Goal: Task Accomplishment & Management: Manage account settings

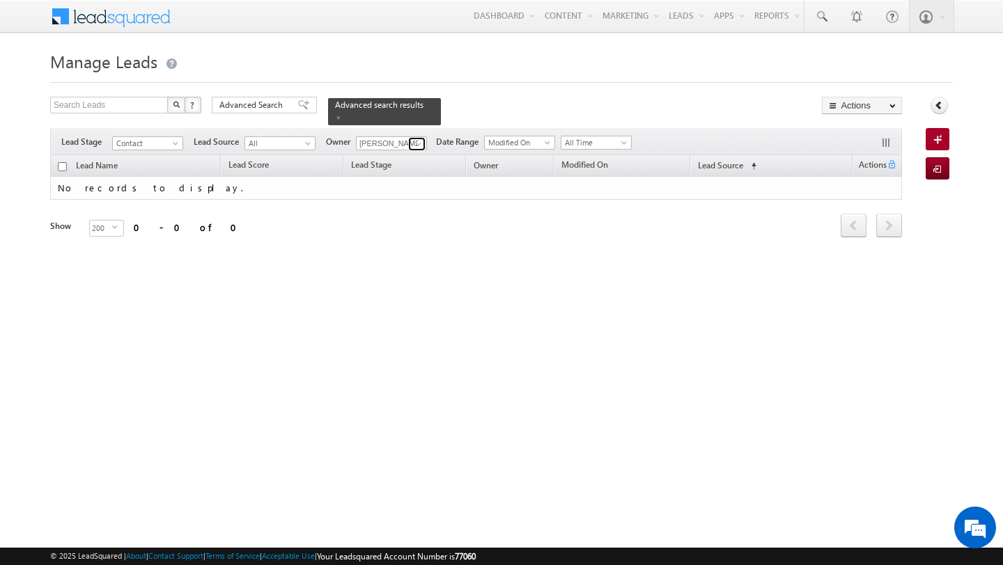
click at [408, 146] on link at bounding box center [416, 144] width 17 height 14
click at [397, 167] on span "[EMAIL_ADDRESS][PERSON_NAME][DOMAIN_NAME]" at bounding box center [423, 169] width 125 height 10
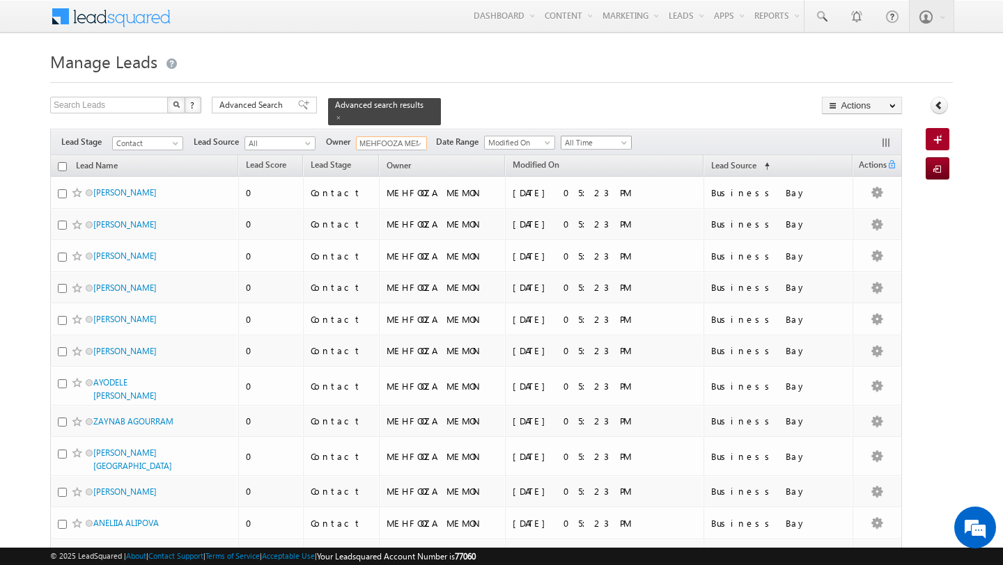
type input "MEHFOOZA MEMON"
click at [580, 146] on span "All Time" at bounding box center [594, 142] width 66 height 13
click at [574, 206] on link "[DATE]" at bounding box center [591, 202] width 70 height 13
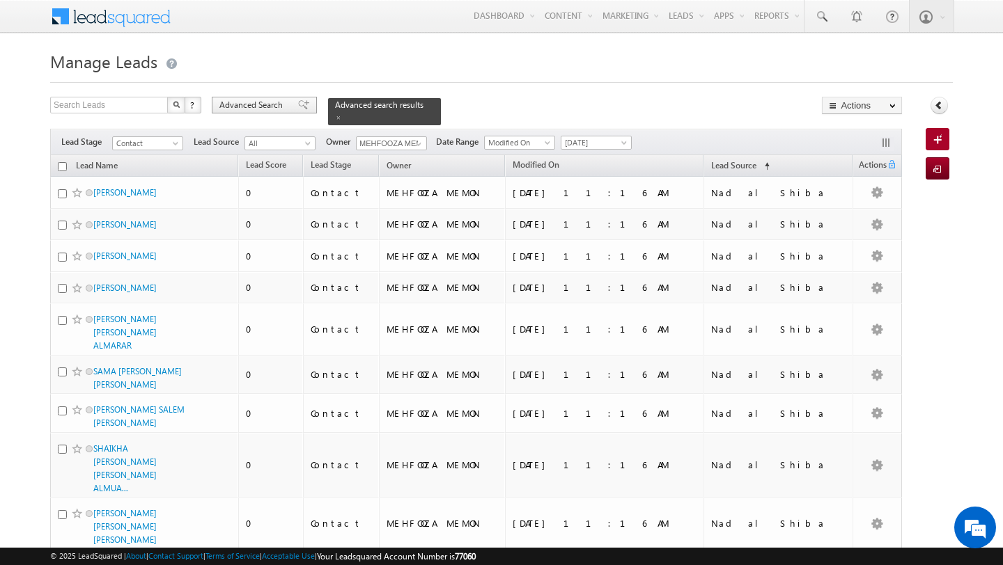
click at [265, 107] on span "Advanced Search" at bounding box center [253, 105] width 68 height 13
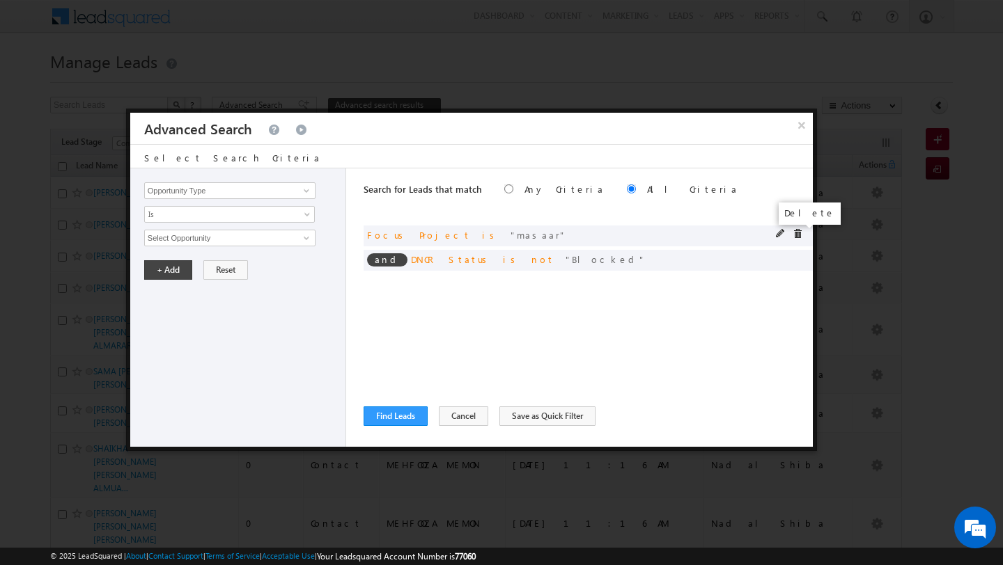
click at [799, 235] on span at bounding box center [797, 234] width 10 height 10
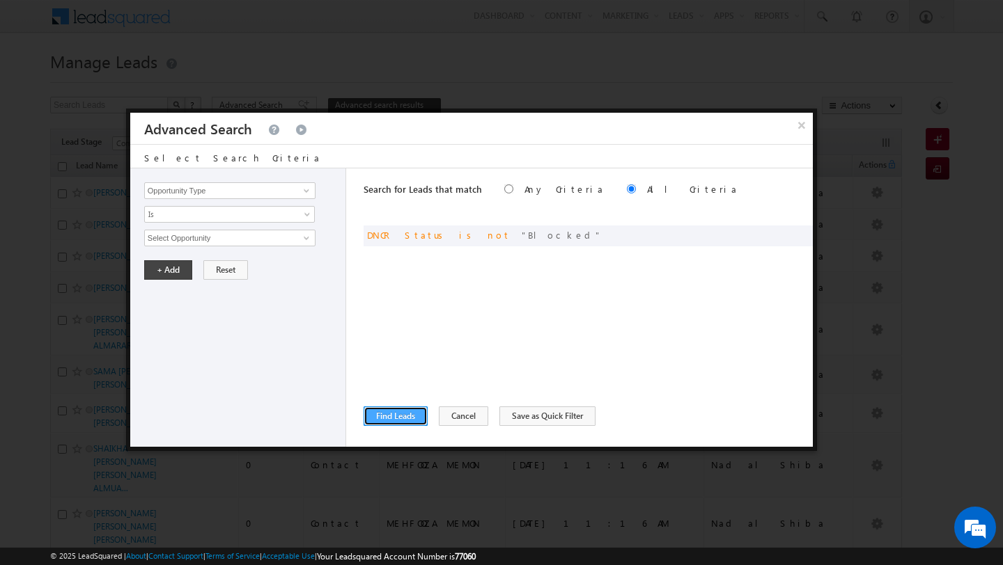
click at [400, 410] on button "Find Leads" at bounding box center [395, 416] width 64 height 19
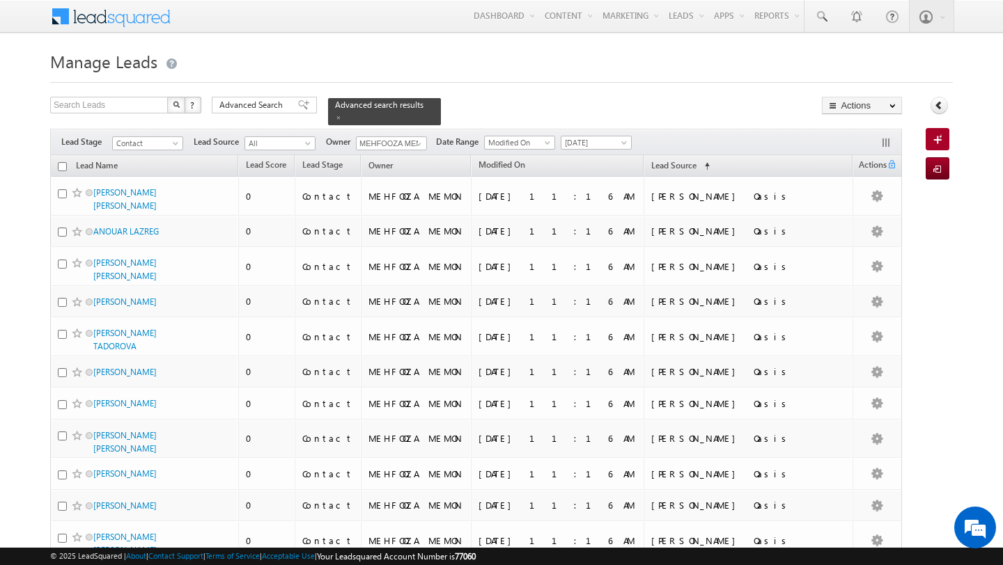
click at [63, 170] on input "checkbox" at bounding box center [62, 166] width 9 height 9
checkbox input "true"
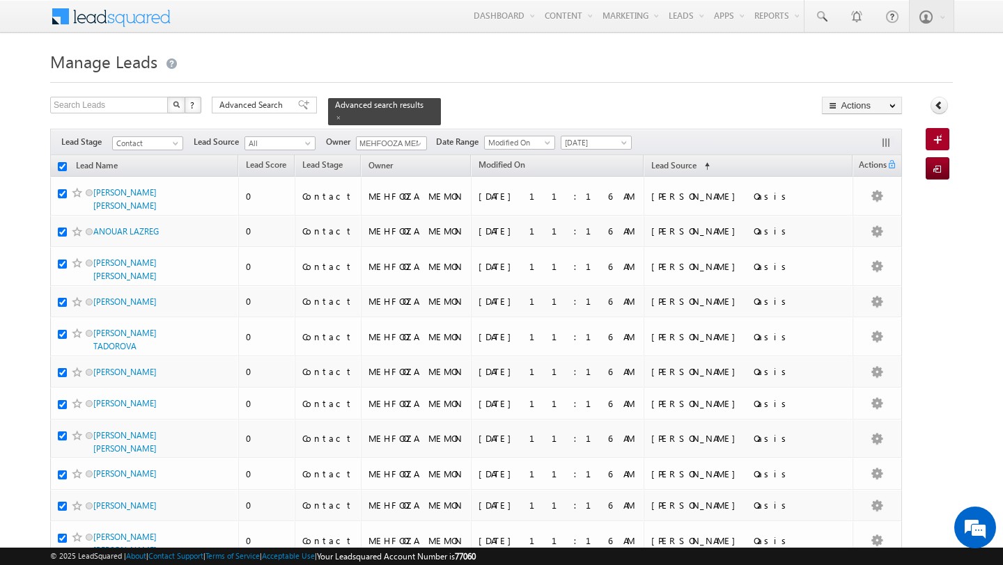
checkbox input "true"
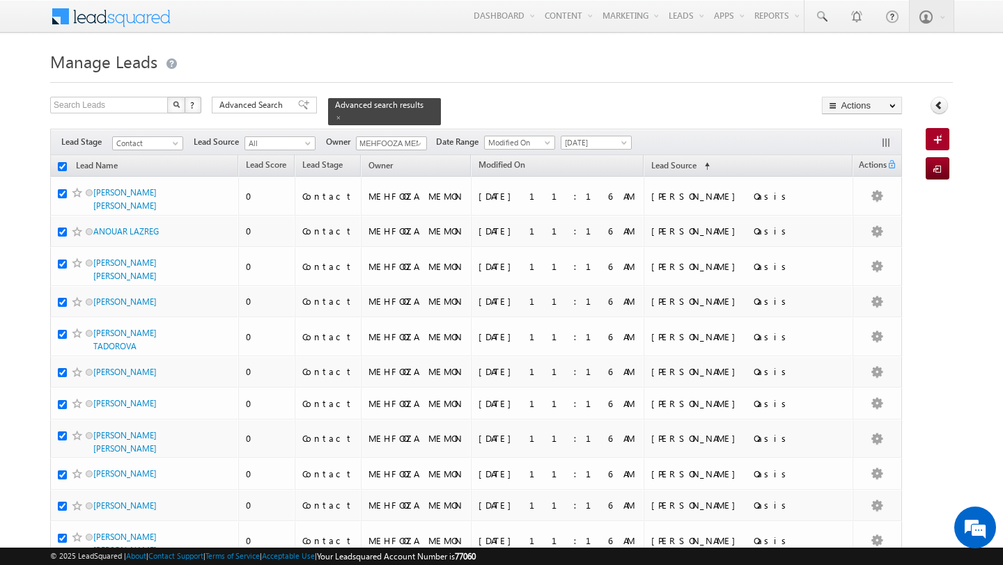
checkbox input "true"
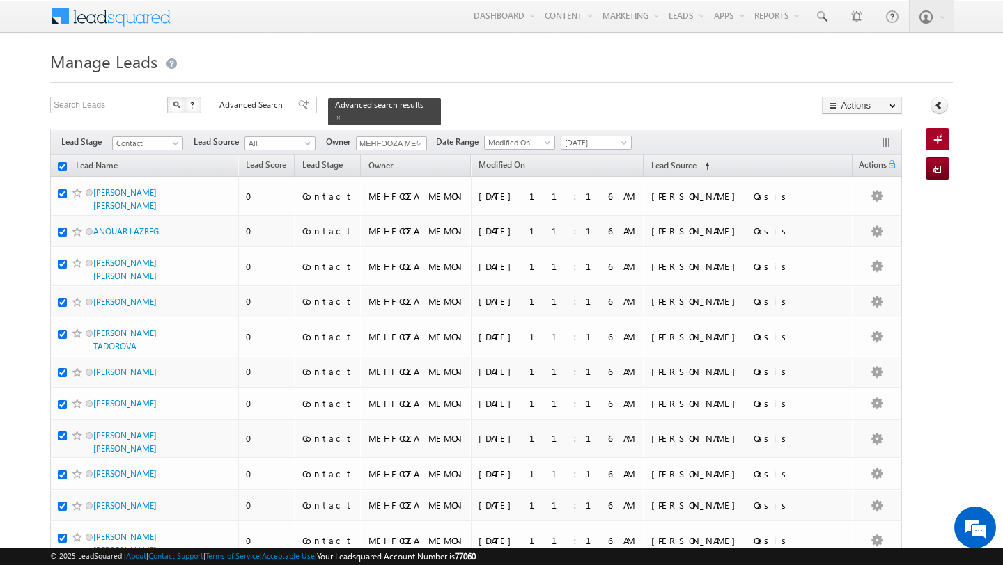
checkbox input "true"
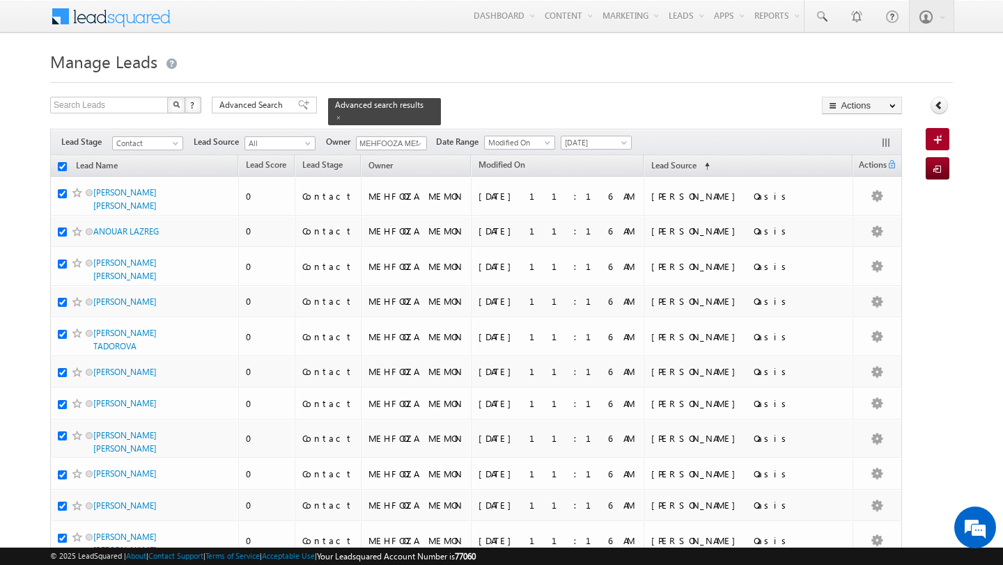
checkbox input "true"
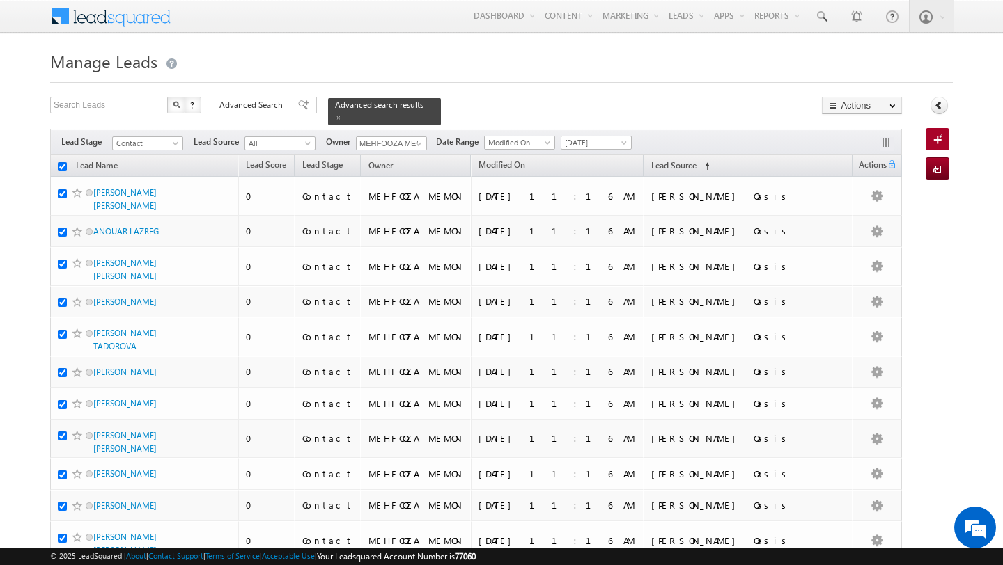
checkbox input "true"
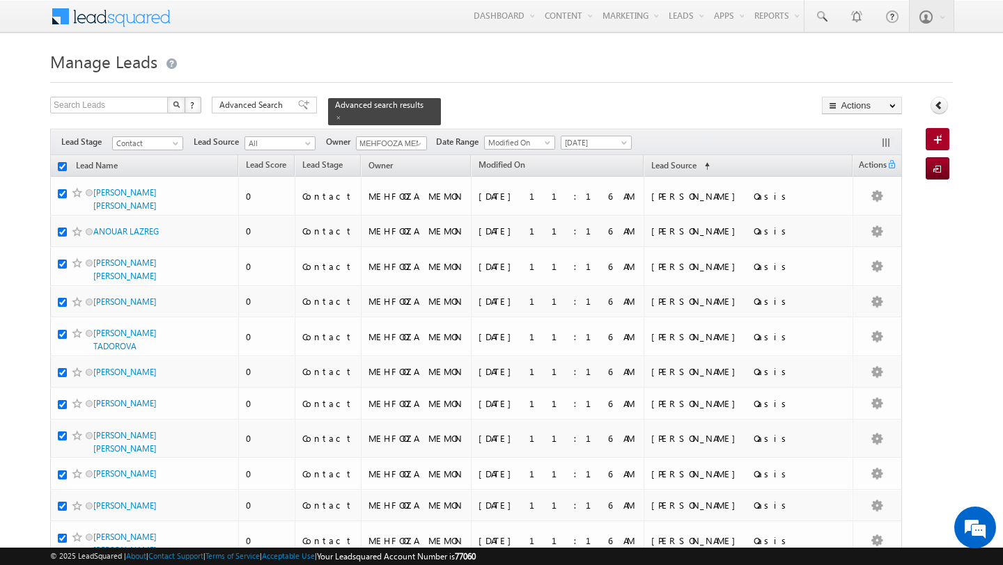
checkbox input "true"
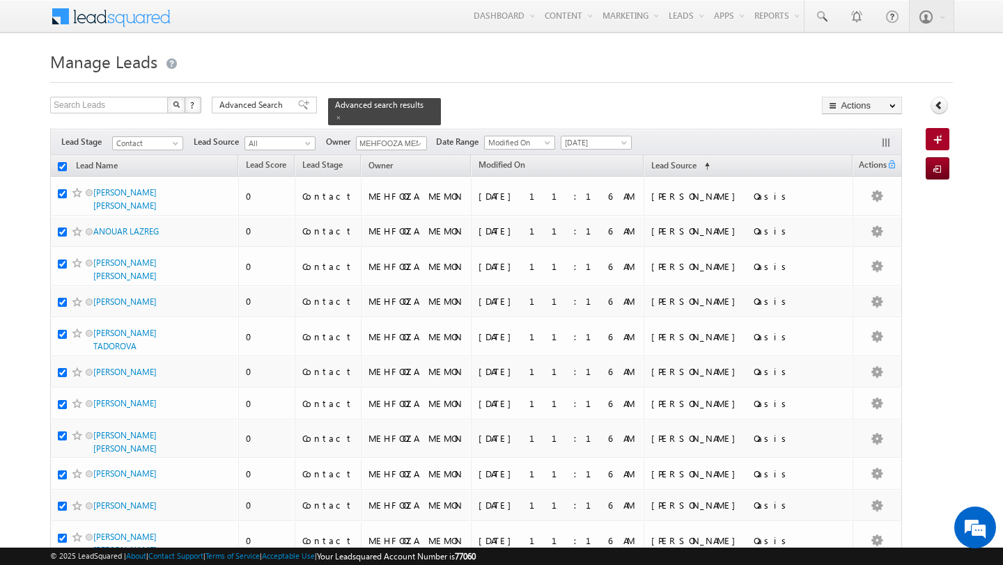
checkbox input "true"
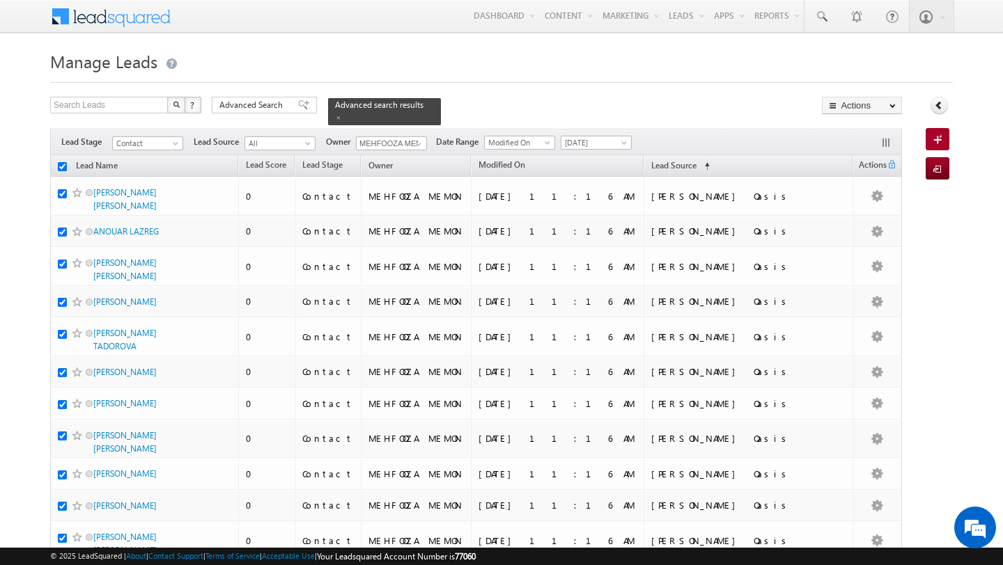
checkbox input "true"
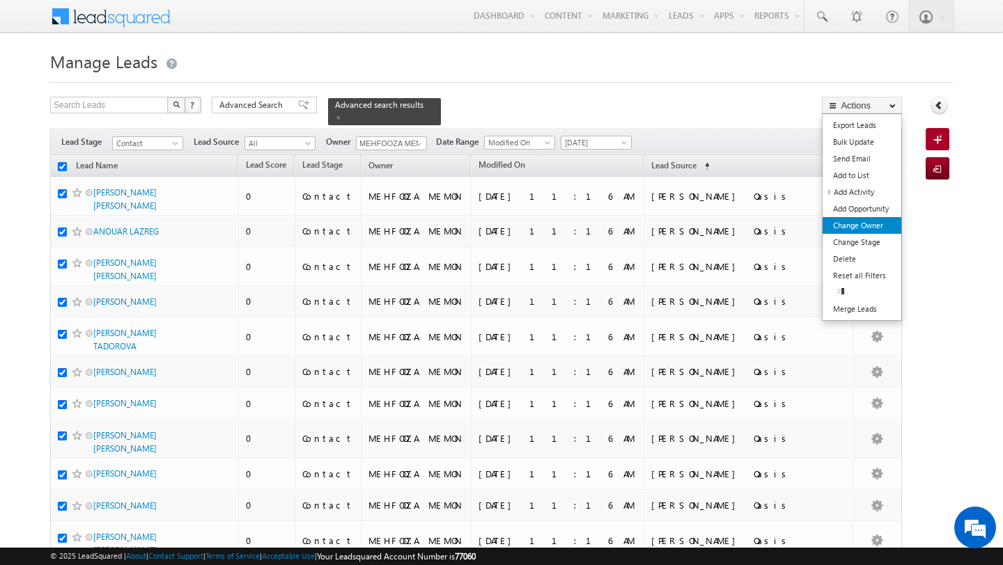
click at [866, 222] on link "Change Owner" at bounding box center [861, 225] width 79 height 17
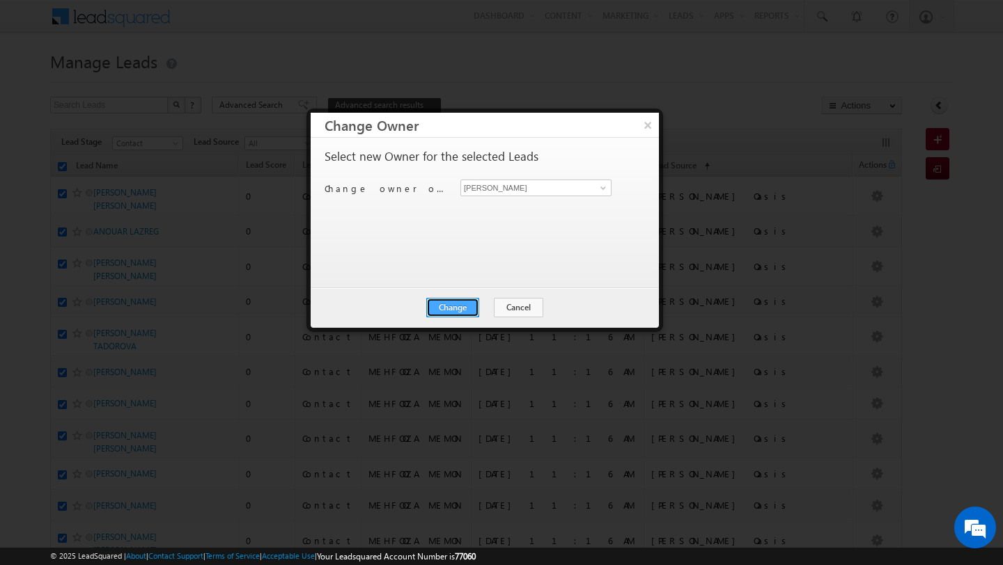
click at [476, 311] on button "Change" at bounding box center [452, 307] width 53 height 19
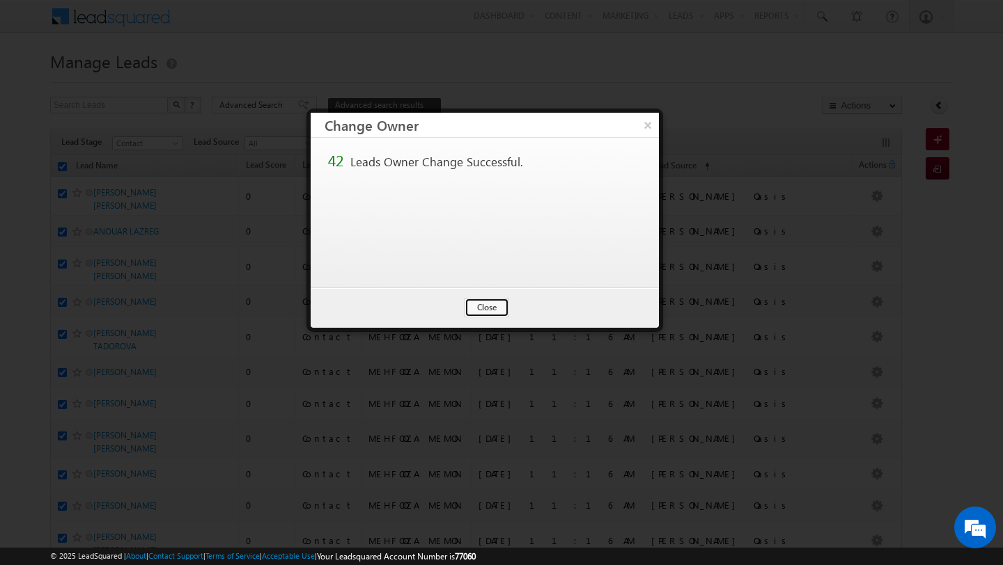
click at [476, 311] on button "Close" at bounding box center [486, 307] width 45 height 19
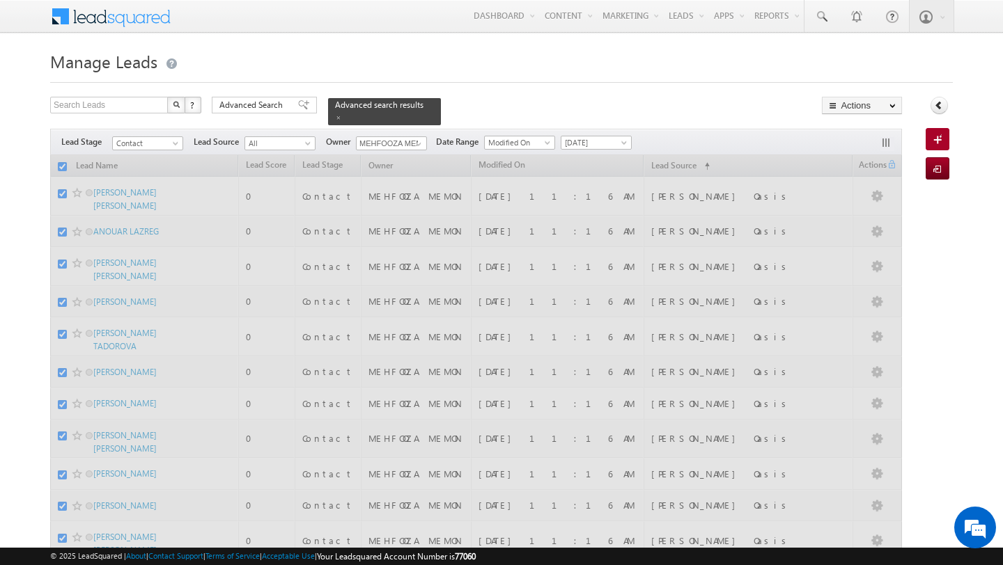
checkbox input "false"
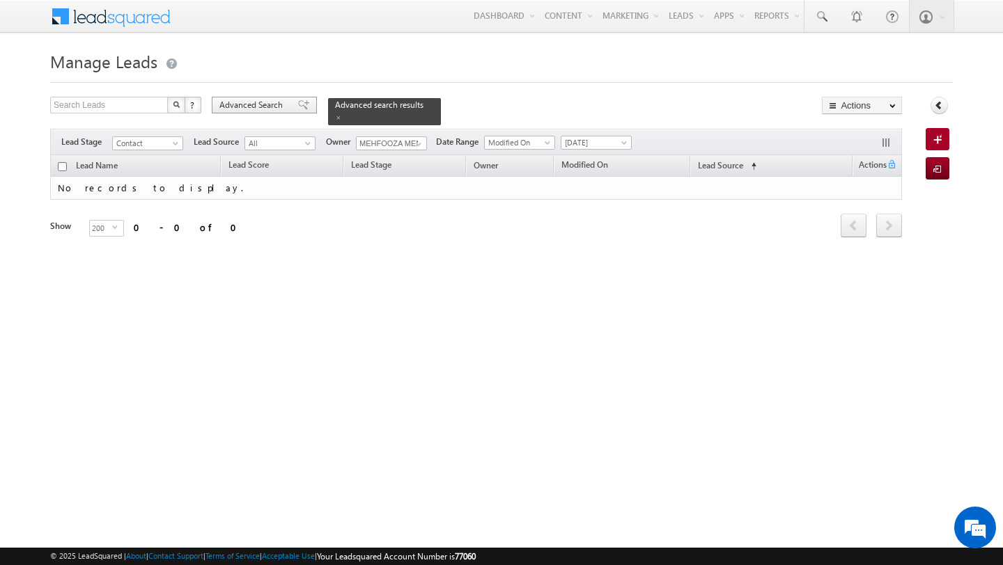
click at [249, 100] on span "Advanced Search" at bounding box center [253, 105] width 68 height 13
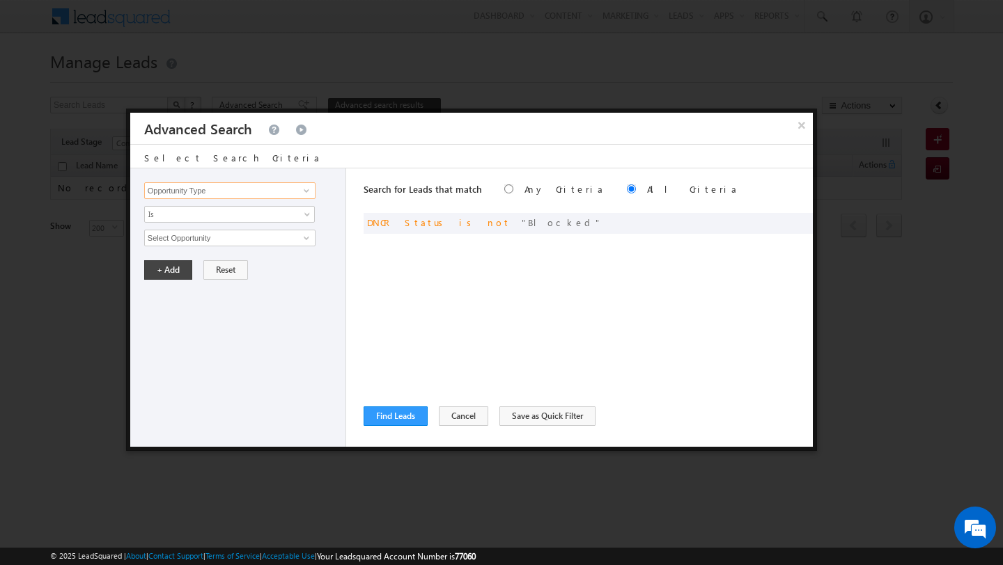
click at [246, 196] on input "Opportunity Type" at bounding box center [229, 190] width 171 height 17
click at [213, 217] on link "Focus Project" at bounding box center [229, 220] width 171 height 16
type input "Focus Project"
click at [183, 237] on input "text" at bounding box center [229, 238] width 171 height 17
type input "Masaar"
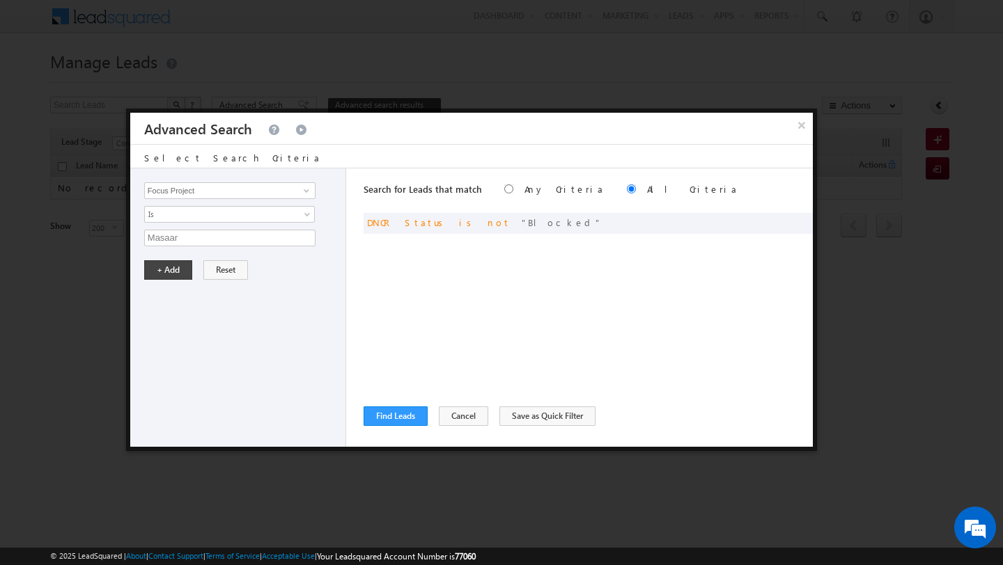
click at [162, 285] on div "Opportunity Type Lead Activity Task Sales Group Prospect Id Address 1 Address 2…" at bounding box center [238, 307] width 216 height 278
click at [162, 278] on button "+ Add" at bounding box center [168, 269] width 48 height 19
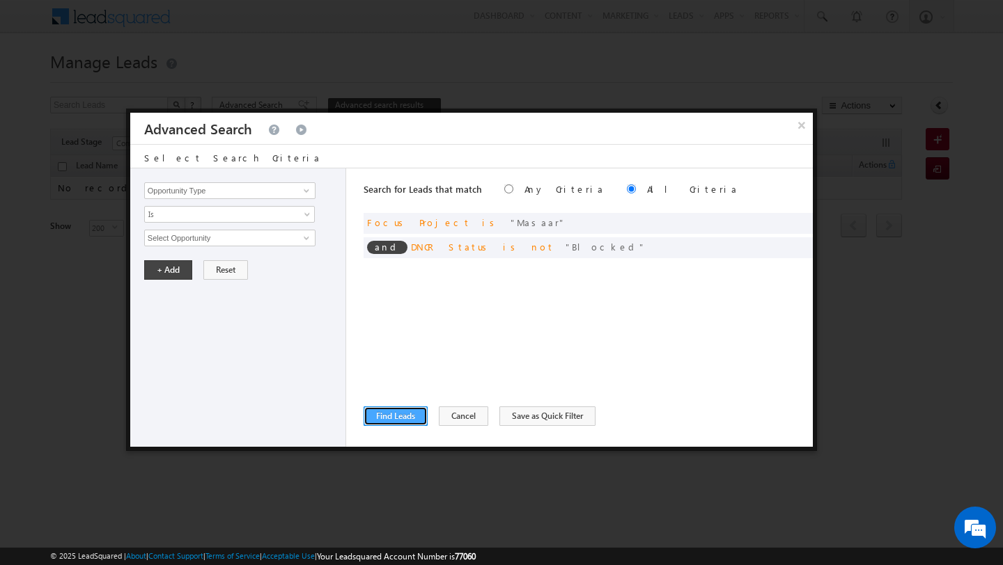
click at [389, 410] on button "Find Leads" at bounding box center [395, 416] width 64 height 19
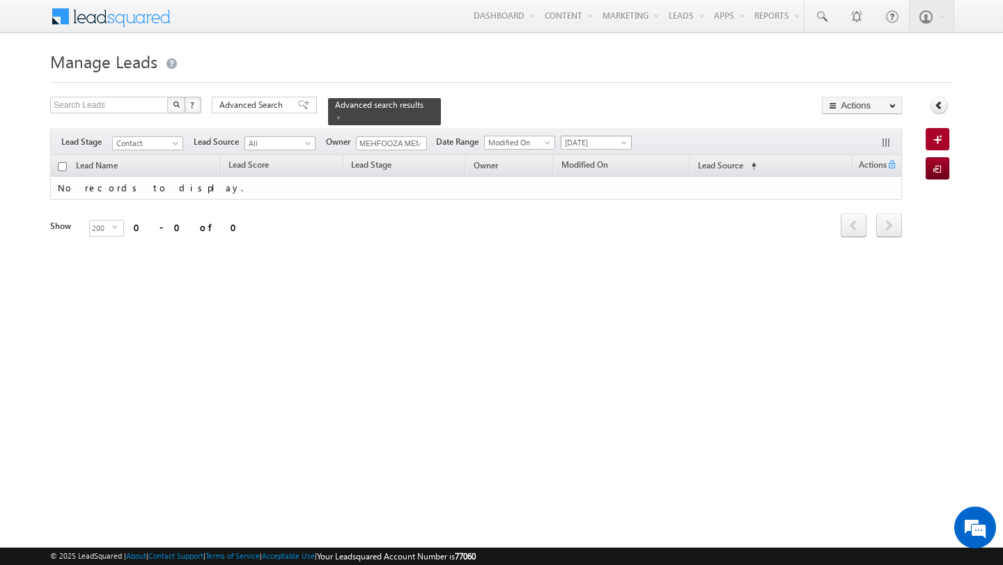
click at [612, 143] on span "[DATE]" at bounding box center [594, 142] width 66 height 13
click at [600, 155] on link "All Time" at bounding box center [591, 157] width 70 height 13
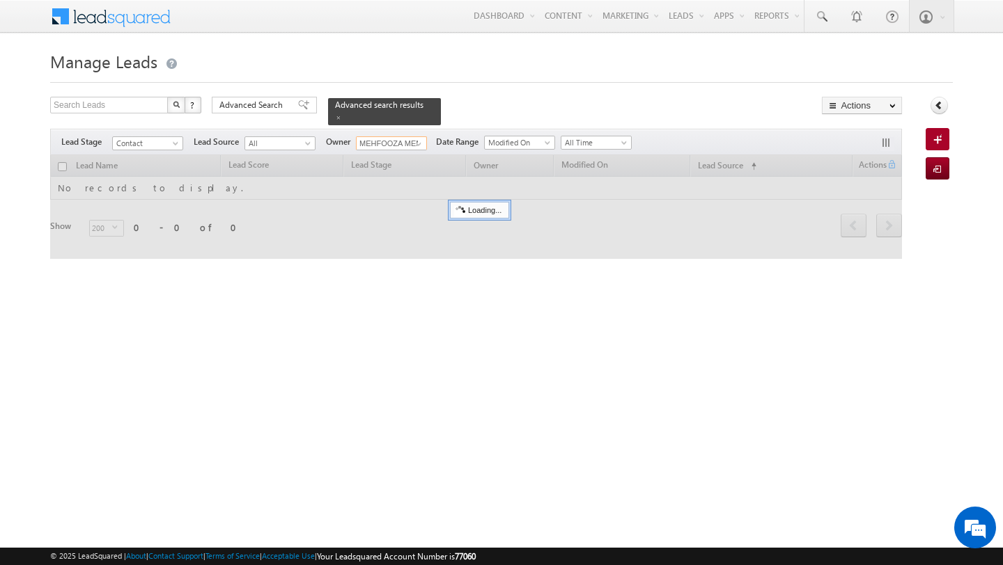
click at [395, 139] on input "MEHFOOZA MEMON" at bounding box center [391, 143] width 71 height 14
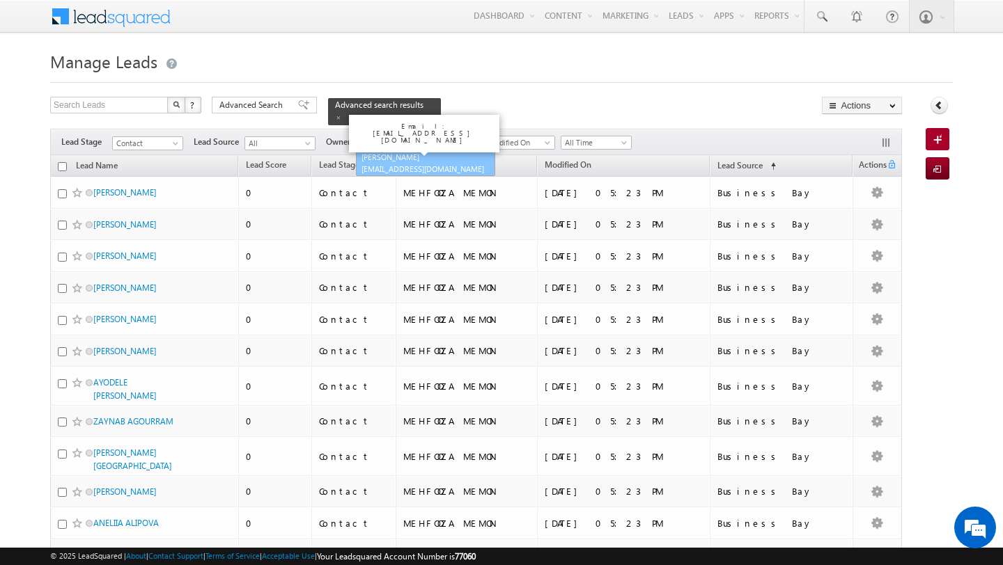
click at [391, 158] on link "Shubham Tripathi shubhamdutta.tripathi@indglobal.ae" at bounding box center [425, 163] width 139 height 26
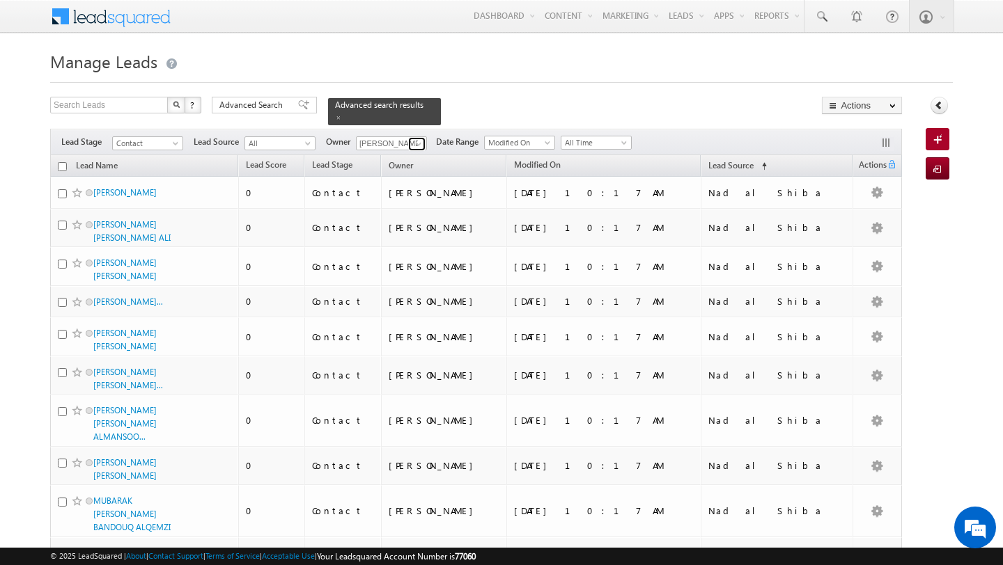
click at [418, 143] on span at bounding box center [418, 144] width 11 height 11
click at [379, 166] on span "ankitkumar.singh@indglobal.ae" at bounding box center [423, 169] width 125 height 10
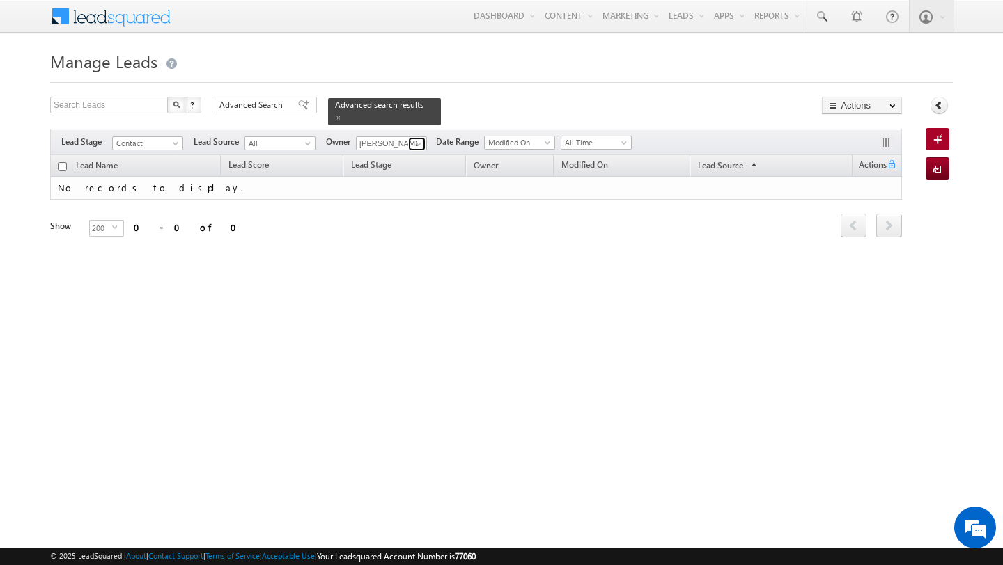
click at [420, 145] on span at bounding box center [418, 144] width 11 height 11
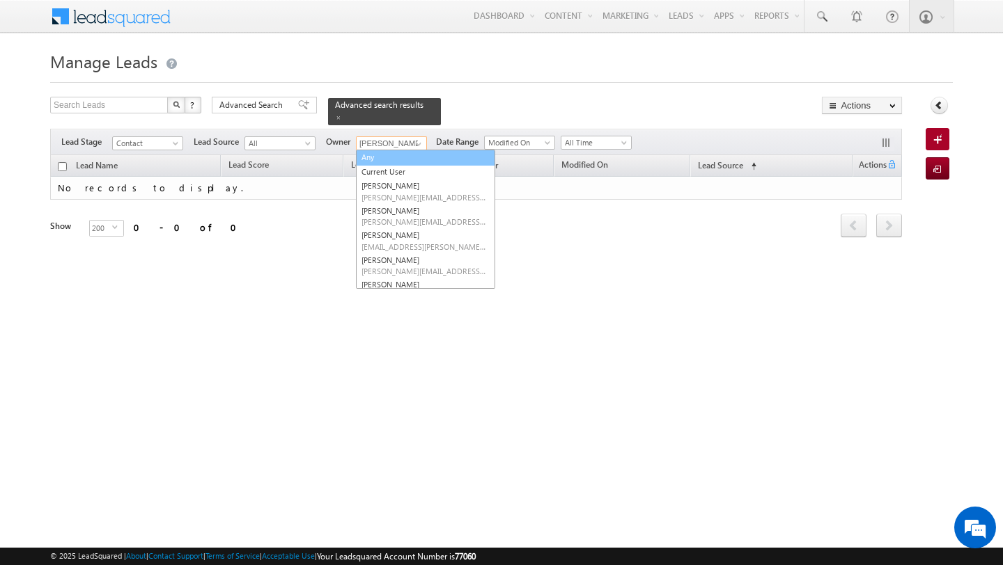
click at [404, 160] on link "Any" at bounding box center [425, 158] width 139 height 16
type input "Any"
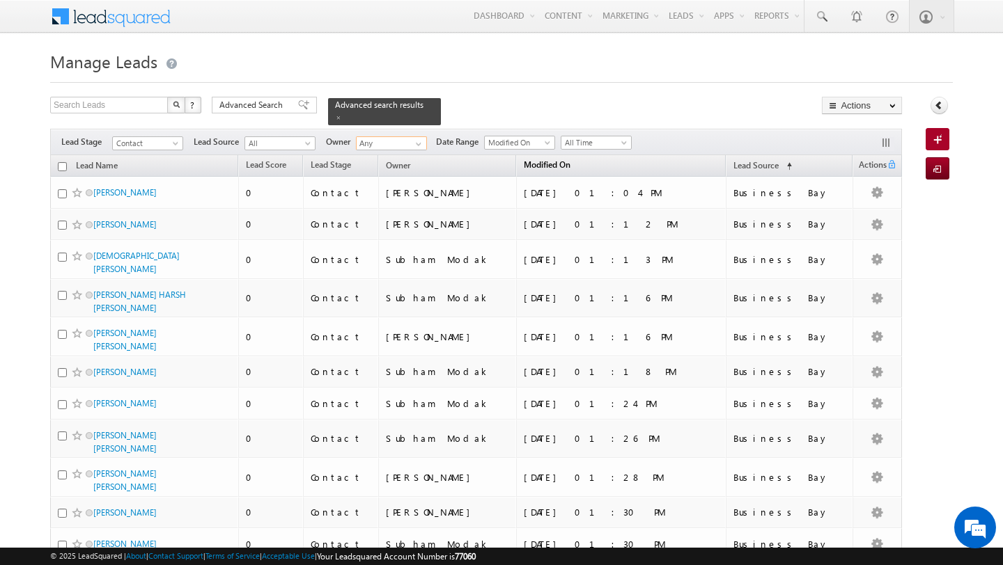
click at [570, 166] on span "Modified On" at bounding box center [547, 164] width 47 height 10
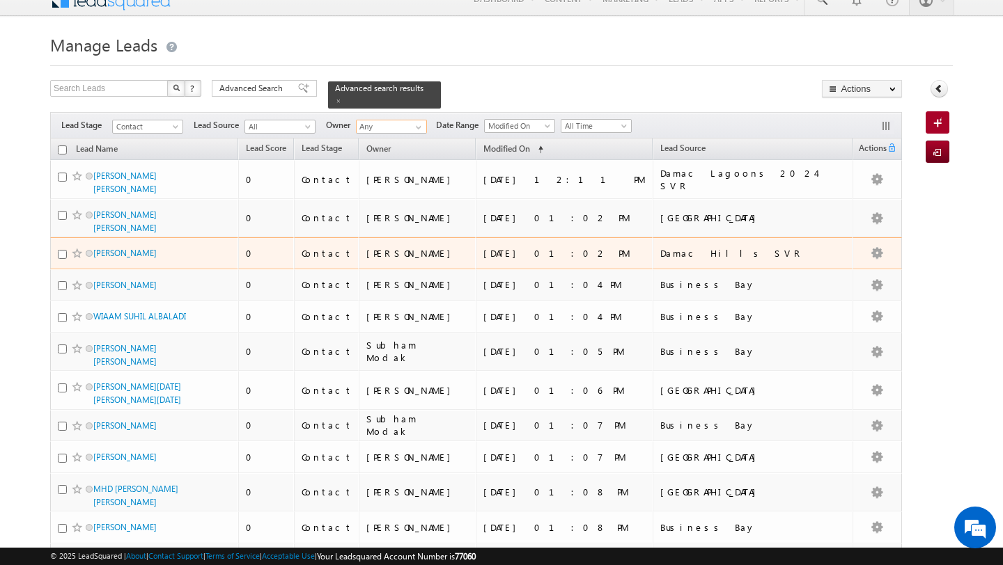
scroll to position [21, 0]
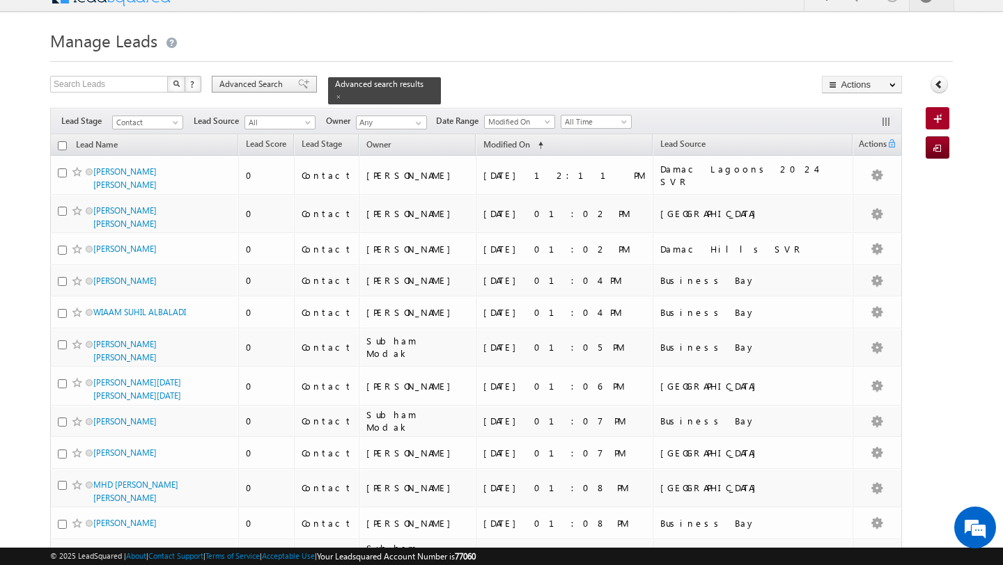
click at [259, 82] on span "Advanced Search" at bounding box center [253, 84] width 68 height 13
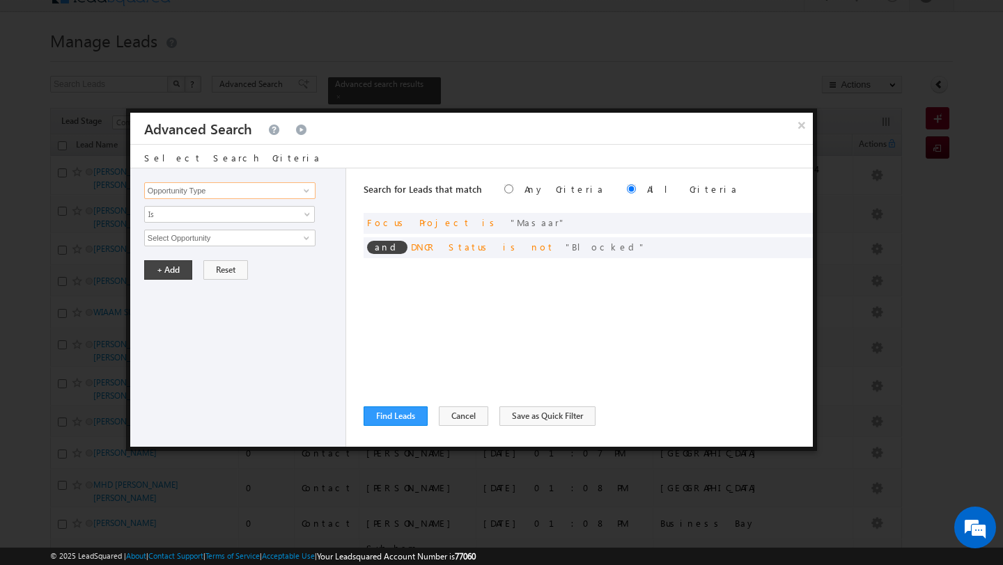
click at [242, 193] on input "Opportunity Type" at bounding box center [229, 190] width 171 height 17
click at [265, 196] on input "Opportunity Type" at bounding box center [229, 190] width 171 height 17
click at [304, 190] on span at bounding box center [306, 190] width 11 height 11
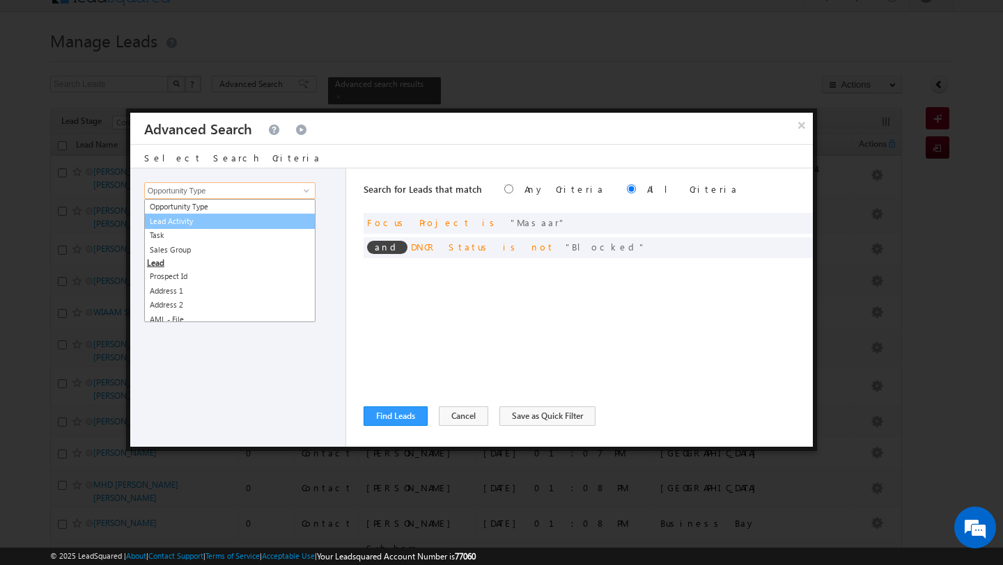
click at [281, 222] on link "Lead Activity" at bounding box center [229, 222] width 171 height 16
type input "Lead Activity"
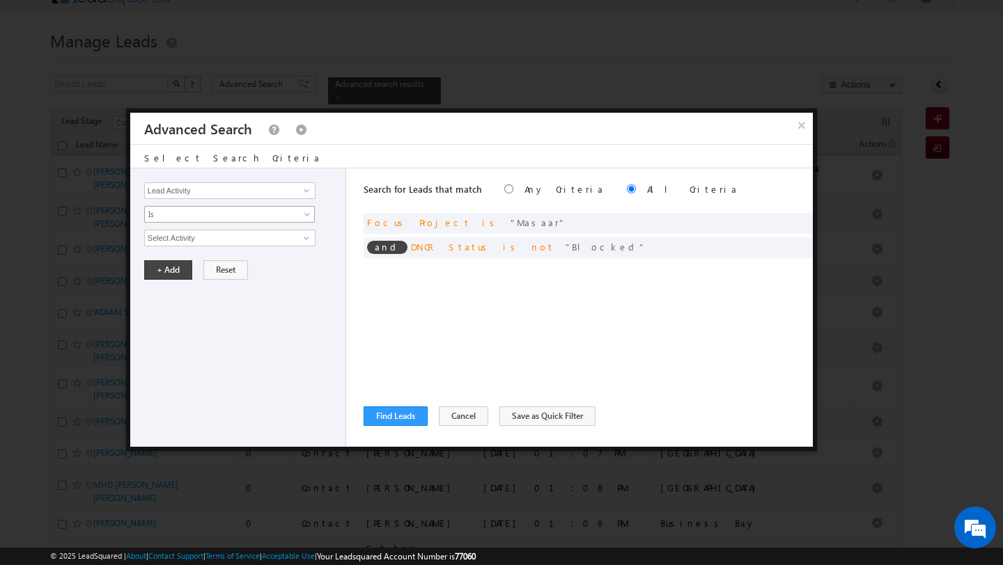
click at [230, 217] on span "Is" at bounding box center [220, 214] width 151 height 13
click at [223, 243] on link "Is Not" at bounding box center [230, 245] width 170 height 13
click at [274, 210] on span "Is Not" at bounding box center [220, 214] width 151 height 13
click at [272, 230] on link "Is" at bounding box center [230, 231] width 170 height 13
click at [301, 238] on span at bounding box center [306, 238] width 11 height 11
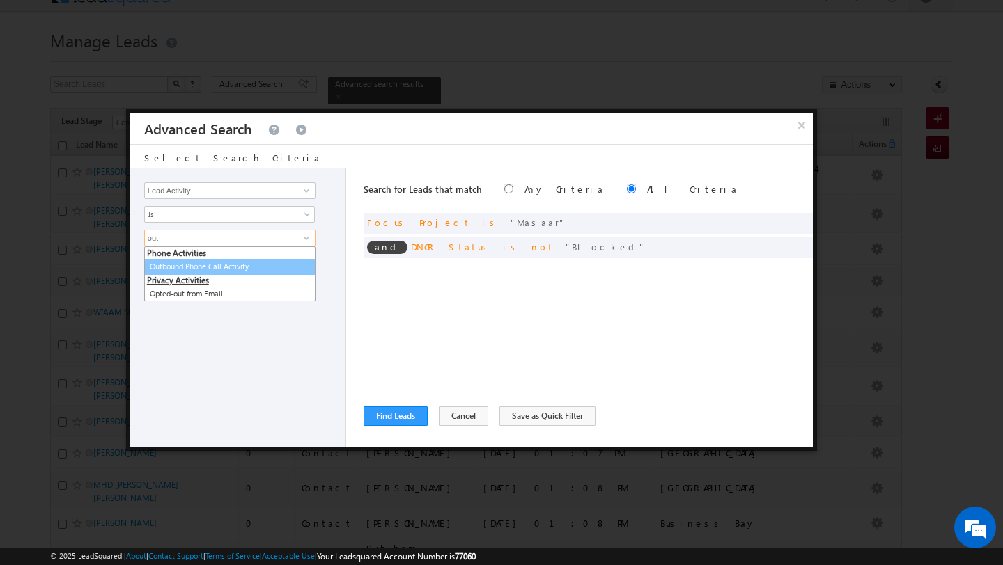
click at [161, 266] on link "Outbound Phone Call Activity" at bounding box center [229, 267] width 171 height 16
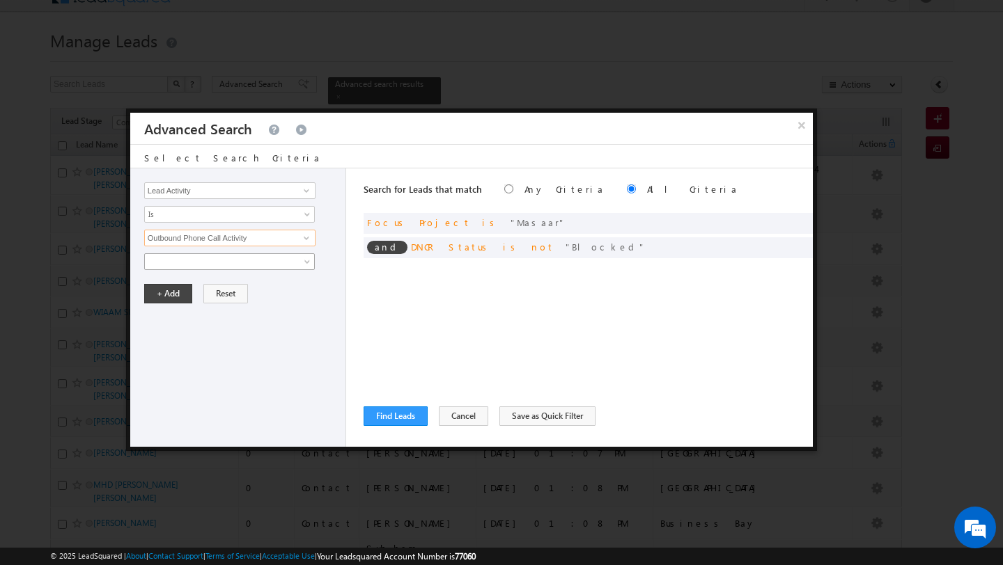
type input "Outbound Phone Call Activity"
click at [165, 265] on span at bounding box center [220, 262] width 151 height 13
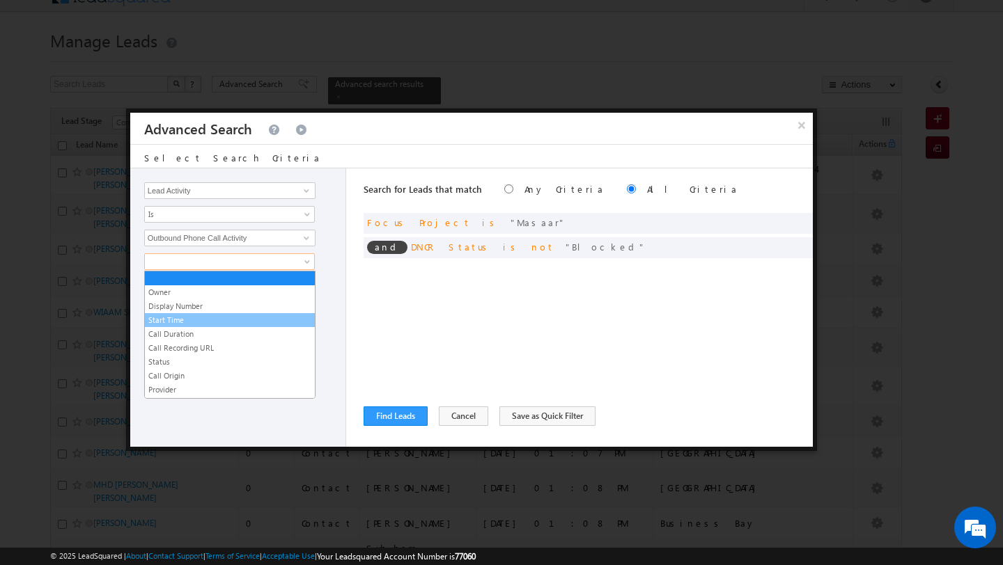
click at [176, 322] on link "Start Time" at bounding box center [230, 320] width 170 height 13
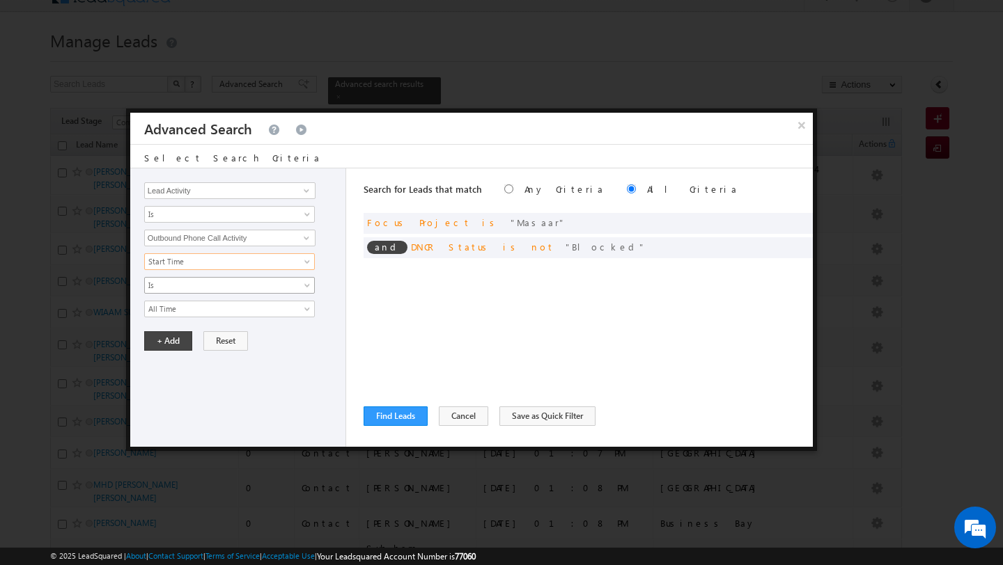
click at [162, 279] on span "Is" at bounding box center [220, 285] width 151 height 13
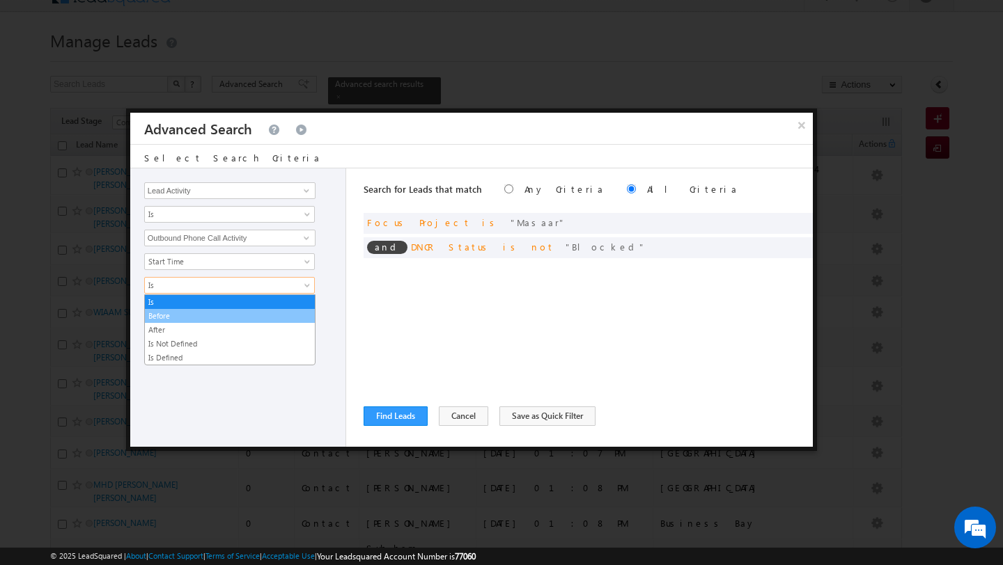
click at [169, 319] on link "Before" at bounding box center [230, 316] width 170 height 13
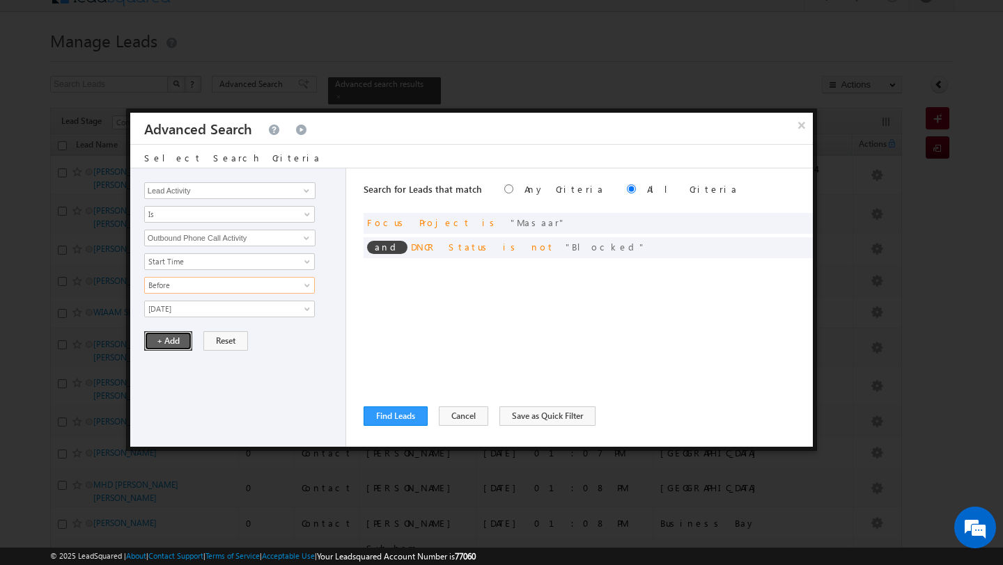
click at [172, 340] on button "+ Add" at bounding box center [168, 340] width 48 height 19
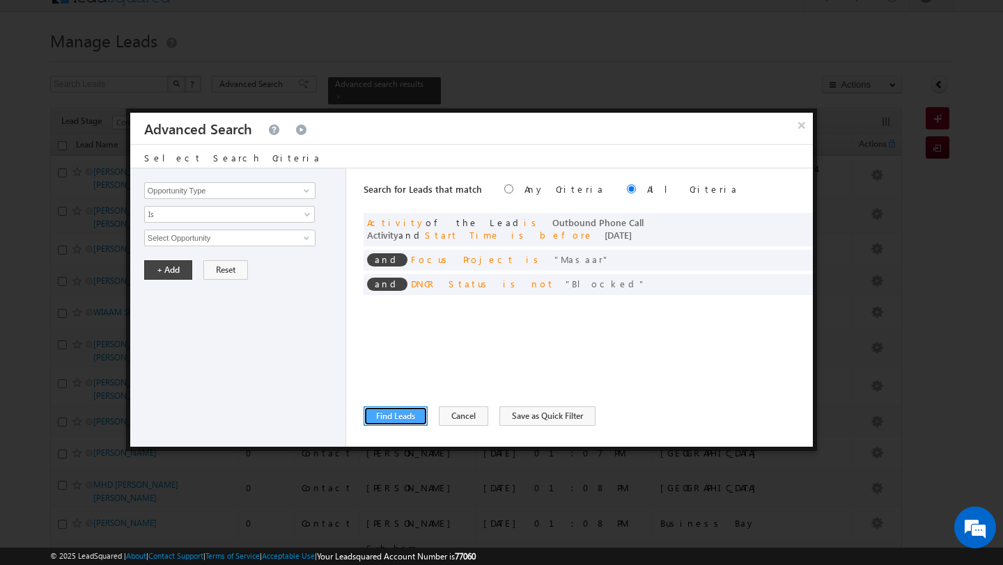
click at [383, 413] on button "Find Leads" at bounding box center [395, 416] width 64 height 19
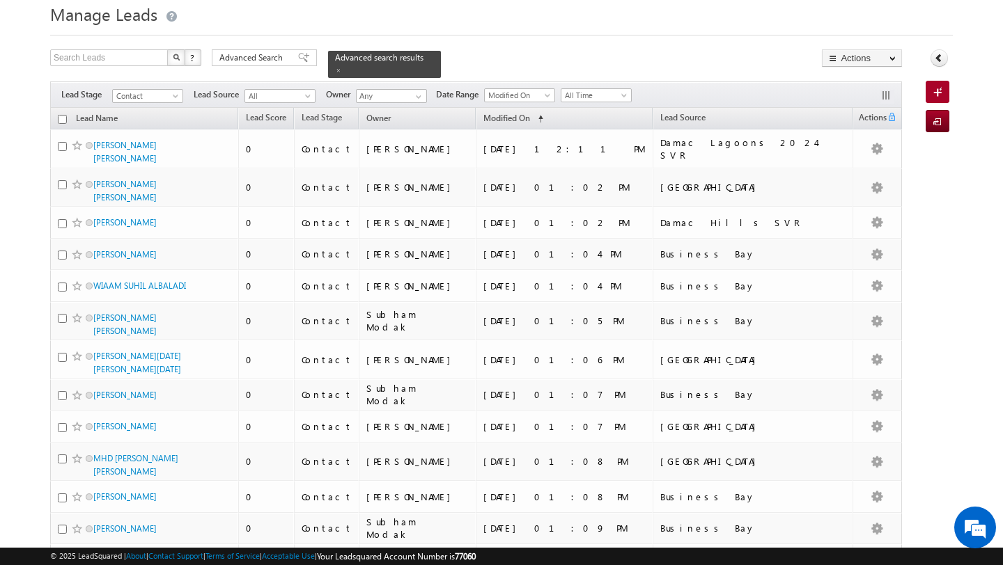
scroll to position [0, 0]
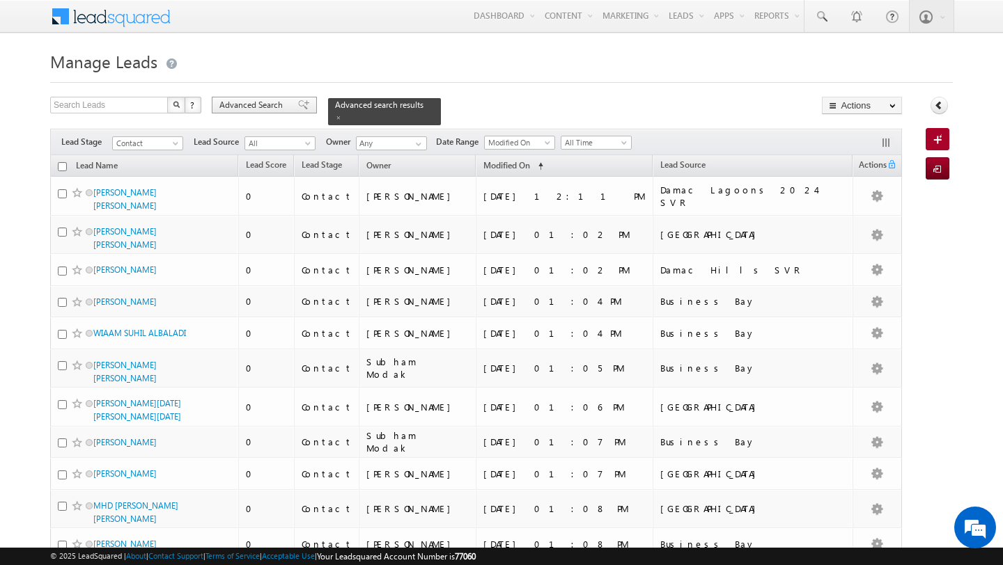
click at [264, 111] on span "Advanced Search" at bounding box center [253, 105] width 68 height 13
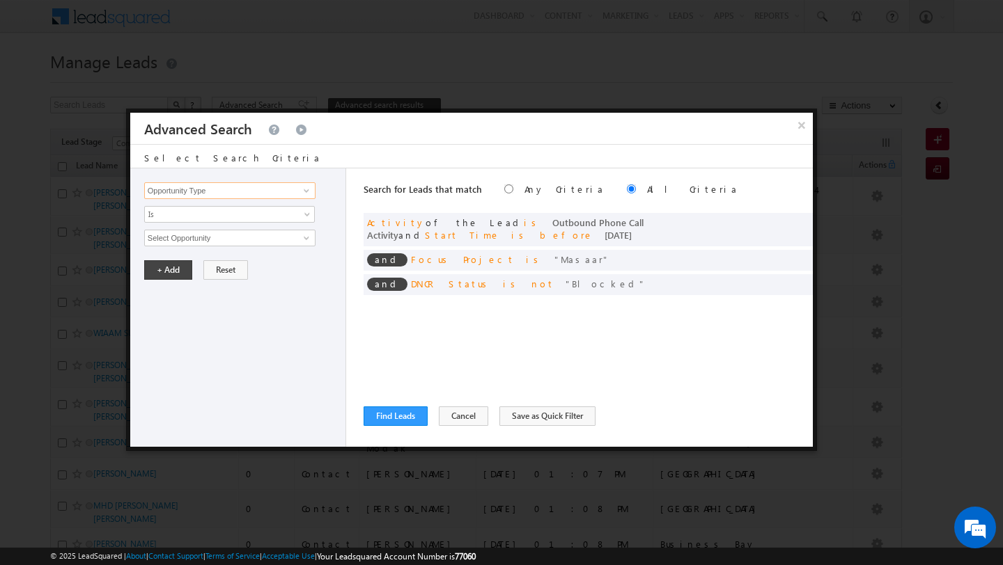
click at [242, 194] on input "Opportunity Type" at bounding box center [229, 190] width 171 height 17
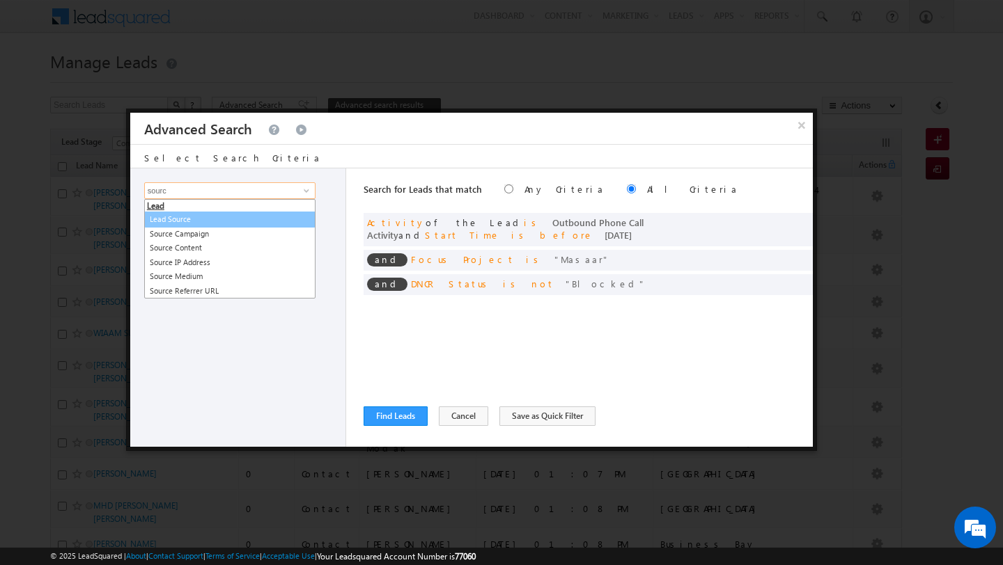
click at [223, 223] on link "Lead Source" at bounding box center [229, 220] width 171 height 16
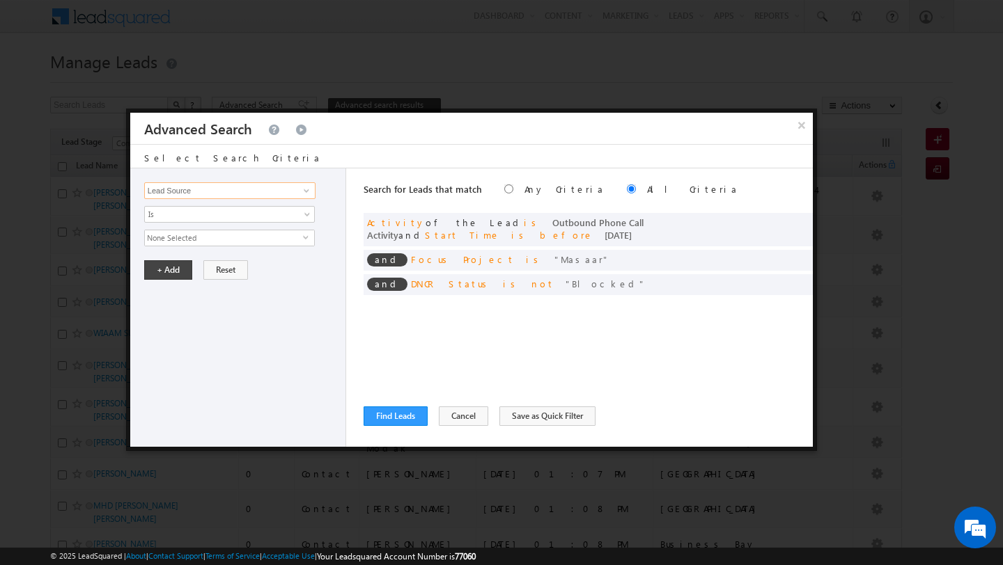
type input "Lead Source"
click at [194, 223] on div "Opportunity Type Lead Activity Task Sales Group Prospect Id Address 1 Address 2…" at bounding box center [238, 307] width 216 height 278
click at [183, 219] on span "Is" at bounding box center [220, 214] width 151 height 13
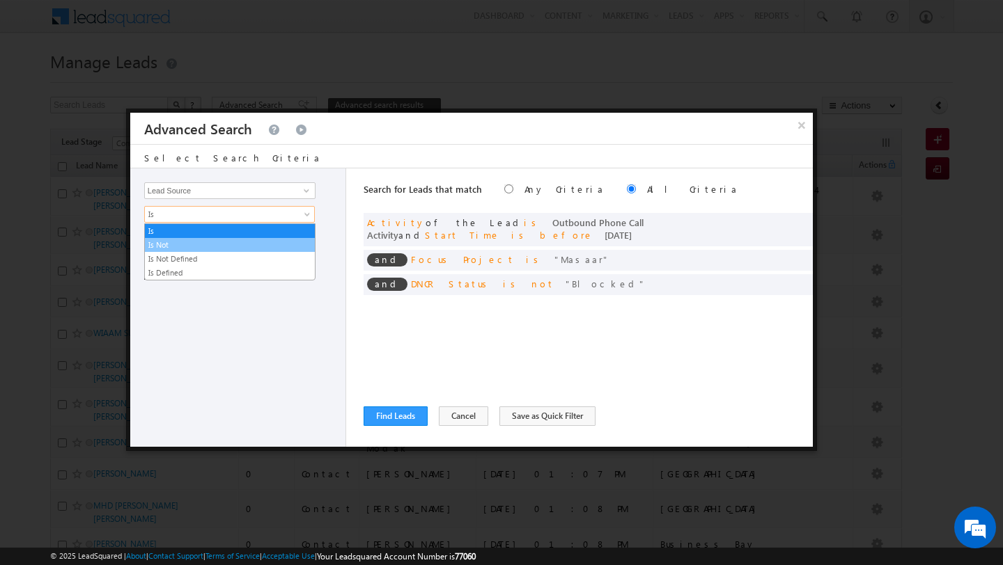
click at [185, 244] on link "Is Not" at bounding box center [230, 245] width 170 height 13
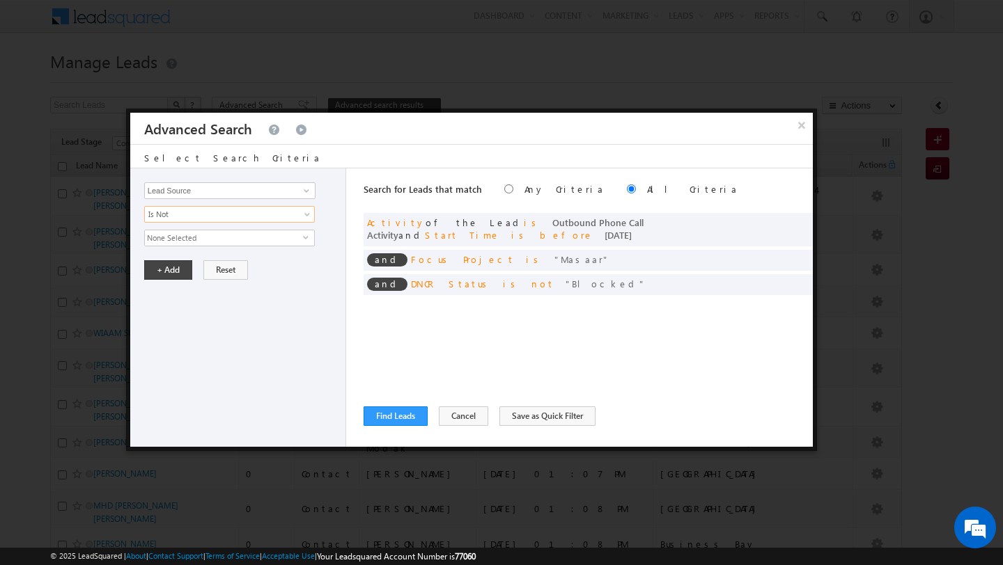
click at [182, 237] on span "None Selected" at bounding box center [224, 237] width 158 height 15
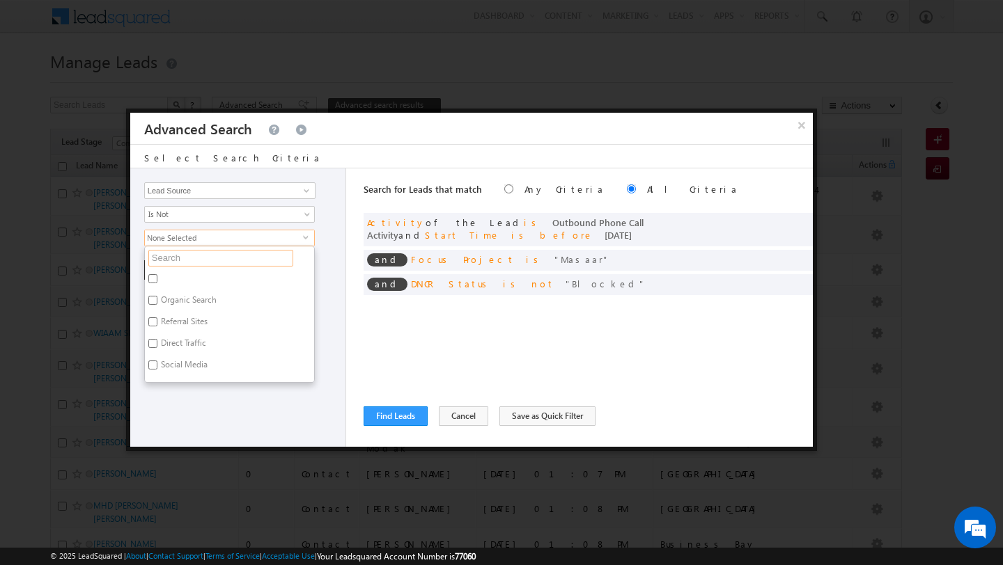
click at [180, 260] on input "text" at bounding box center [220, 258] width 145 height 17
type input "bu"
type input "busin"
click at [166, 281] on label "Business Bay" at bounding box center [183, 281] width 77 height 22
click at [157, 281] on input "Business Bay" at bounding box center [152, 278] width 9 height 9
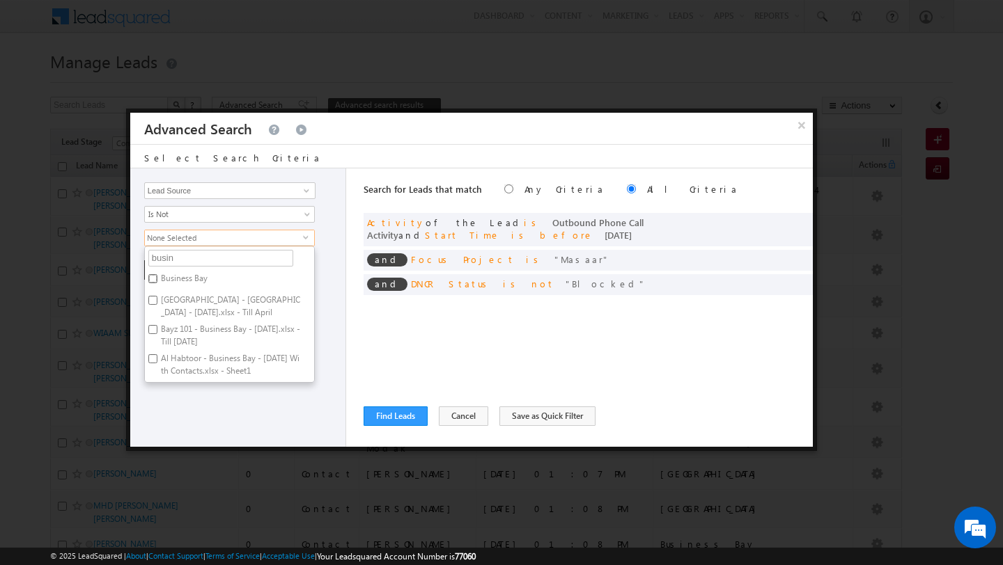
checkbox input "true"
click at [180, 409] on div "Opportunity Type Lead Activity Task Sales Group Prospect Id Address 1 Address 2…" at bounding box center [238, 307] width 216 height 278
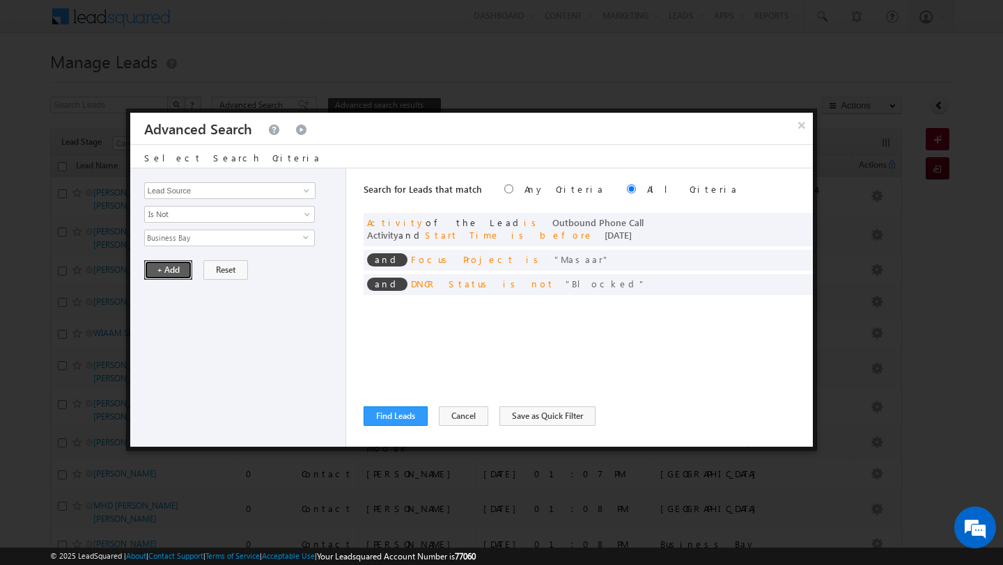
click at [161, 274] on button "+ Add" at bounding box center [168, 269] width 48 height 19
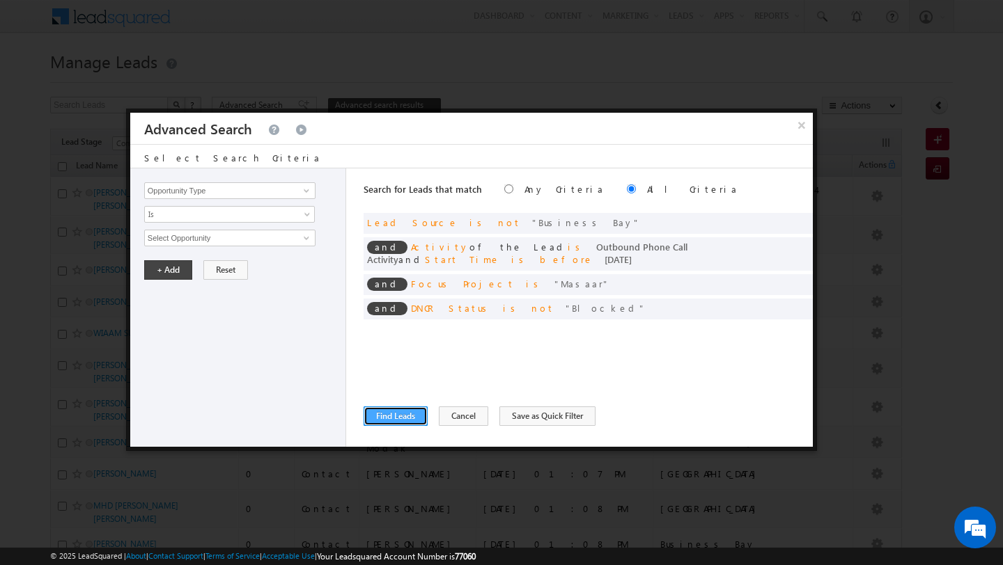
click at [391, 422] on button "Find Leads" at bounding box center [395, 416] width 64 height 19
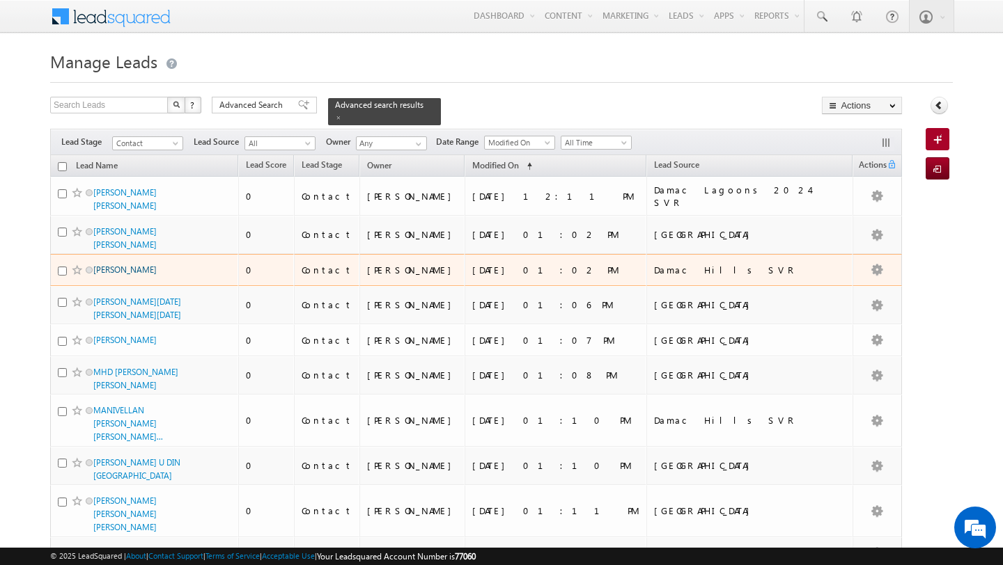
click at [125, 265] on link "ALI AMOKRANE" at bounding box center [124, 270] width 63 height 10
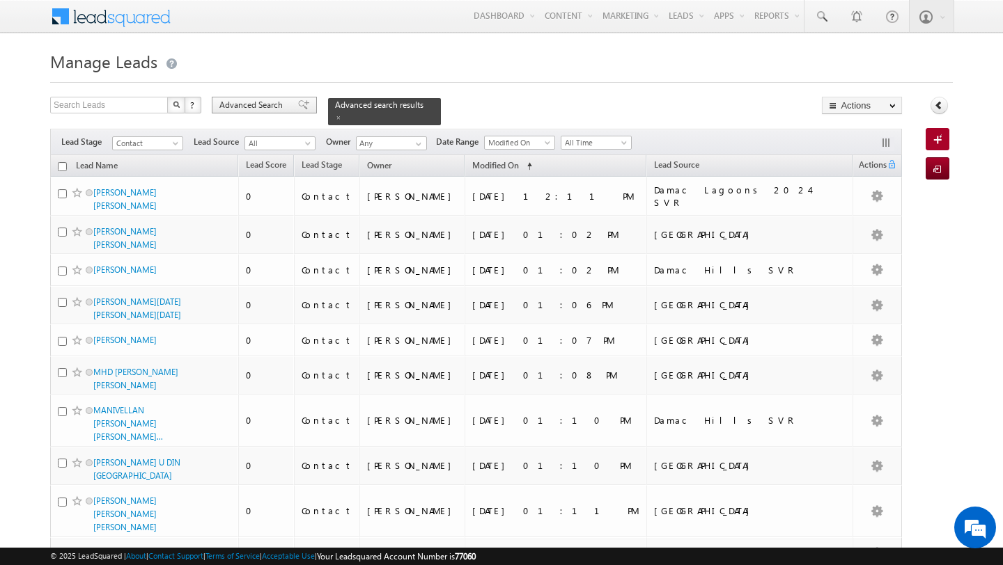
click at [251, 108] on span "Advanced Search" at bounding box center [253, 105] width 68 height 13
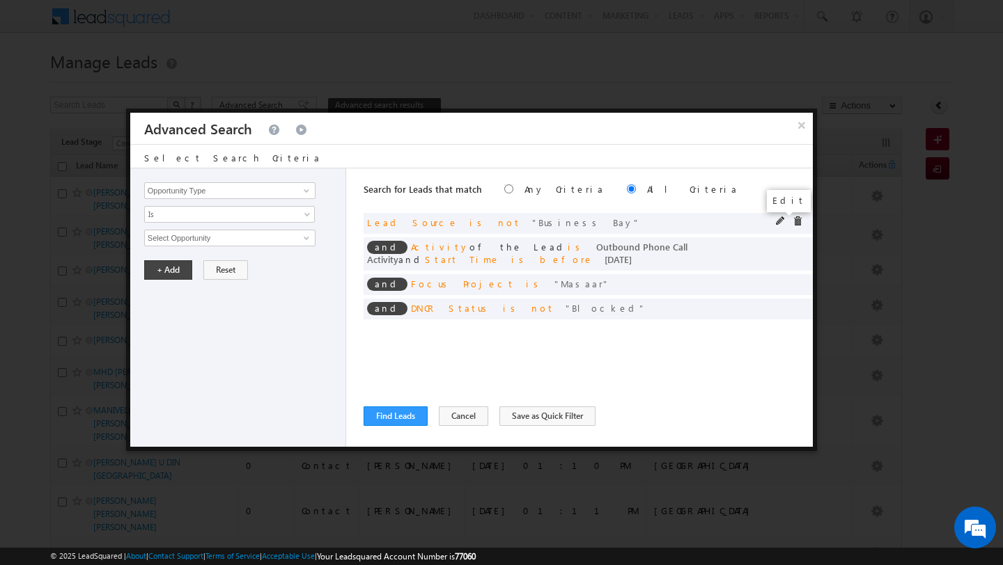
click at [779, 222] on span at bounding box center [781, 222] width 10 height 10
click at [228, 237] on span "Business Bay" at bounding box center [224, 237] width 158 height 15
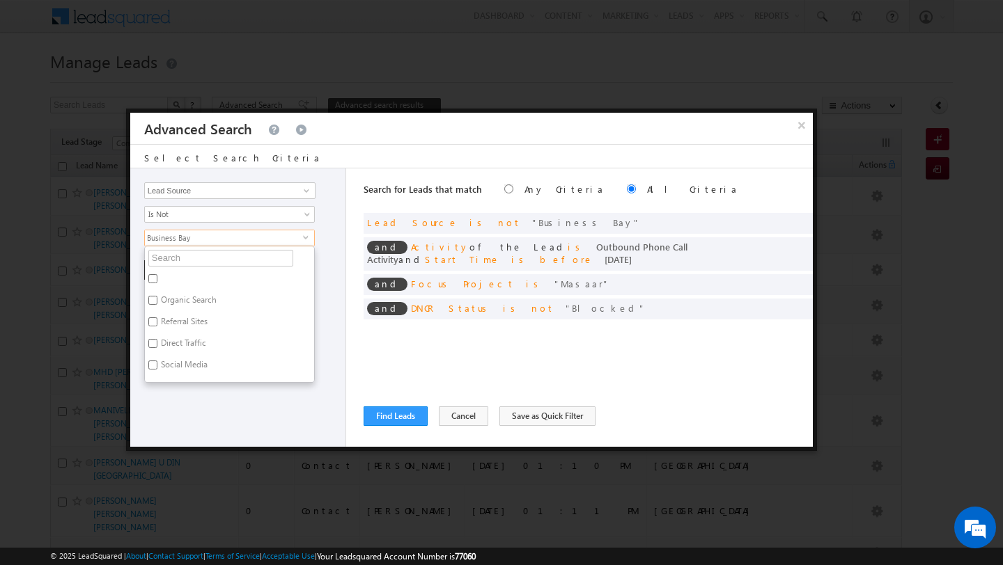
click at [351, 365] on div "Opportunity Type Lead Activity Task Sales Group Prospect Id Address 1 Address 2…" at bounding box center [471, 307] width 682 height 278
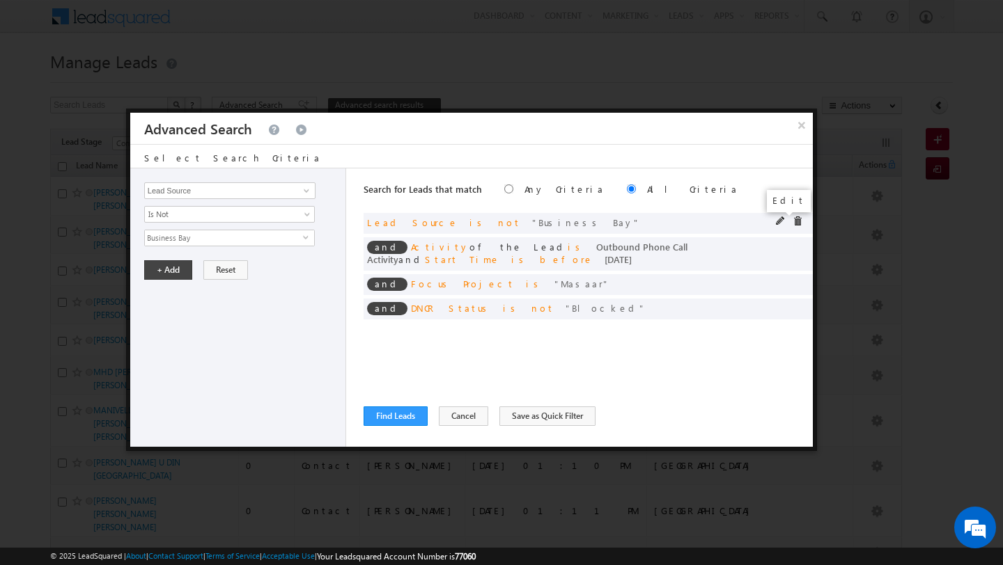
click at [780, 221] on span at bounding box center [781, 222] width 10 height 10
click at [242, 237] on span "Business Bay" at bounding box center [224, 237] width 158 height 15
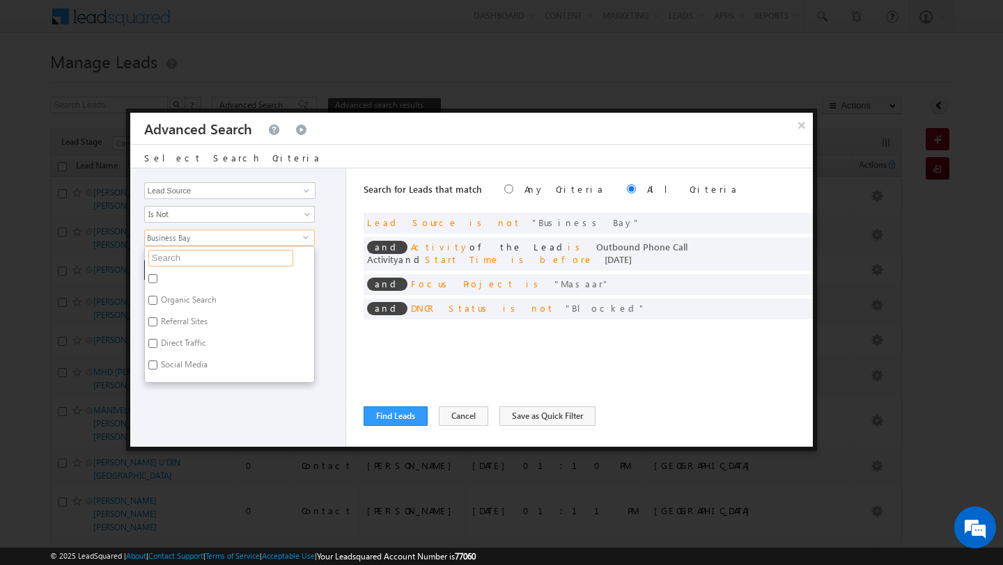
click at [194, 264] on input "text" at bounding box center [220, 258] width 145 height 17
type input "arjan"
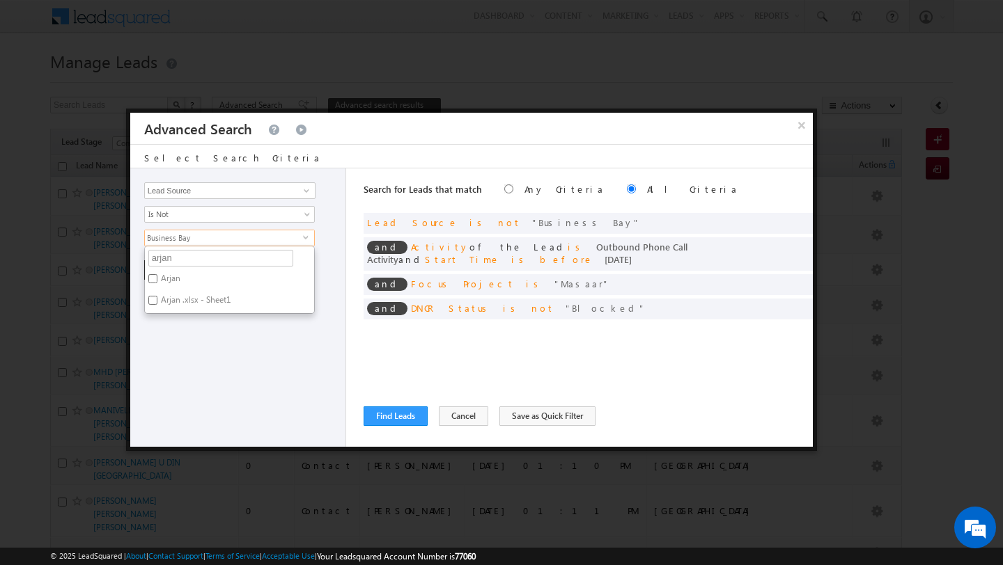
click at [164, 281] on label "Arjan" at bounding box center [169, 281] width 49 height 22
click at [157, 281] on input "Arjan" at bounding box center [152, 278] width 9 height 9
checkbox input "true"
click at [179, 347] on div "Opportunity Type Lead Activity Task Sales Group Prospect Id Address 1 Address 2…" at bounding box center [238, 307] width 216 height 278
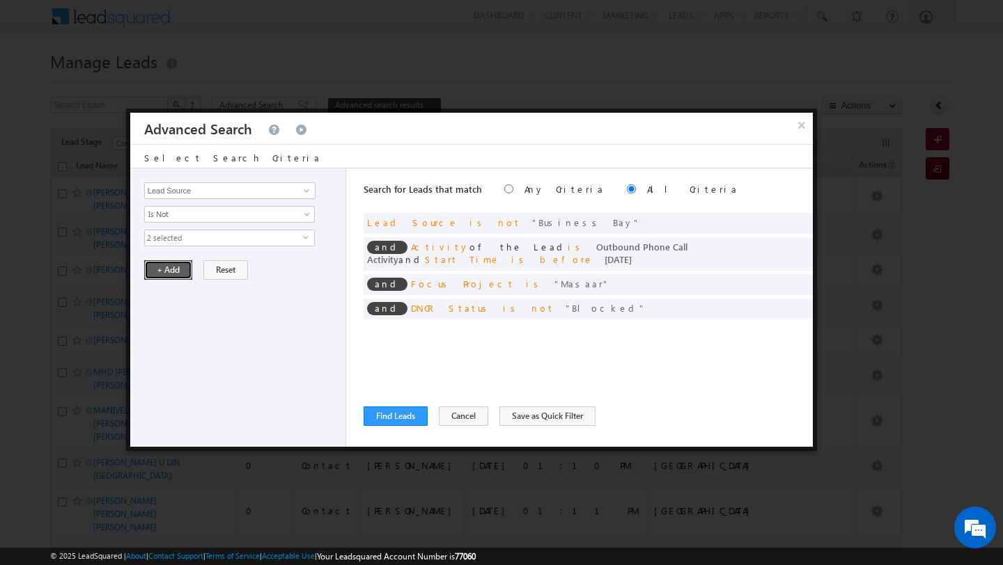
click at [164, 269] on button "+ Add" at bounding box center [168, 269] width 48 height 19
click at [380, 417] on button "Find Leads" at bounding box center [395, 416] width 64 height 19
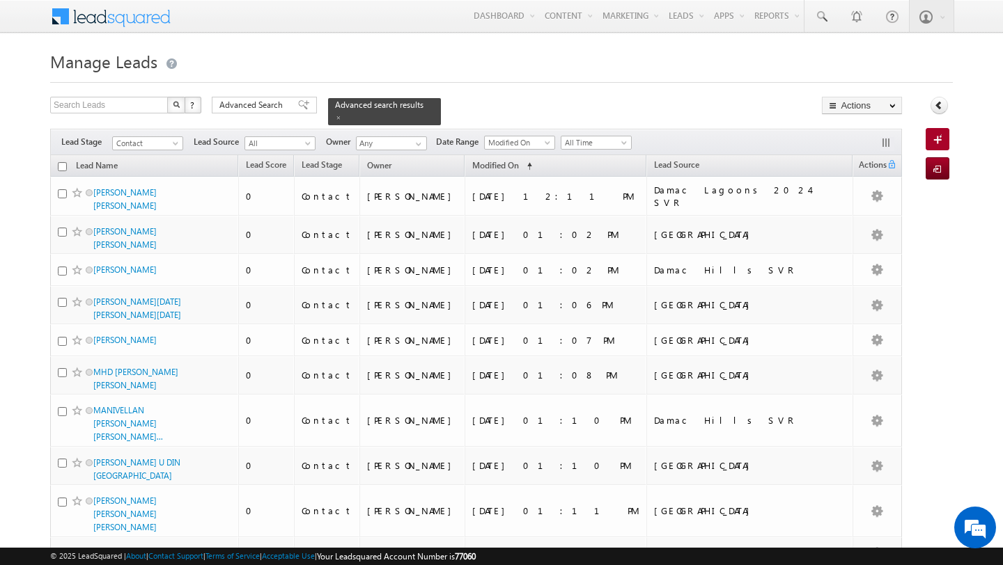
click at [61, 170] on input "checkbox" at bounding box center [62, 166] width 9 height 9
checkbox input "true"
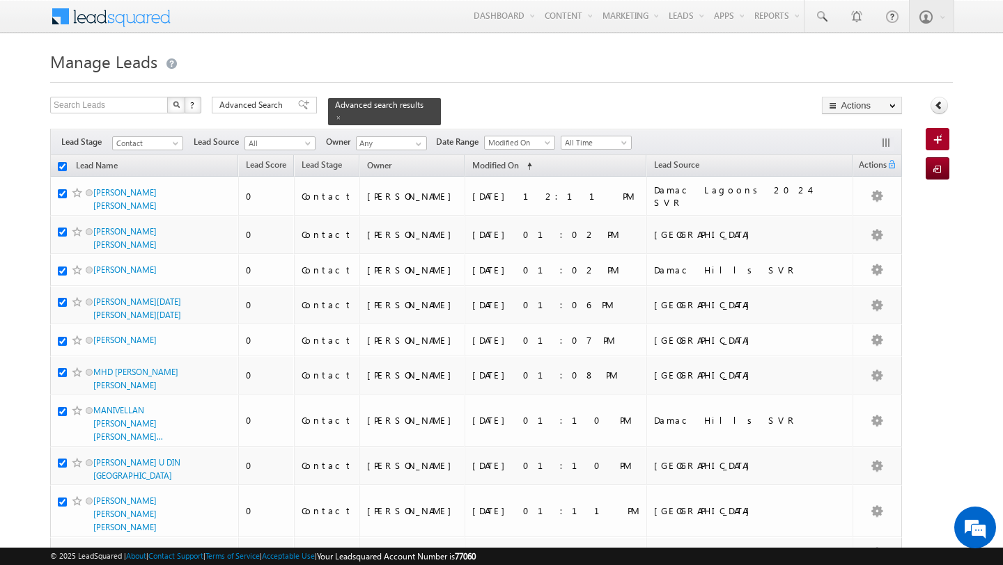
checkbox input "true"
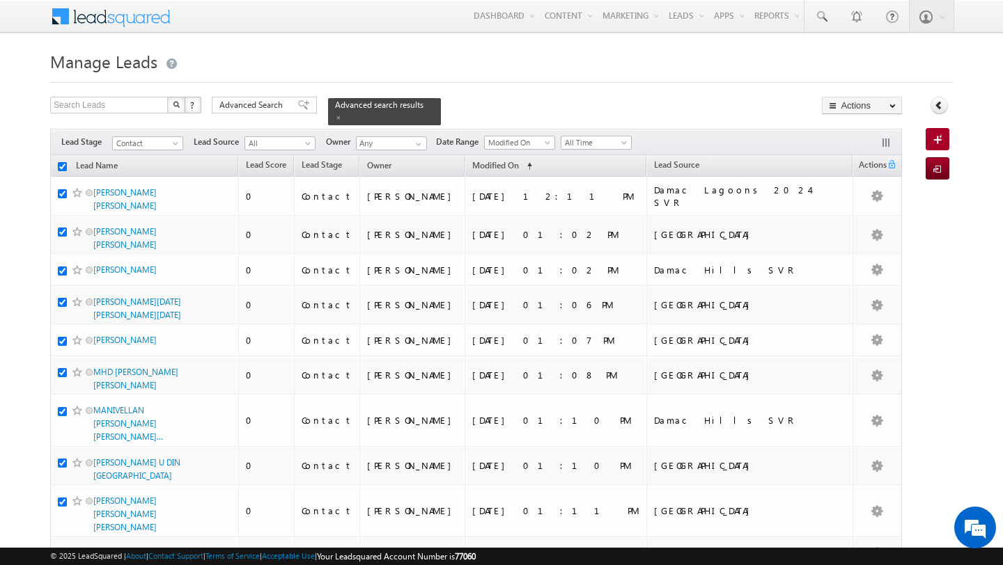
checkbox input "true"
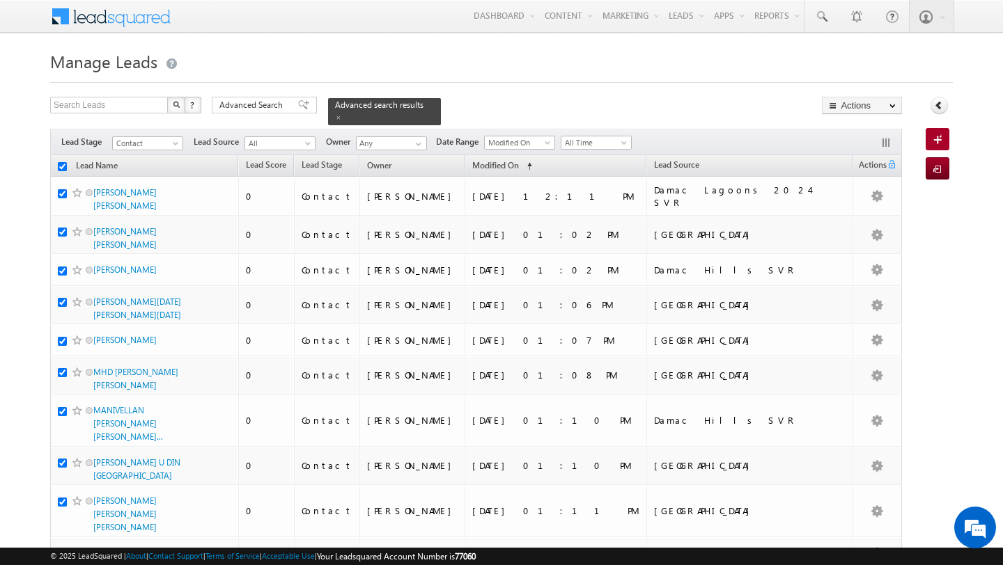
checkbox input "true"
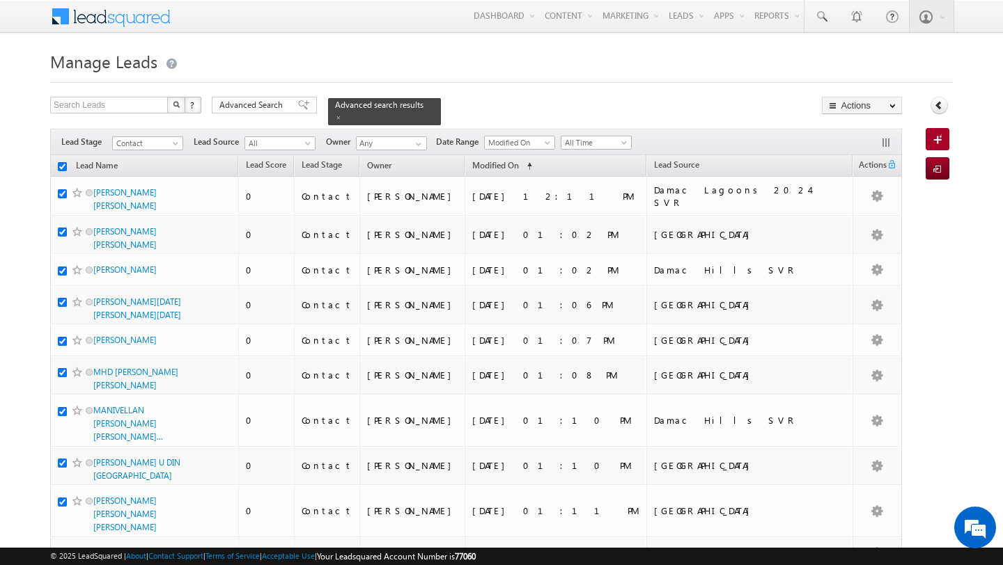
checkbox input "true"
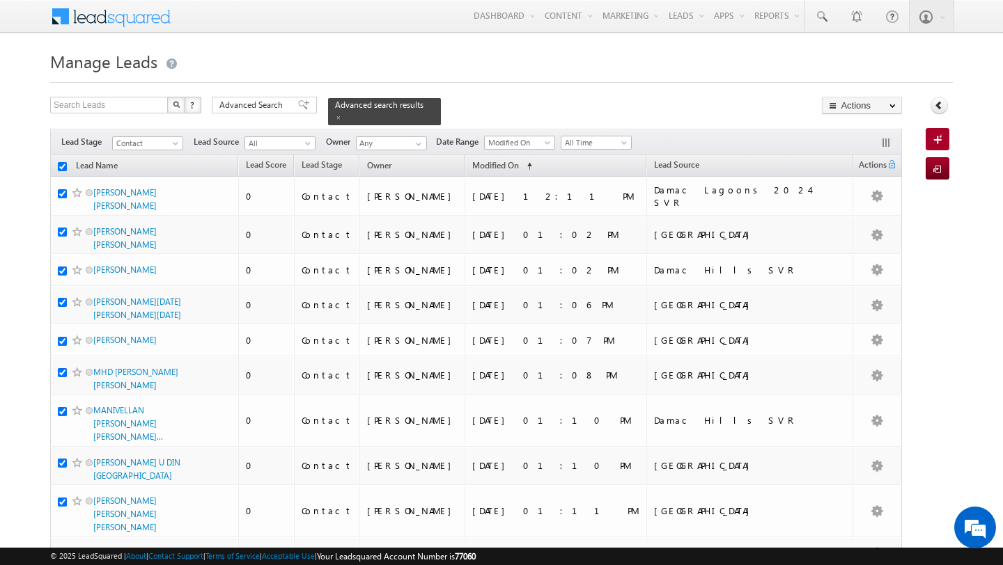
checkbox input "true"
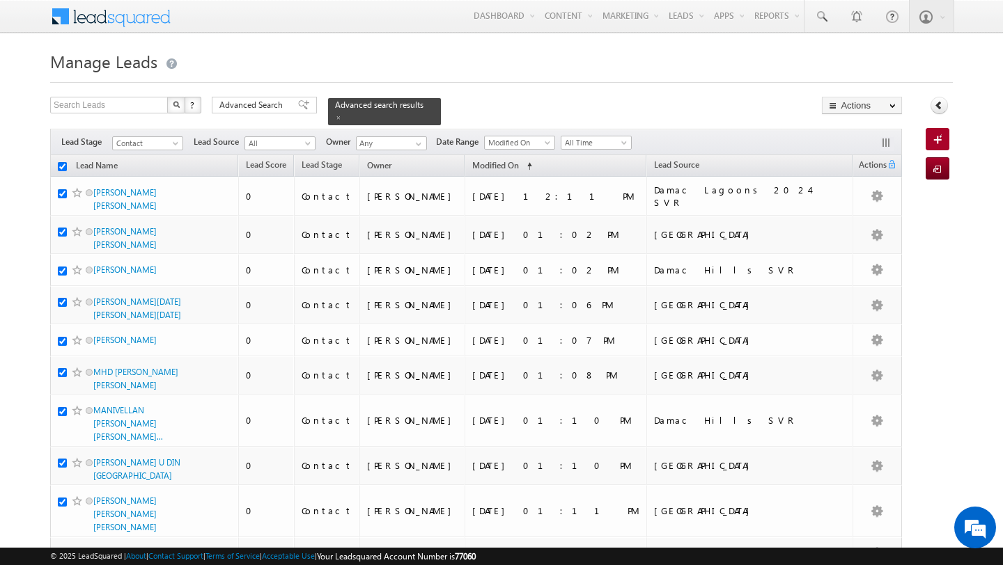
checkbox input "true"
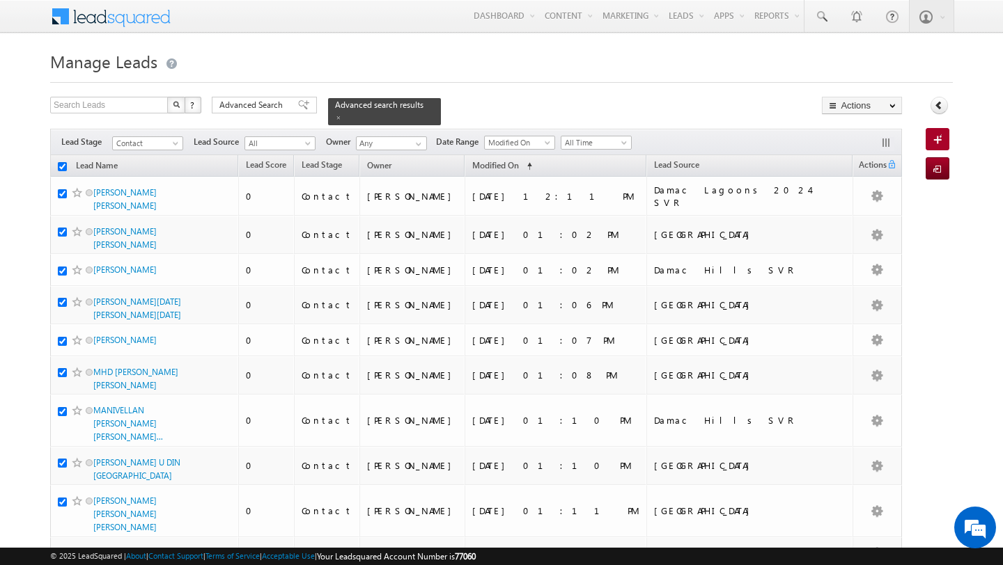
checkbox input "true"
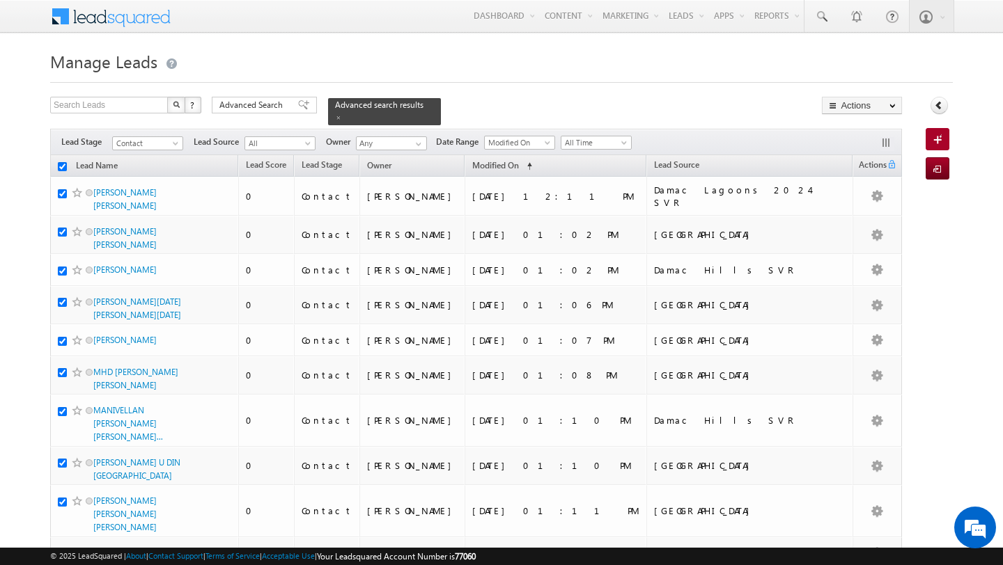
checkbox input "true"
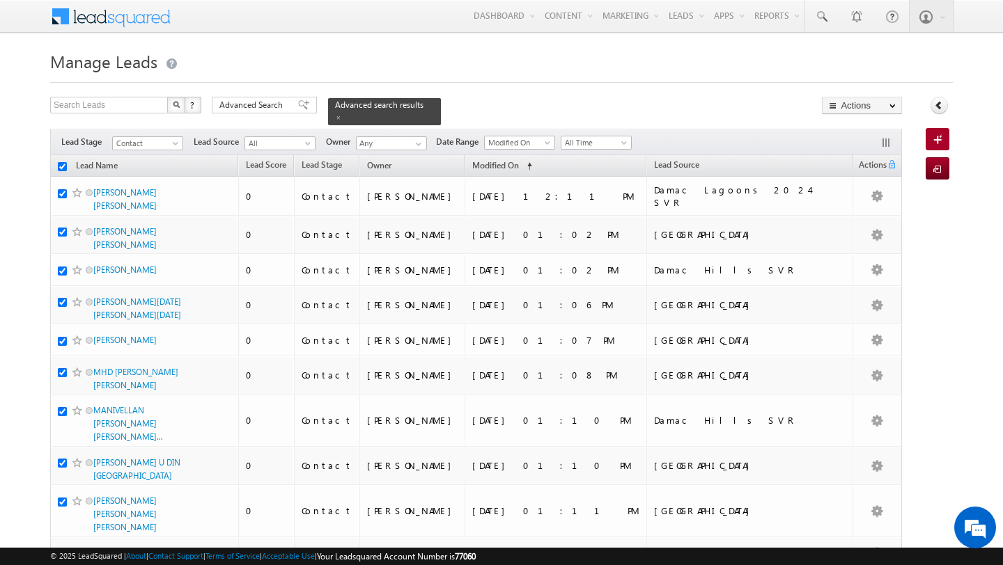
checkbox input "true"
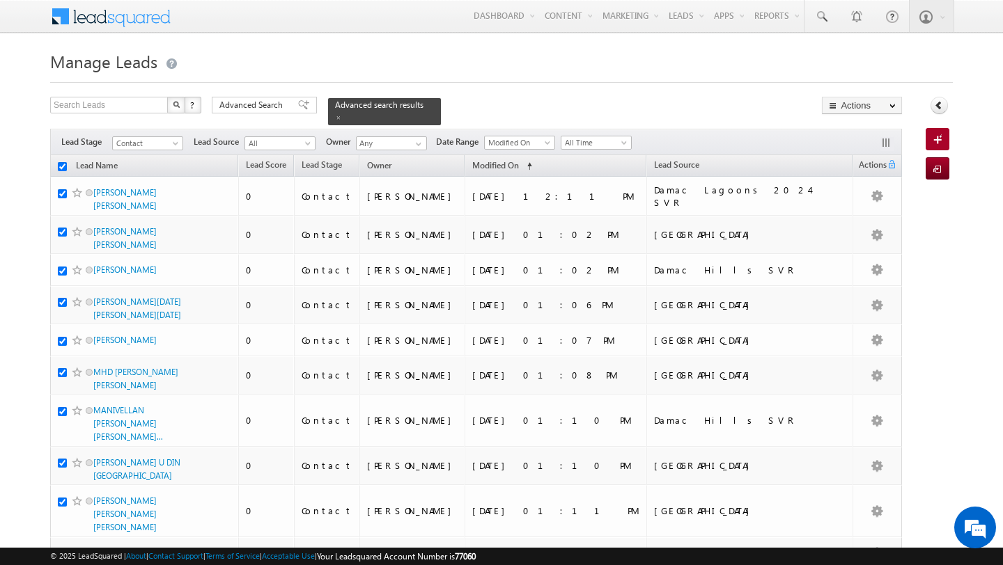
checkbox input "true"
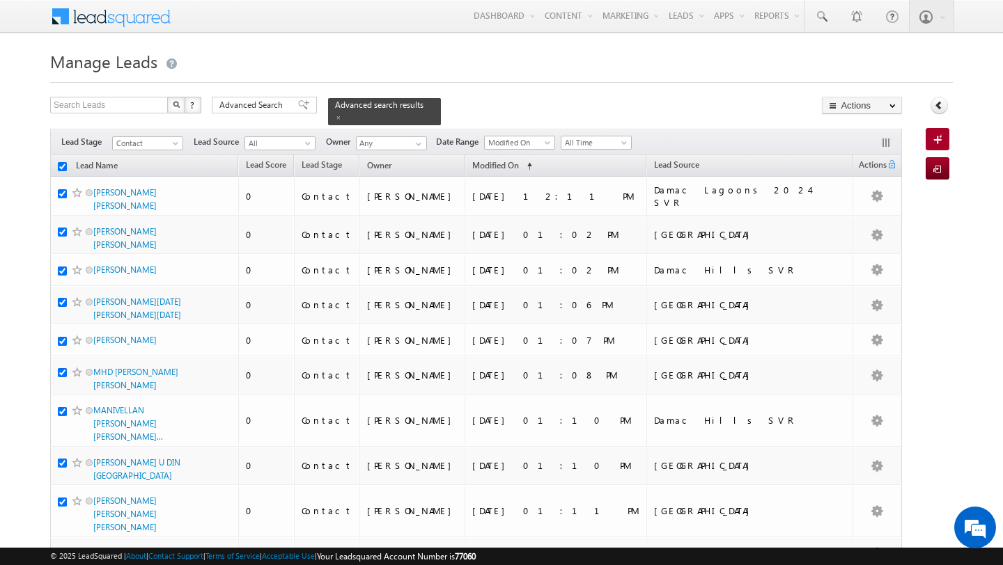
checkbox input "true"
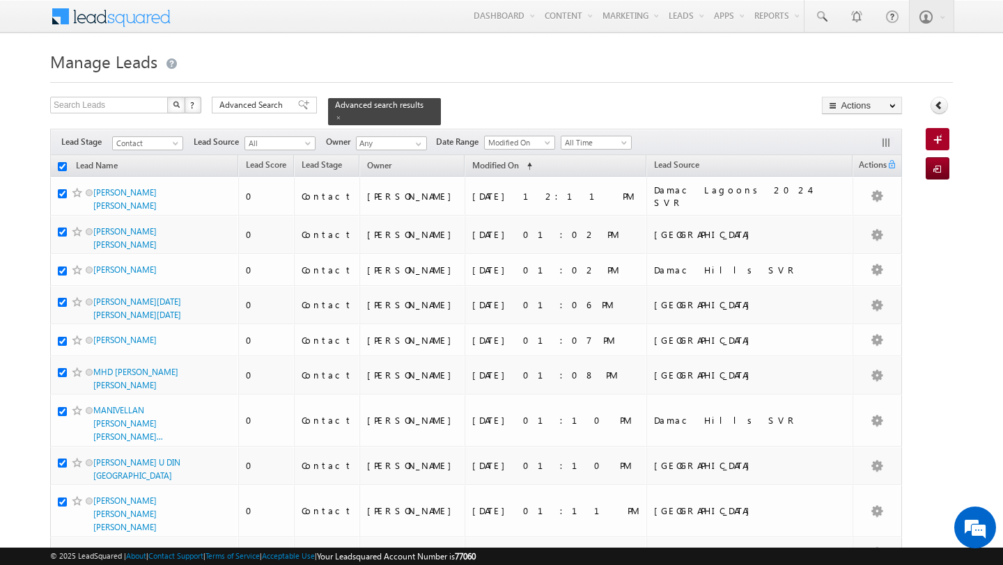
checkbox input "true"
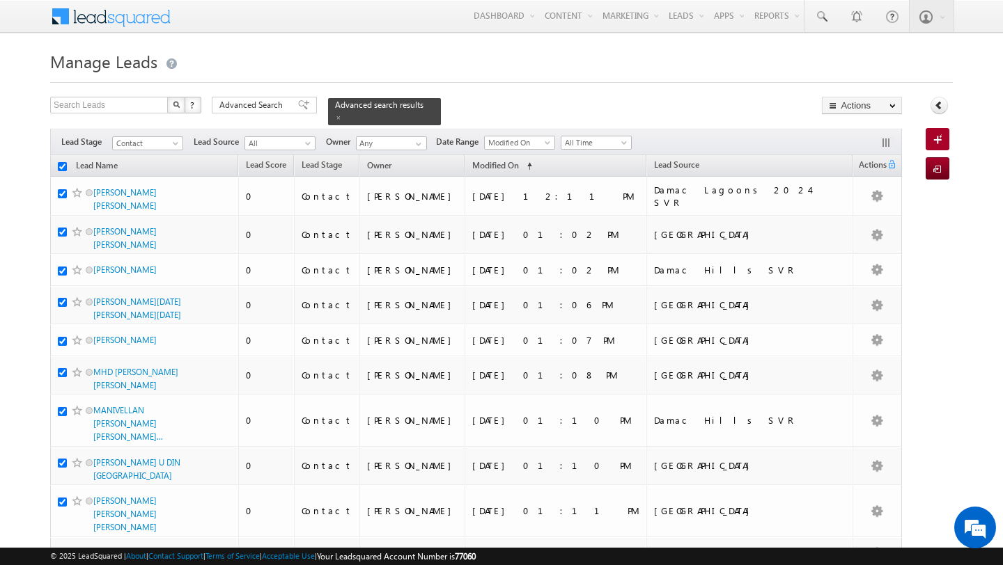
checkbox input "true"
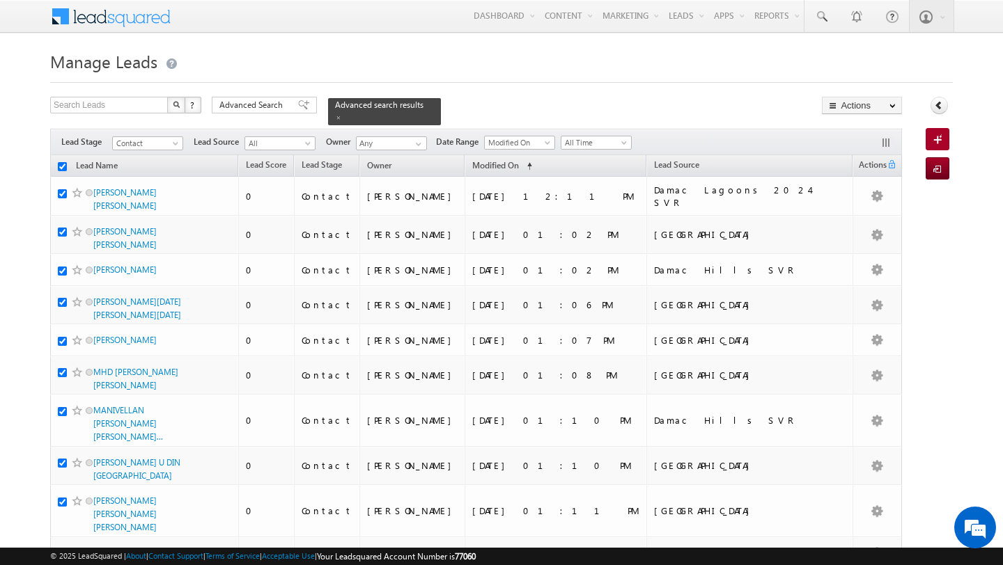
checkbox input "true"
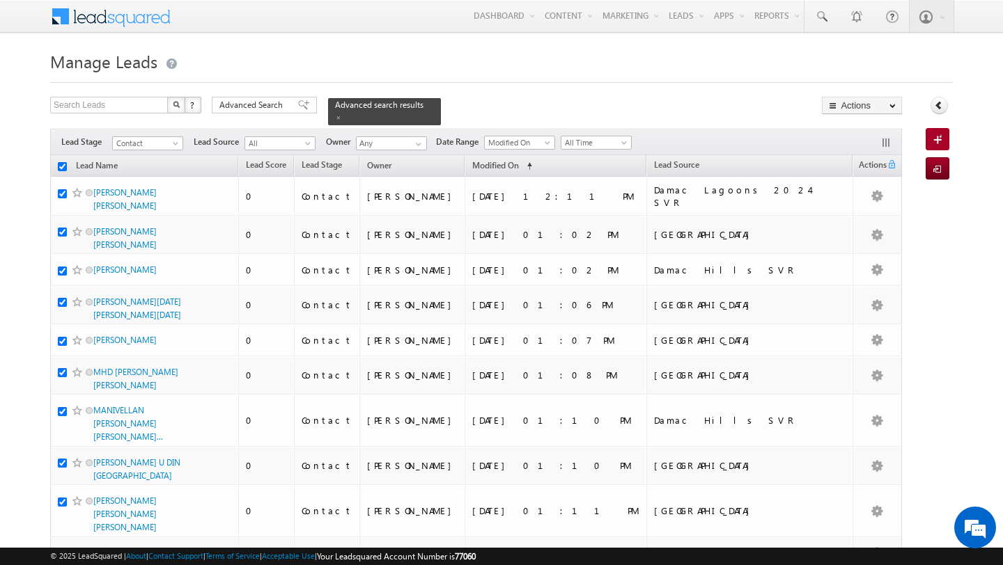
checkbox input "true"
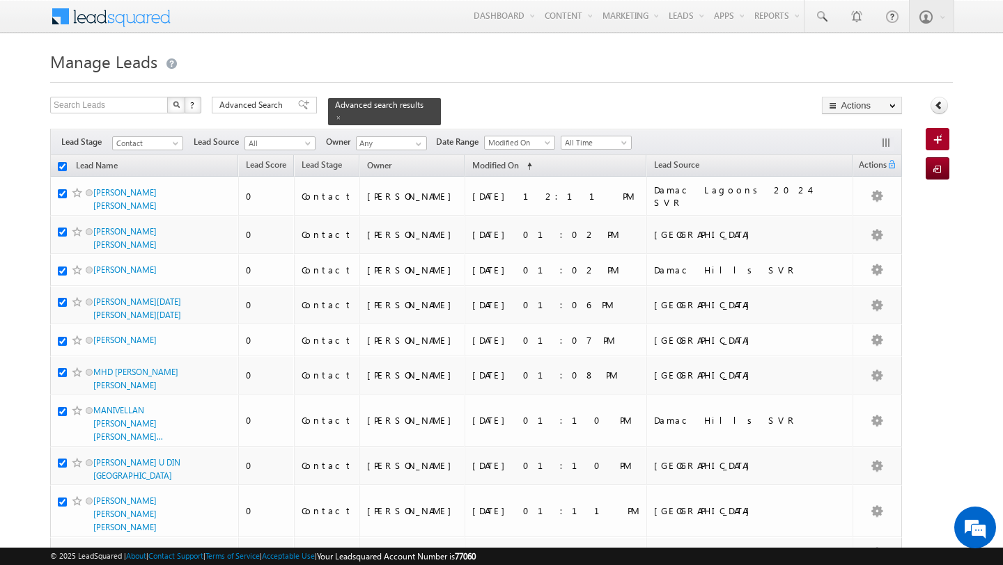
checkbox input "true"
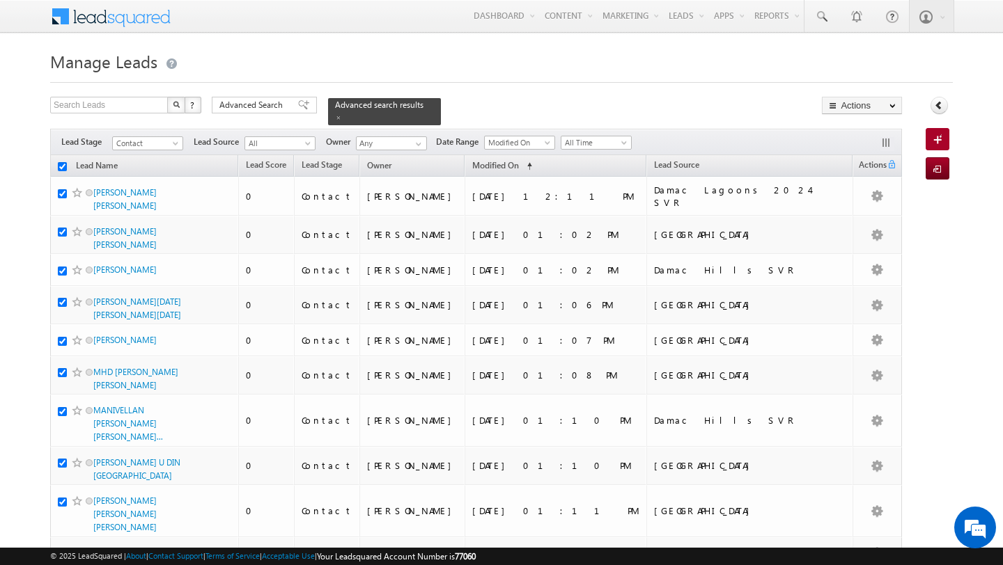
checkbox input "true"
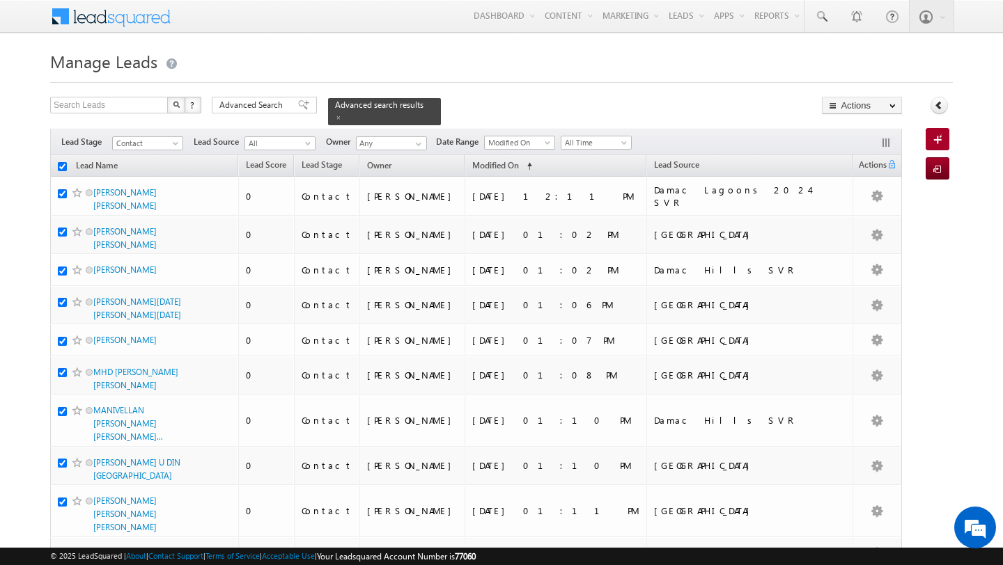
checkbox input "true"
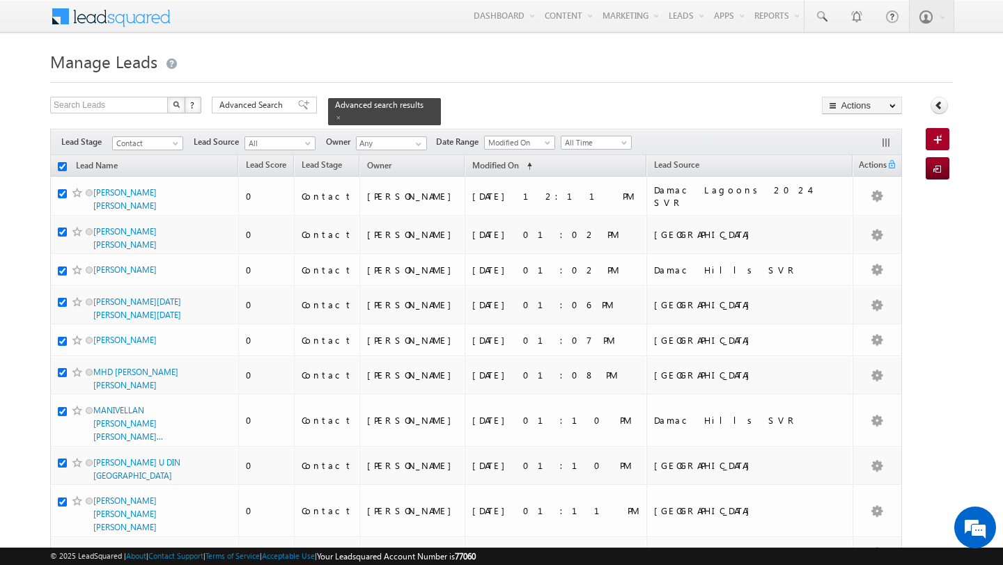
checkbox input "true"
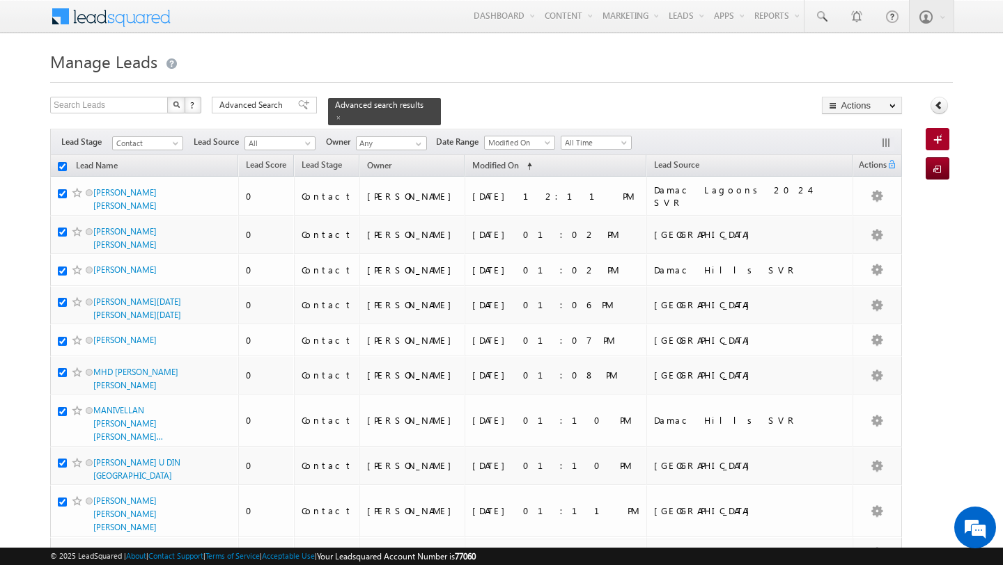
checkbox input "true"
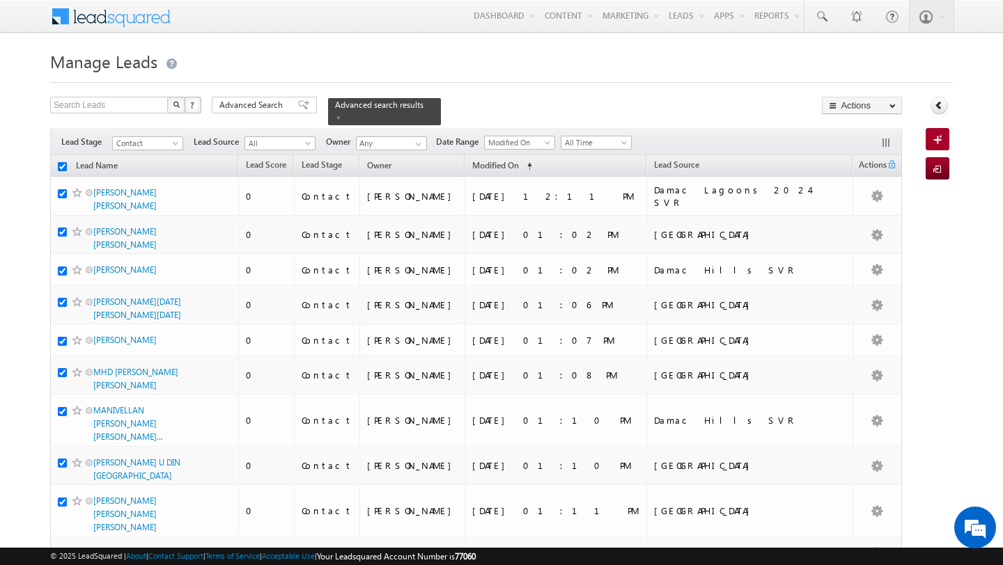
checkbox input "true"
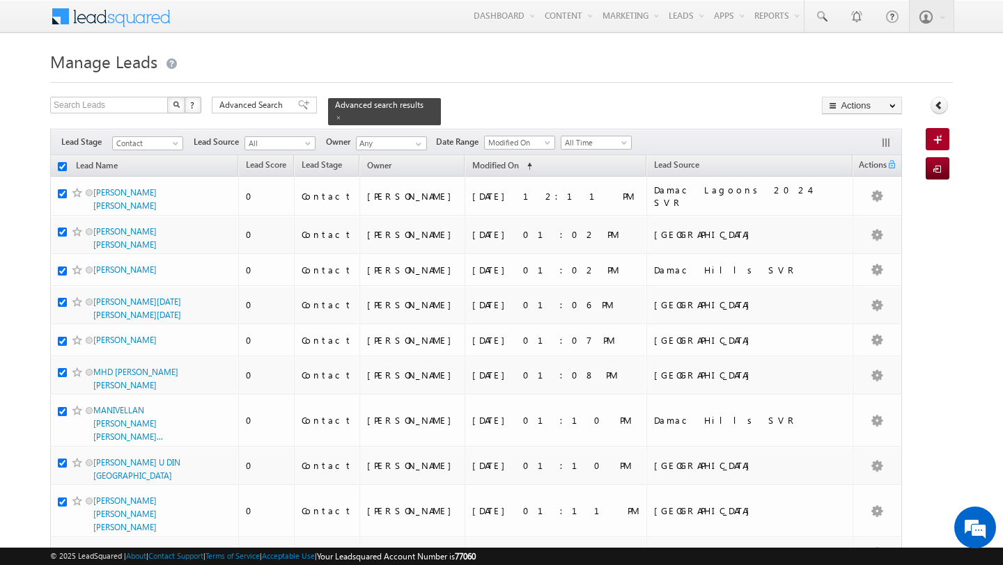
checkbox input "true"
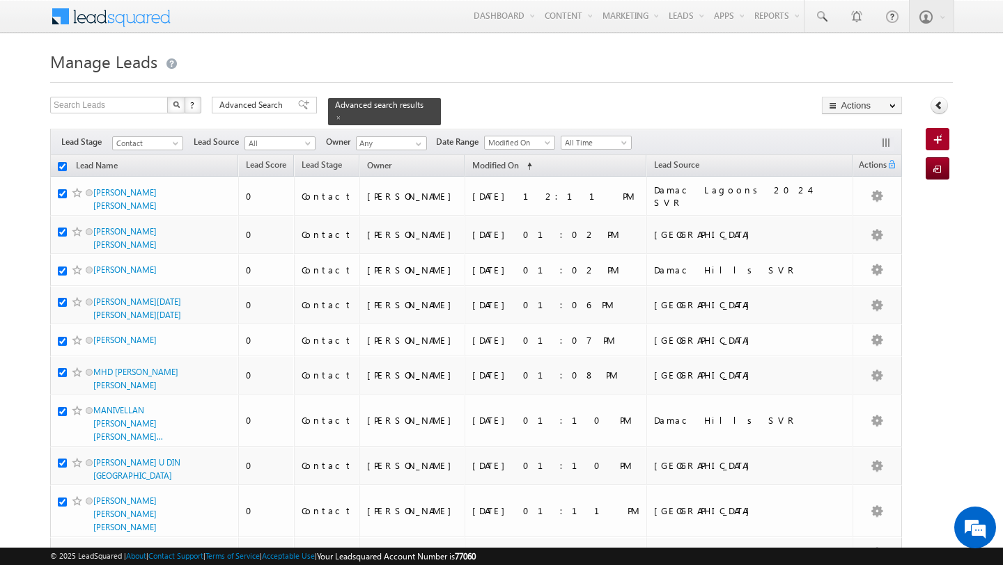
checkbox input "true"
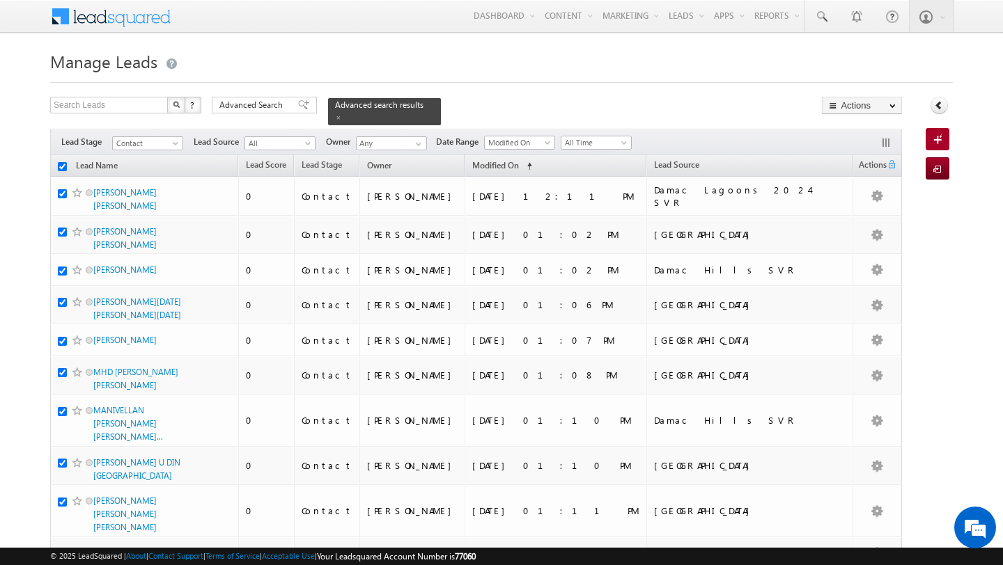
checkbox input "true"
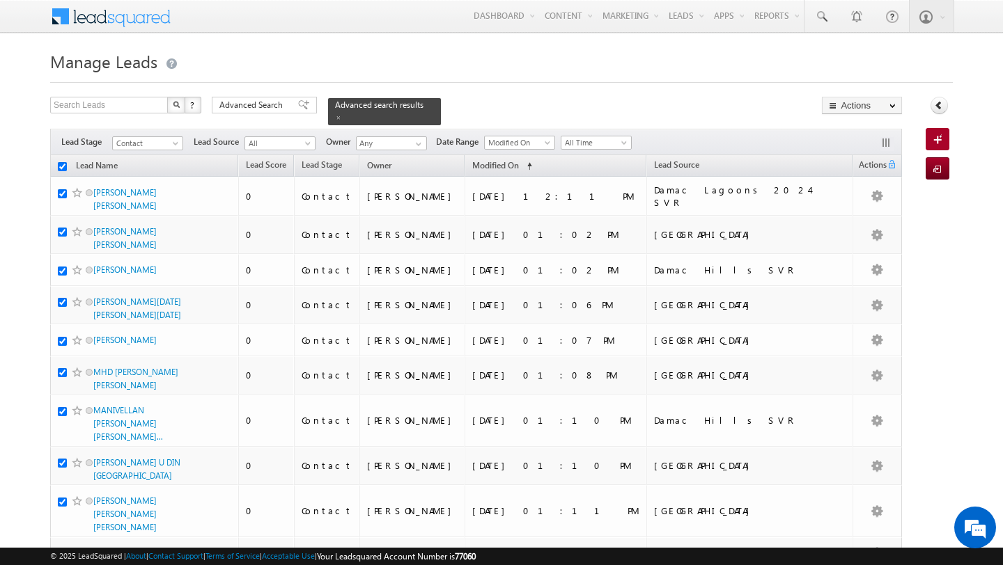
checkbox input "true"
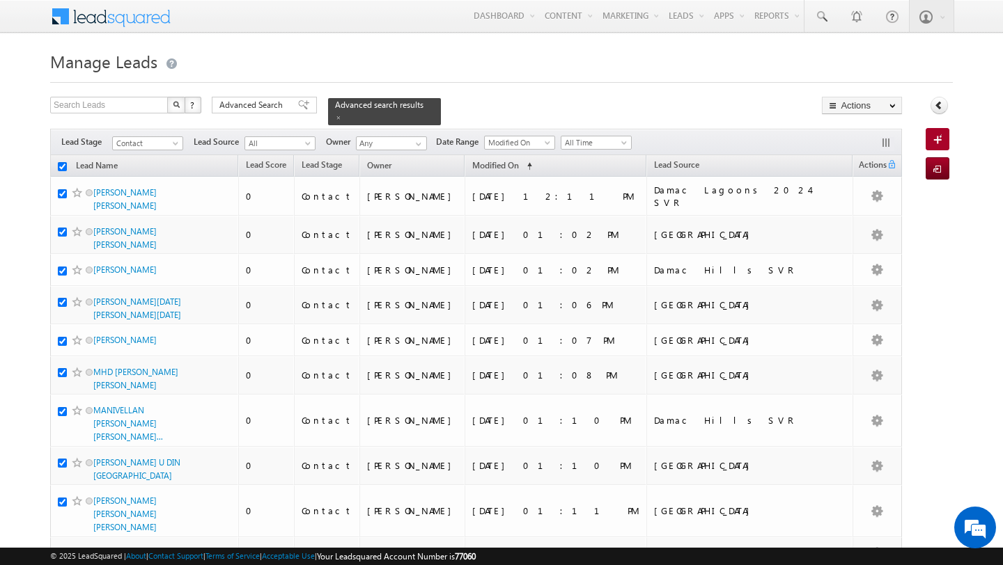
checkbox input "true"
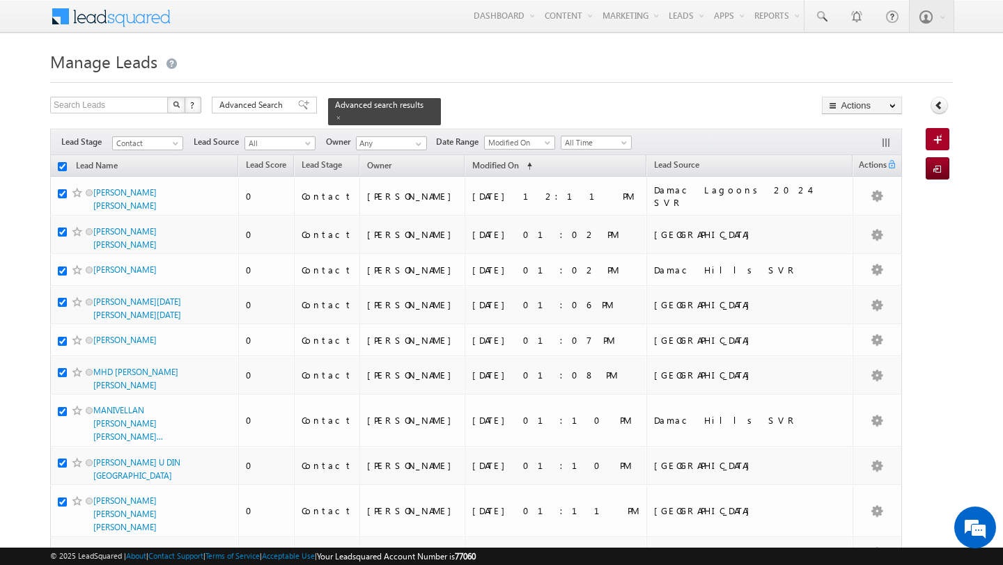
checkbox input "true"
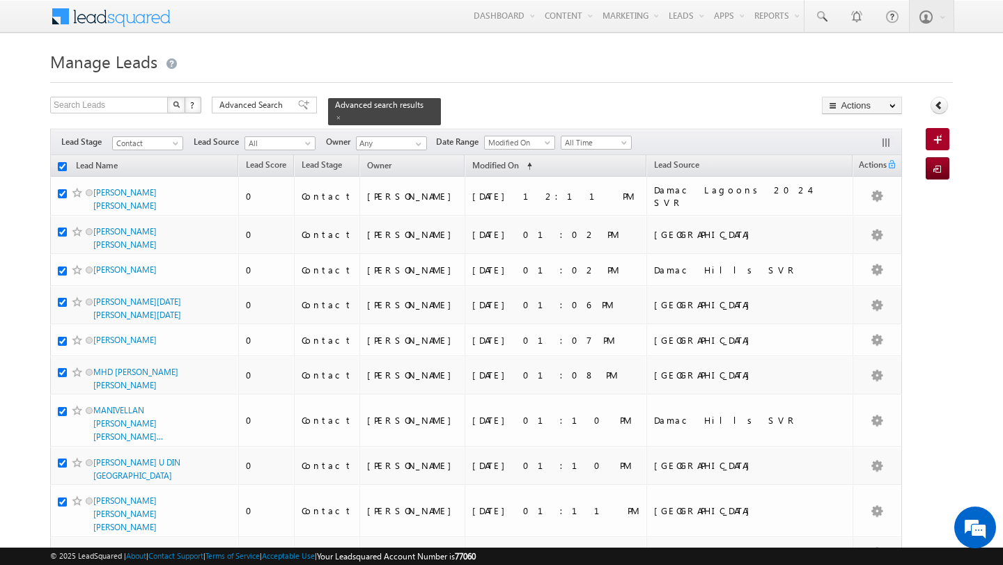
checkbox input "true"
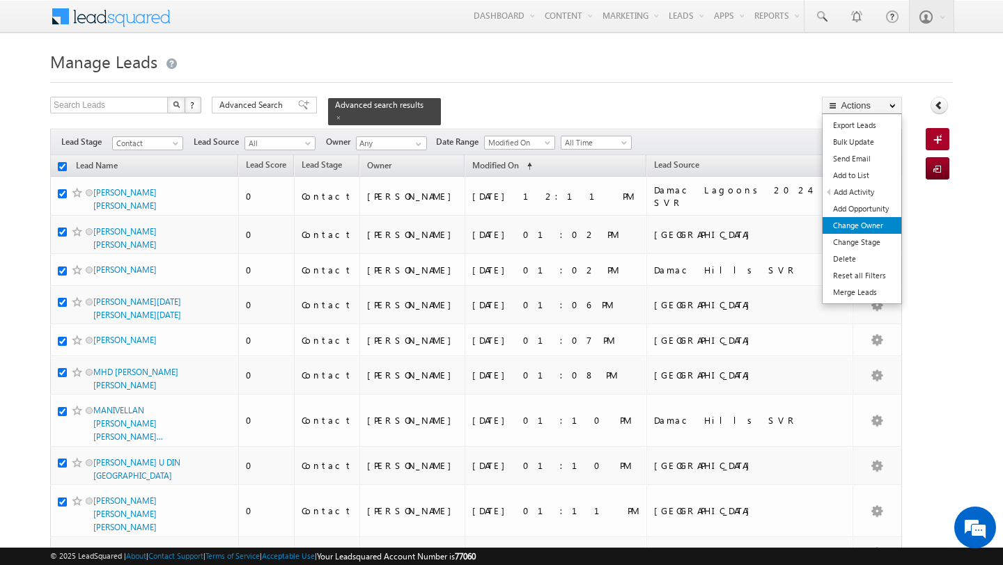
click at [854, 232] on link "Change Owner" at bounding box center [861, 225] width 79 height 17
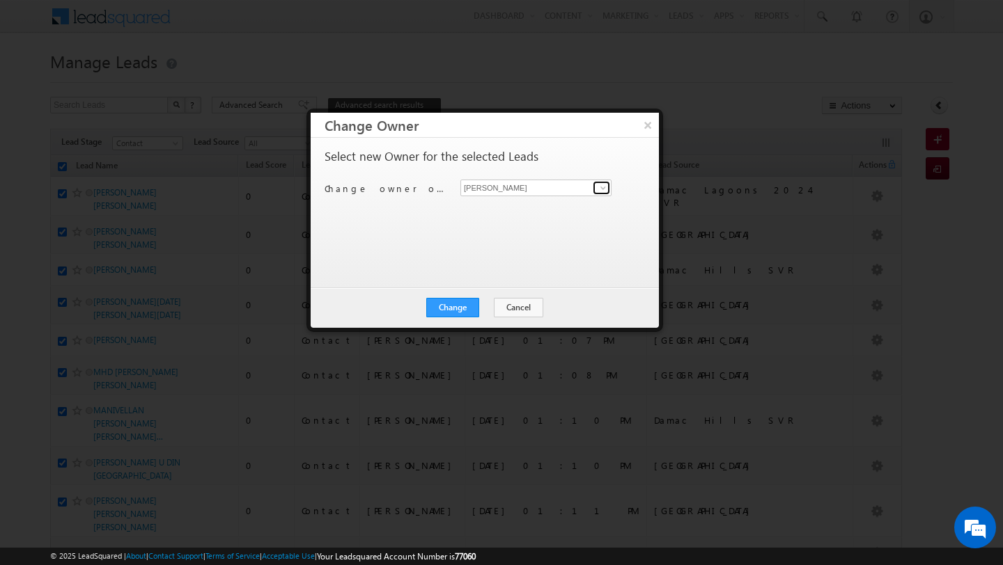
click at [604, 191] on span at bounding box center [602, 187] width 11 height 11
click at [558, 202] on link "MEHFOOZA MEMON mehfooza.memon@indglobal.ae" at bounding box center [535, 209] width 151 height 26
click at [455, 310] on button "Change" at bounding box center [452, 307] width 53 height 19
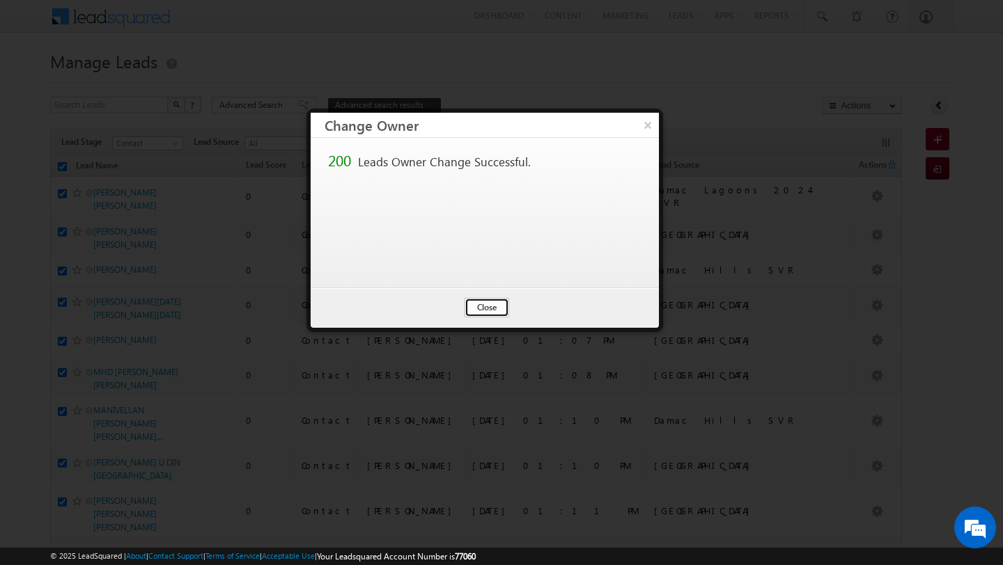
click at [476, 312] on button "Close" at bounding box center [486, 307] width 45 height 19
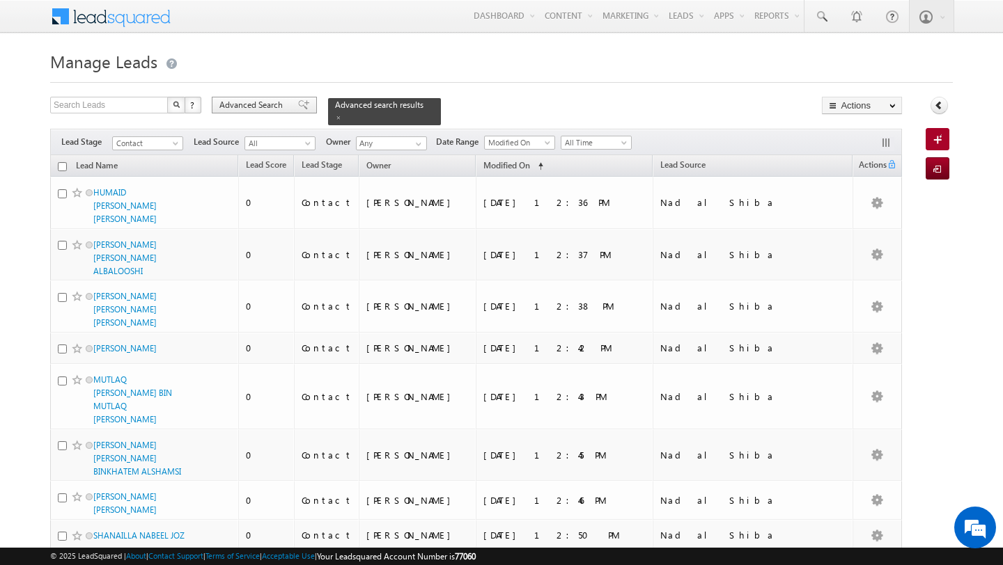
click at [268, 104] on span "Advanced Search" at bounding box center [253, 105] width 68 height 13
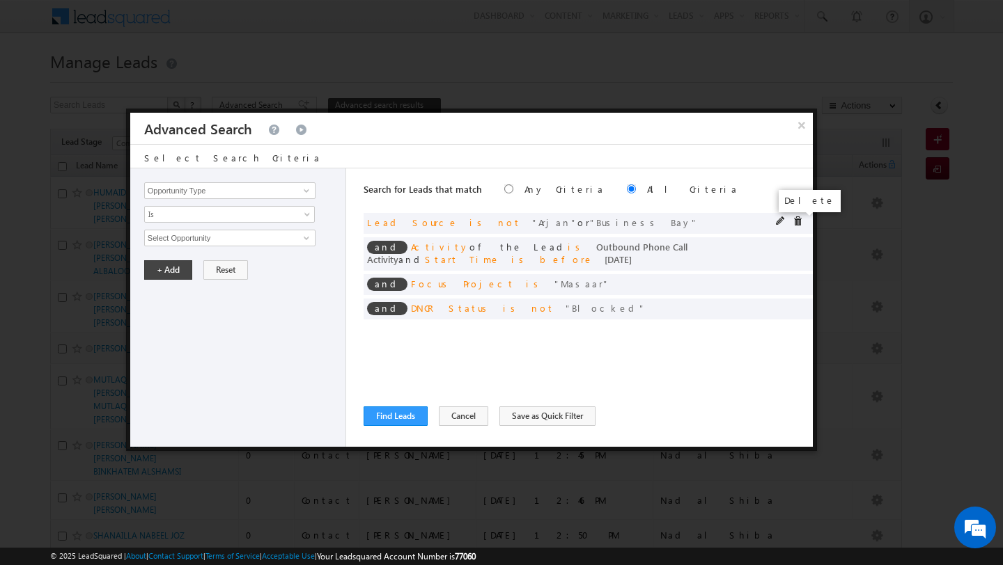
click at [794, 219] on span at bounding box center [797, 222] width 10 height 10
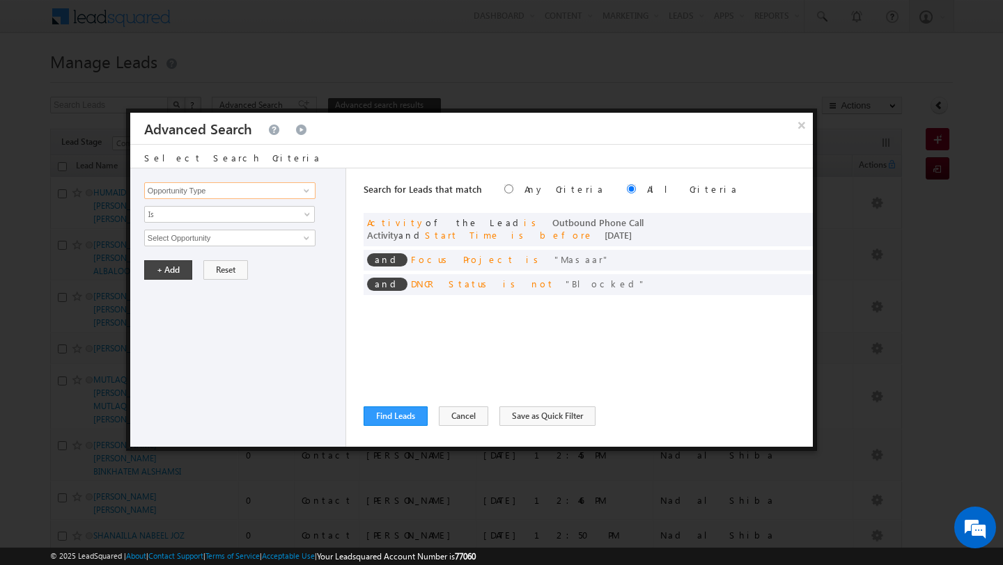
click at [226, 196] on input "Opportunity Type" at bounding box center [229, 190] width 171 height 17
click at [224, 214] on link "Lead Source" at bounding box center [229, 220] width 171 height 16
click at [212, 237] on span "None Selected" at bounding box center [224, 237] width 158 height 15
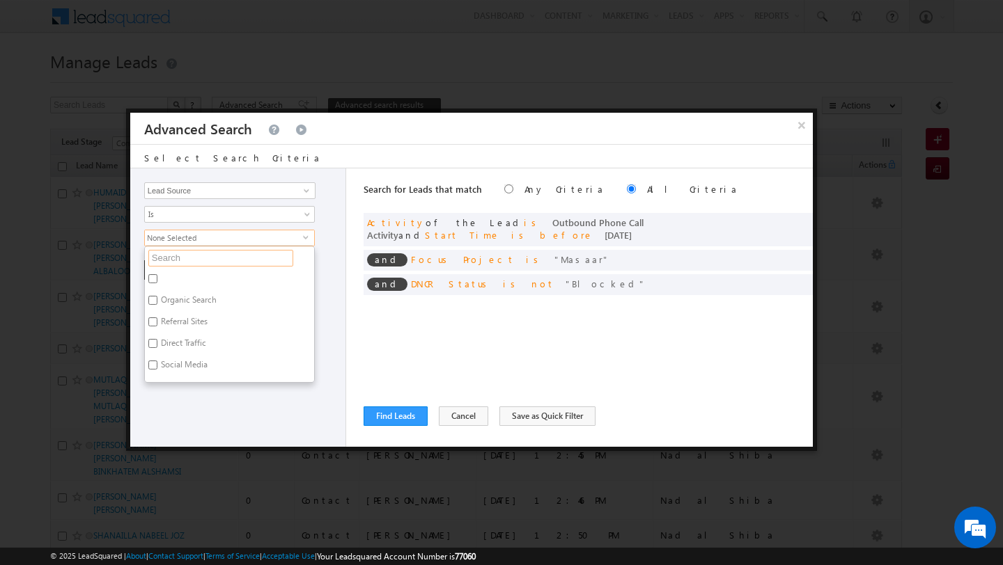
click at [205, 258] on input "text" at bounding box center [220, 258] width 145 height 17
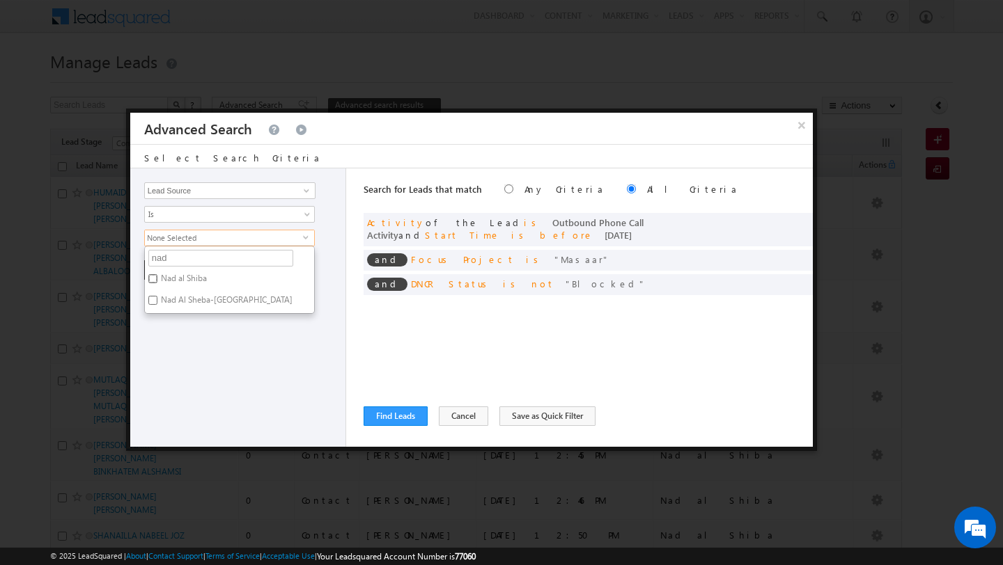
click at [150, 276] on input "Nad al Shiba" at bounding box center [152, 278] width 9 height 9
click at [244, 396] on div "Opportunity Type Lead Activity Task Sales Group Prospect Id Address 1 Address 2…" at bounding box center [238, 307] width 216 height 278
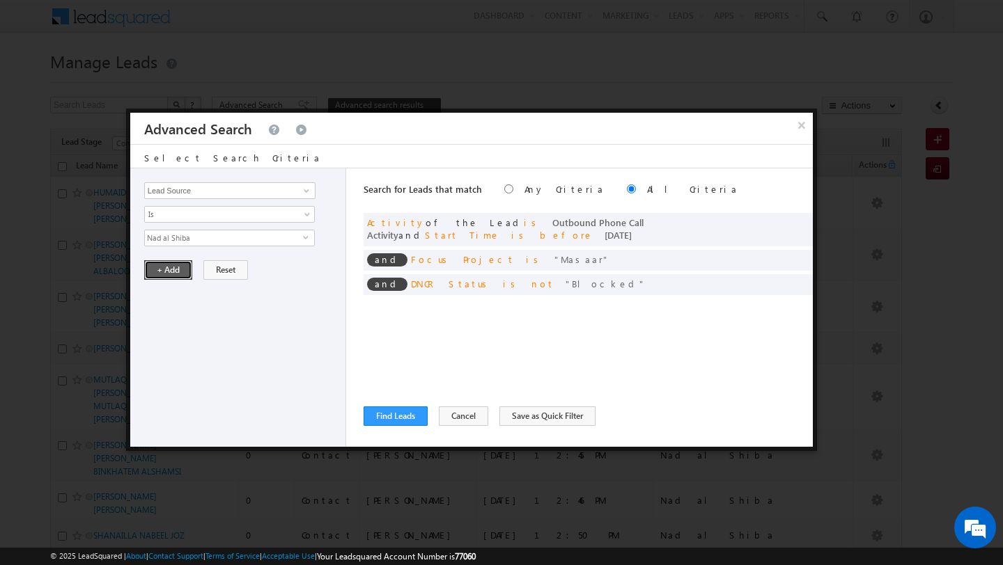
click at [173, 272] on button "+ Add" at bounding box center [168, 269] width 48 height 19
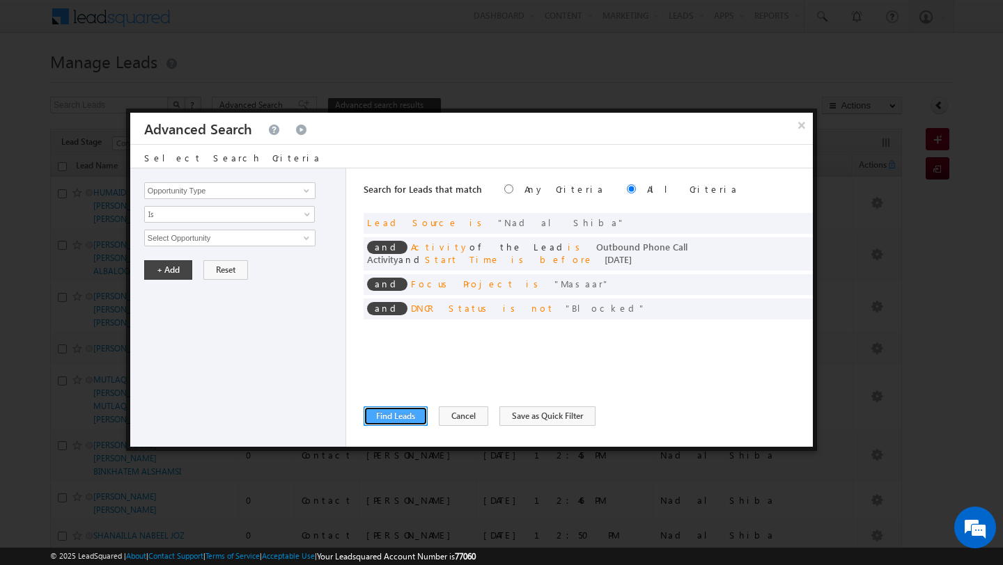
click at [382, 420] on button "Find Leads" at bounding box center [395, 416] width 64 height 19
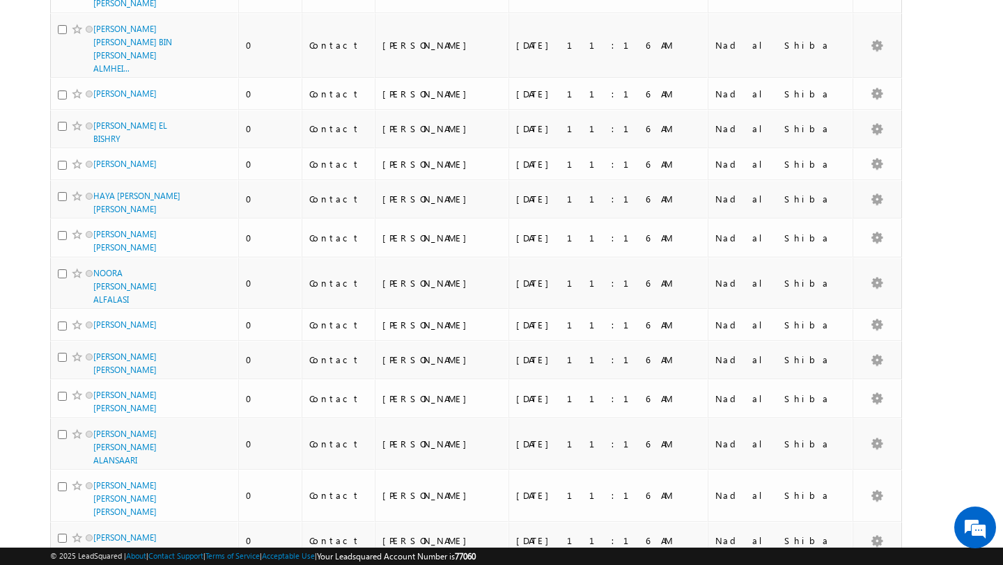
scroll to position [7723, 0]
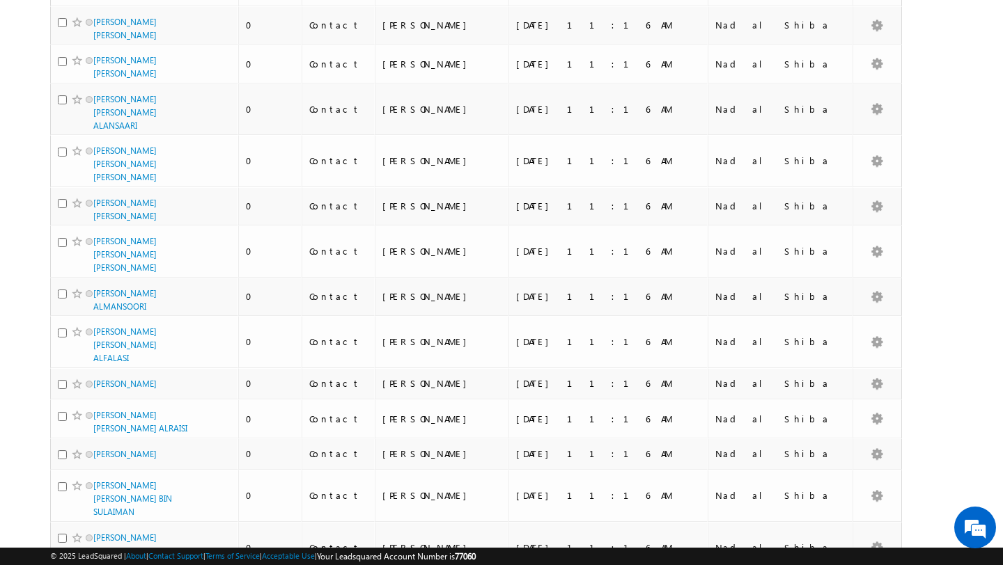
click at [100, 534] on li "100" at bounding box center [97, 540] width 33 height 14
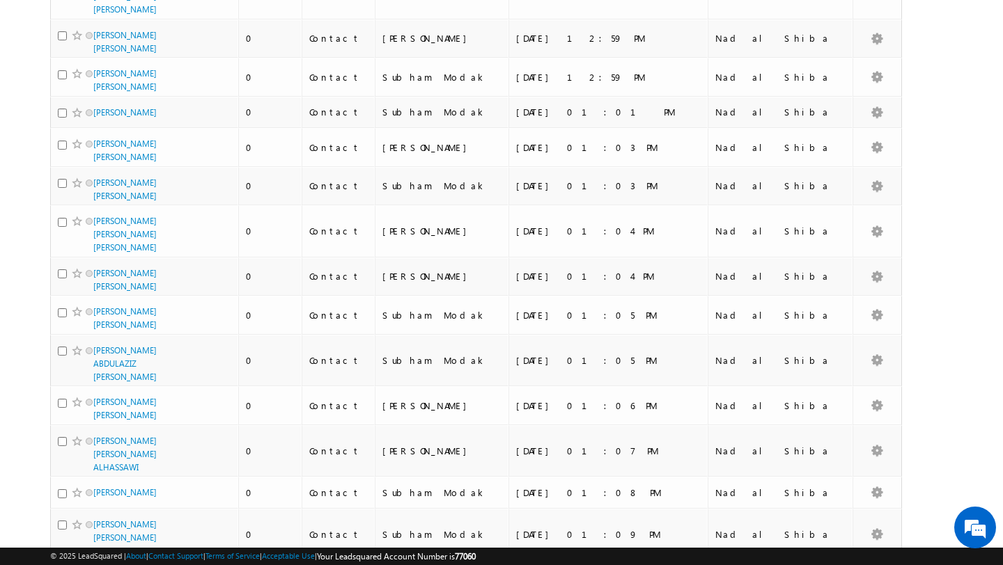
scroll to position [0, 0]
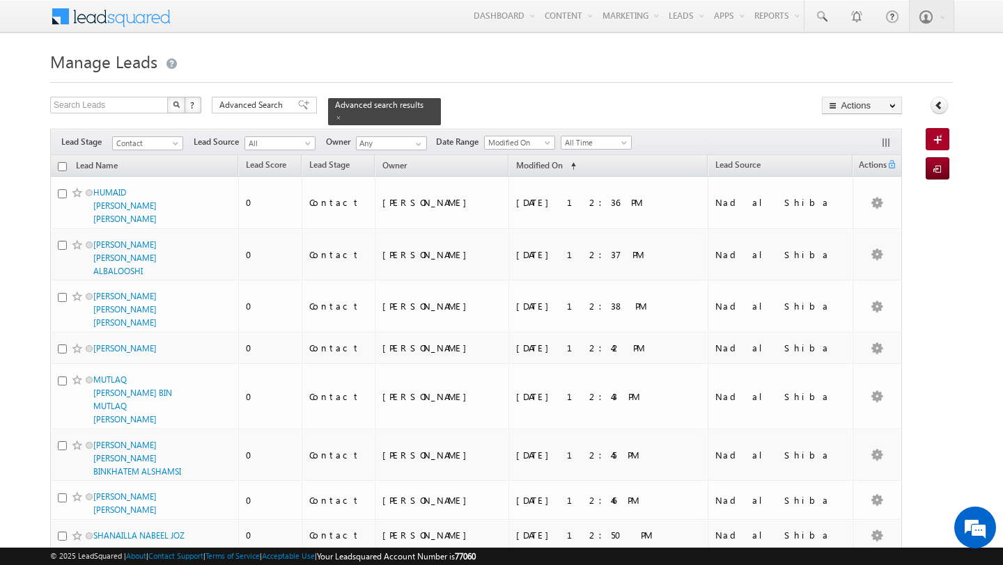
click at [63, 168] on input "checkbox" at bounding box center [62, 166] width 9 height 9
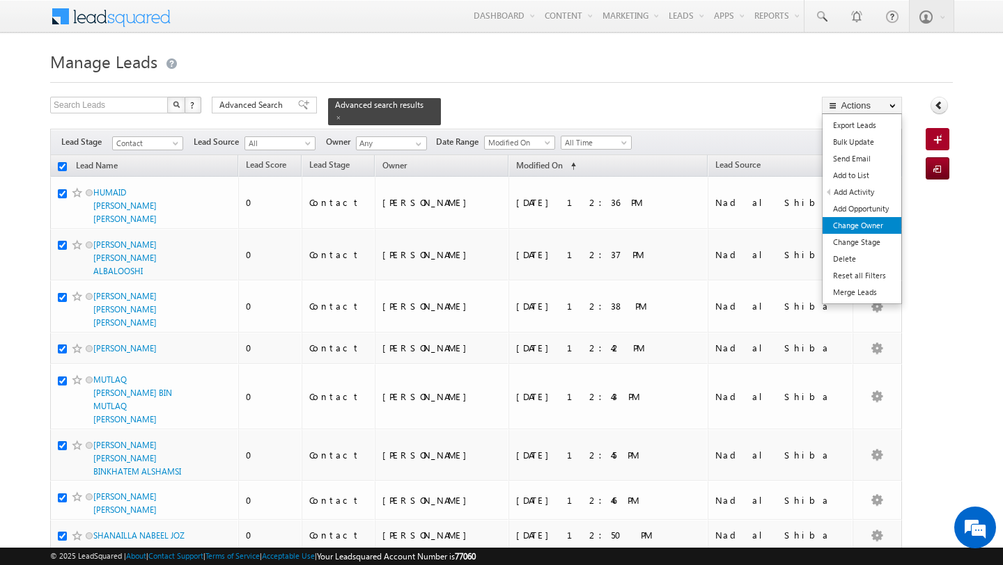
click at [854, 230] on link "Change Owner" at bounding box center [861, 225] width 79 height 17
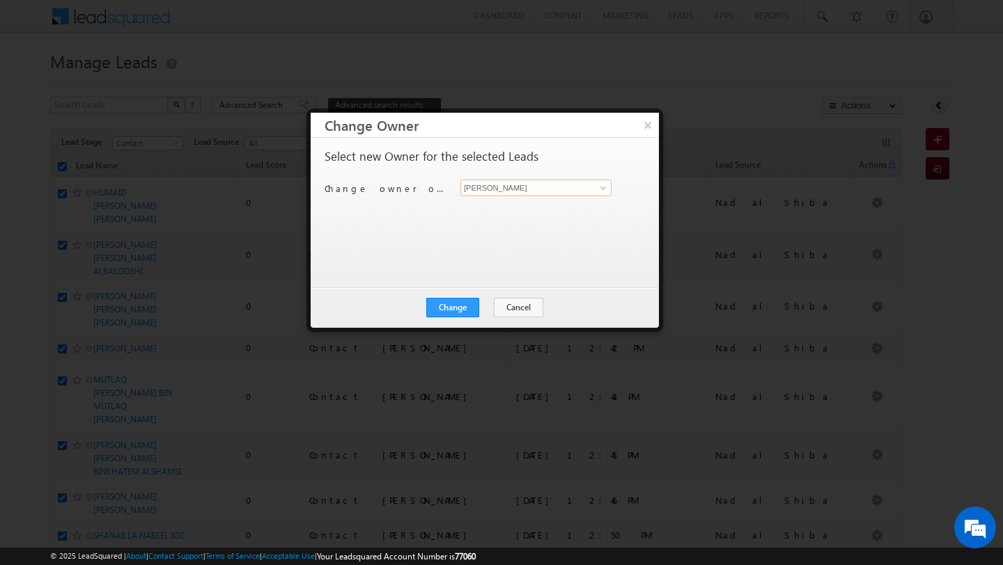
click at [483, 187] on input "[PERSON_NAME]" at bounding box center [535, 188] width 151 height 17
click at [503, 201] on link "Swarup Chandradas swarup.chandradas@indglobal.ae" at bounding box center [535, 209] width 151 height 26
click at [457, 309] on button "Change" at bounding box center [452, 307] width 53 height 19
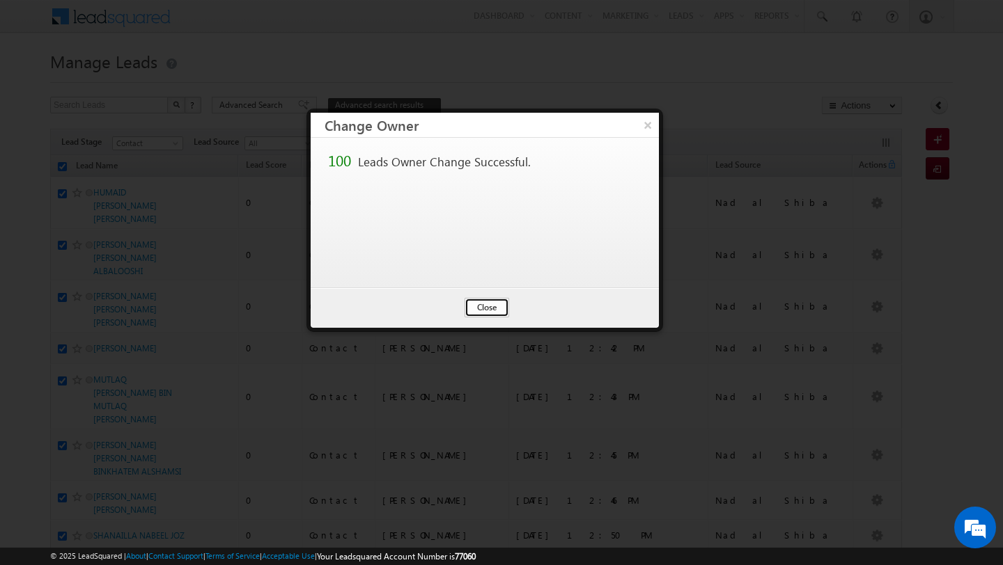
click at [482, 311] on button "Close" at bounding box center [486, 307] width 45 height 19
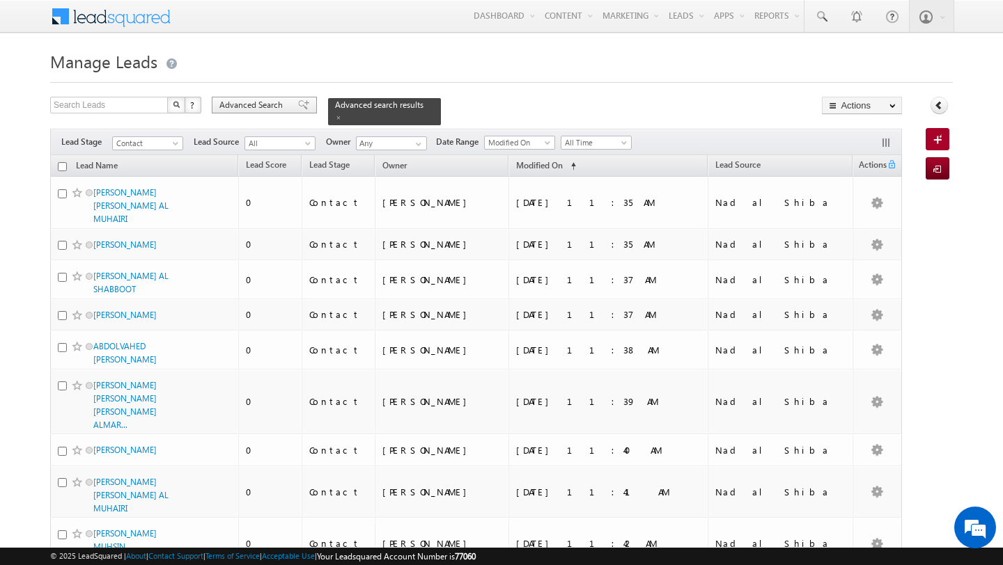
click at [261, 107] on span "Advanced Search" at bounding box center [253, 105] width 68 height 13
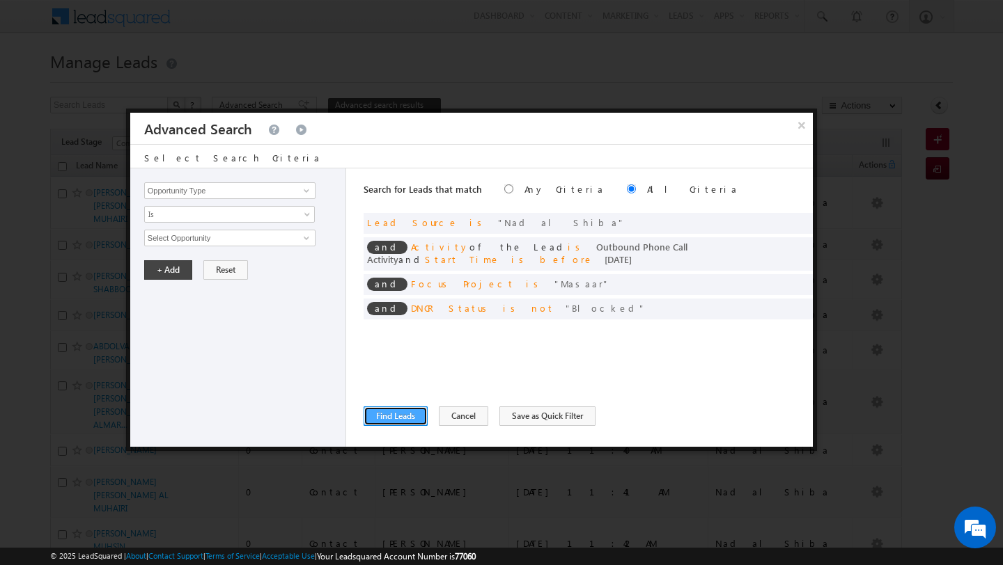
click at [399, 412] on button "Find Leads" at bounding box center [395, 416] width 64 height 19
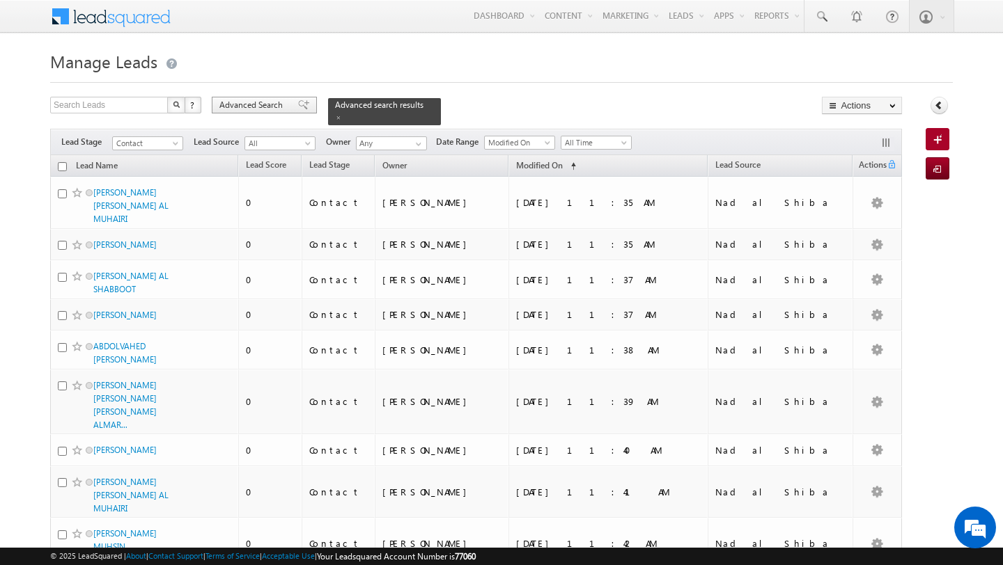
click at [253, 101] on span "Advanced Search" at bounding box center [253, 105] width 68 height 13
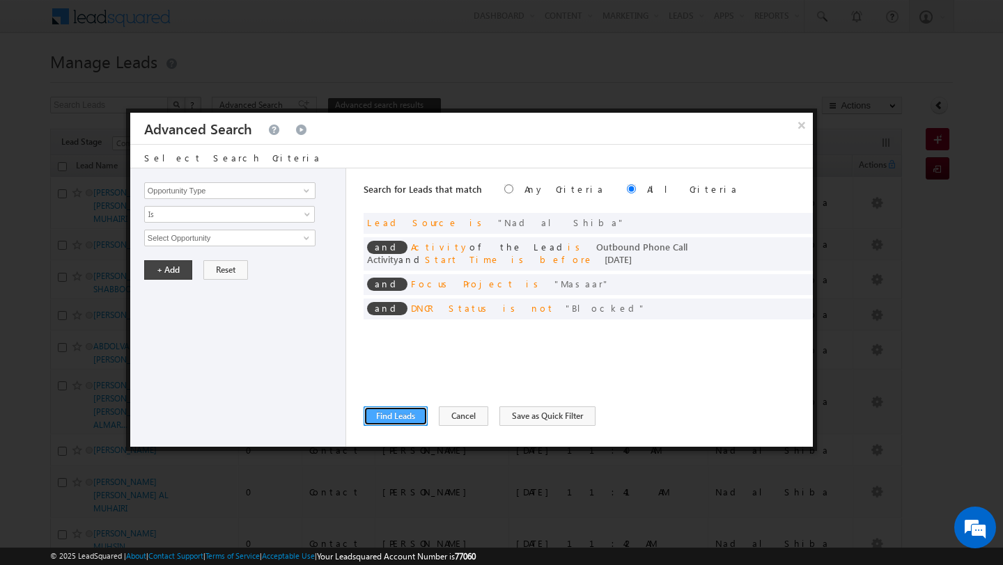
click at [395, 414] on button "Find Leads" at bounding box center [395, 416] width 64 height 19
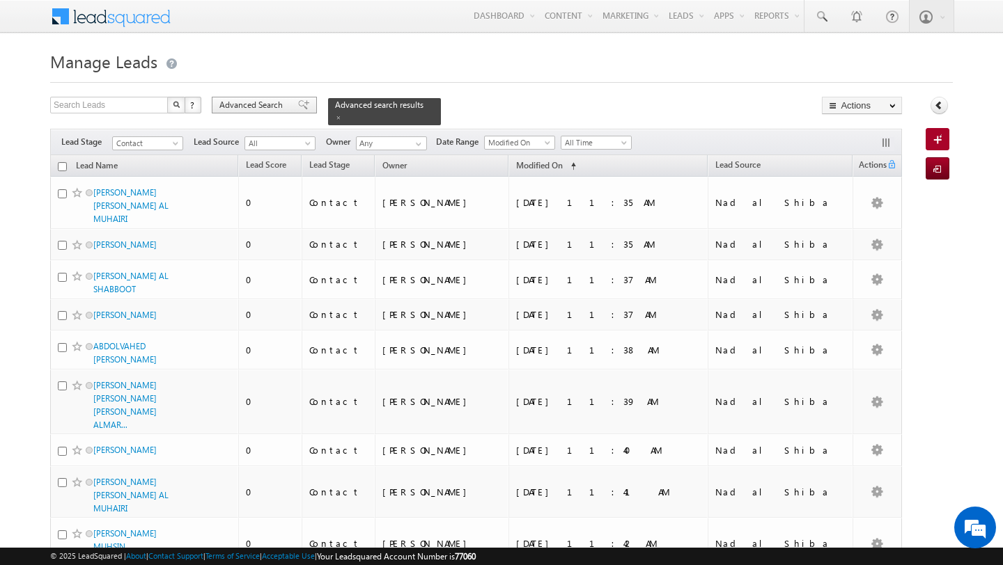
click at [262, 100] on span "Advanced Search" at bounding box center [253, 105] width 68 height 13
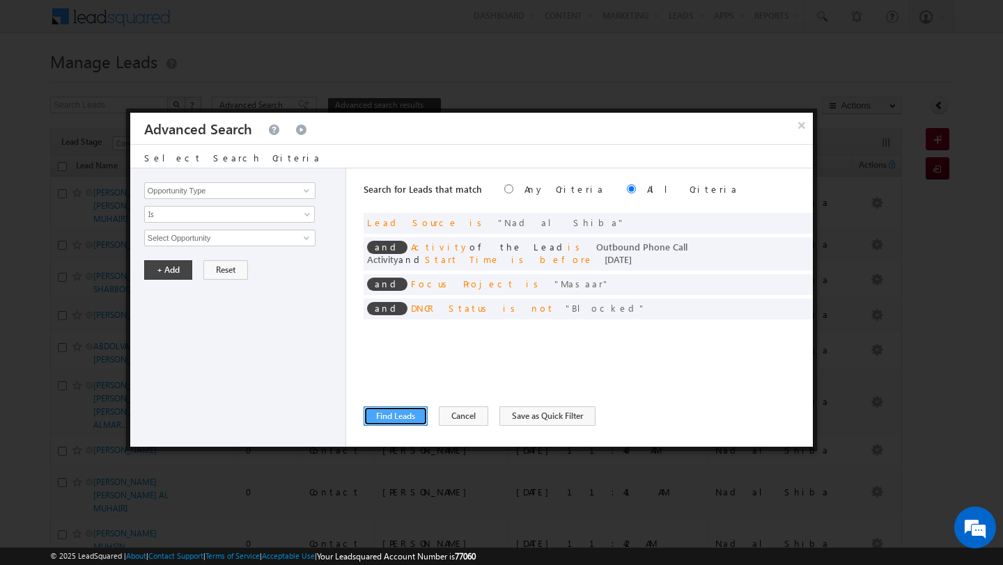
click at [384, 420] on button "Find Leads" at bounding box center [395, 416] width 64 height 19
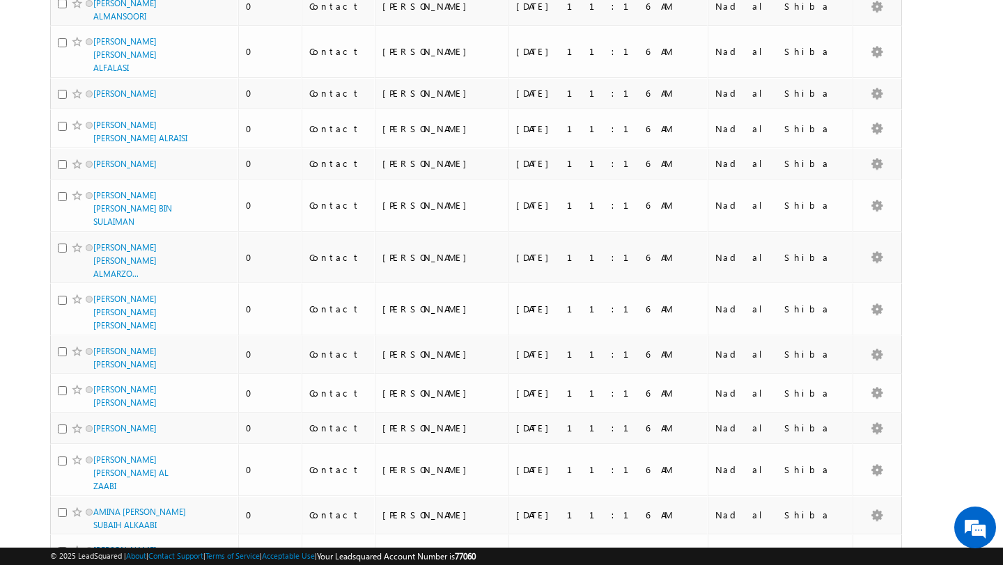
scroll to position [3701, 0]
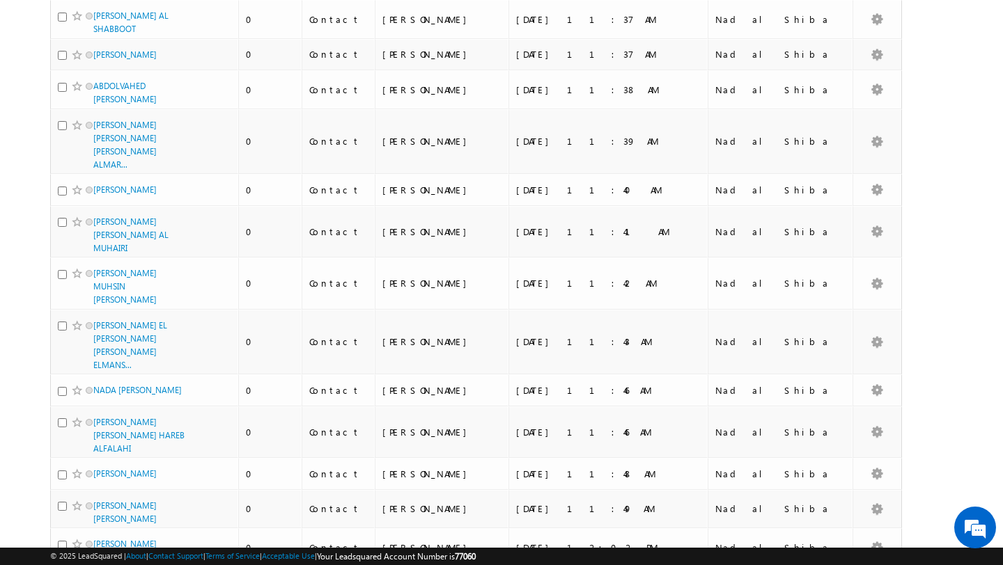
scroll to position [0, 0]
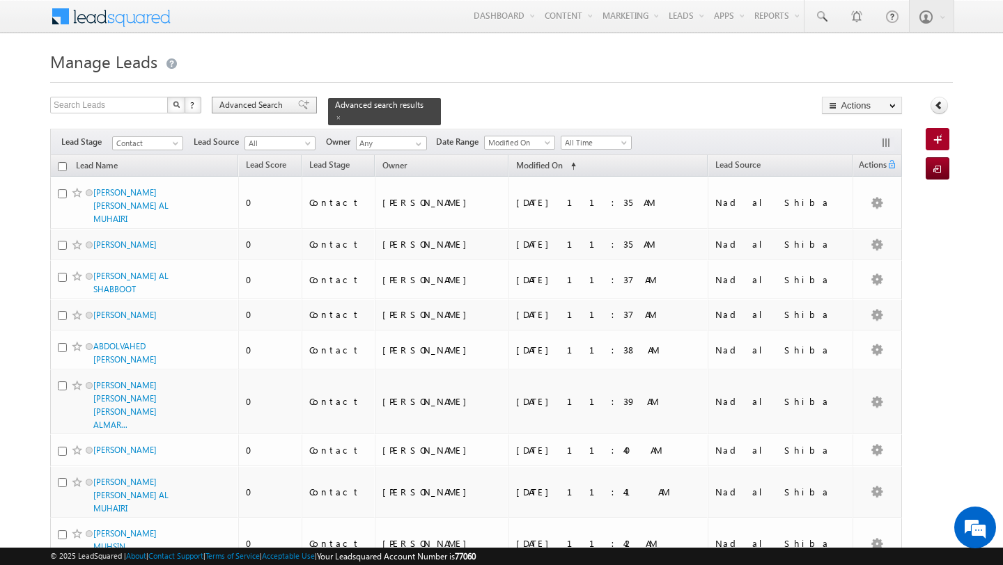
click at [243, 109] on span "Advanced Search" at bounding box center [253, 105] width 68 height 13
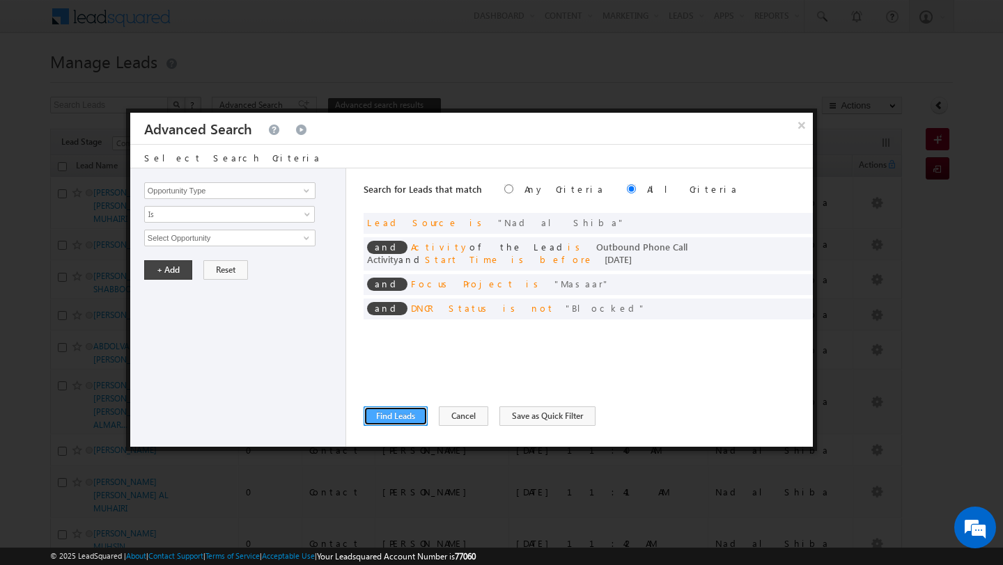
click at [386, 411] on button "Find Leads" at bounding box center [395, 416] width 64 height 19
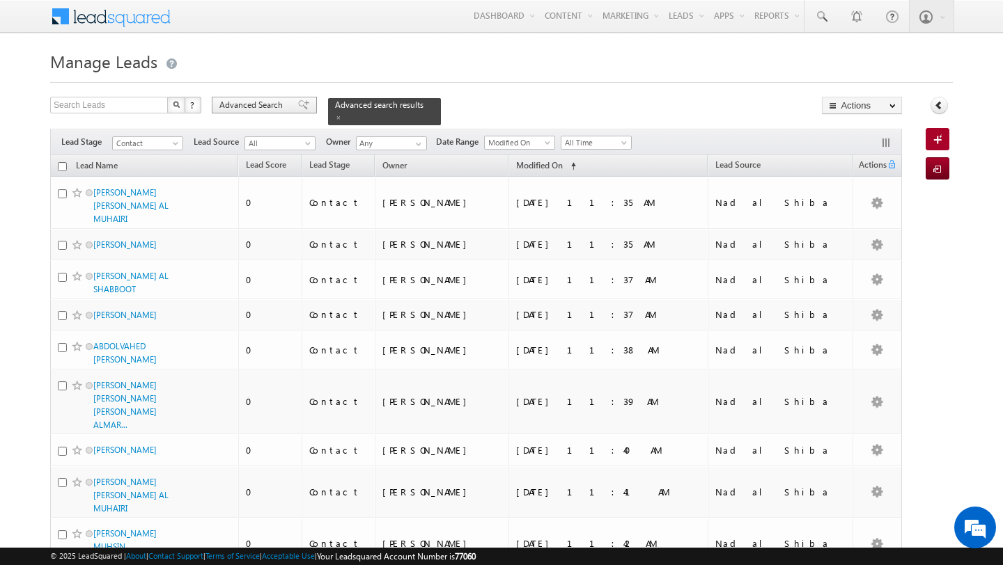
click at [260, 109] on span "Advanced Search" at bounding box center [253, 105] width 68 height 13
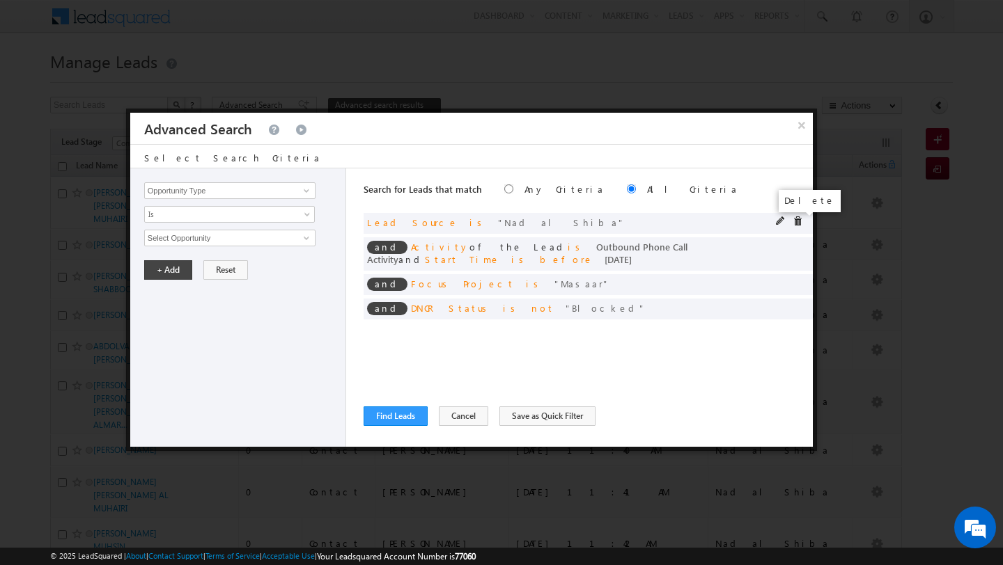
click at [799, 221] on span at bounding box center [797, 222] width 10 height 10
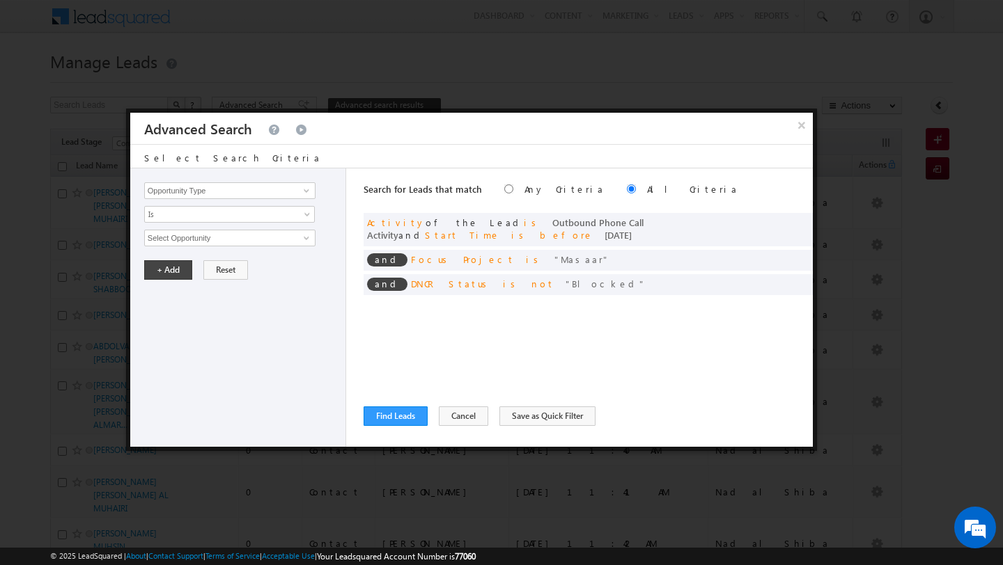
click at [233, 201] on div "Opportunity Type Lead Activity Task Sales Group Prospect Id Address 1 Address 2…" at bounding box center [238, 307] width 216 height 278
click at [226, 193] on input "Opportunity Type" at bounding box center [229, 190] width 171 height 17
click at [196, 233] on link "Lead Source" at bounding box center [229, 234] width 171 height 16
click at [178, 217] on span "Is" at bounding box center [220, 214] width 151 height 13
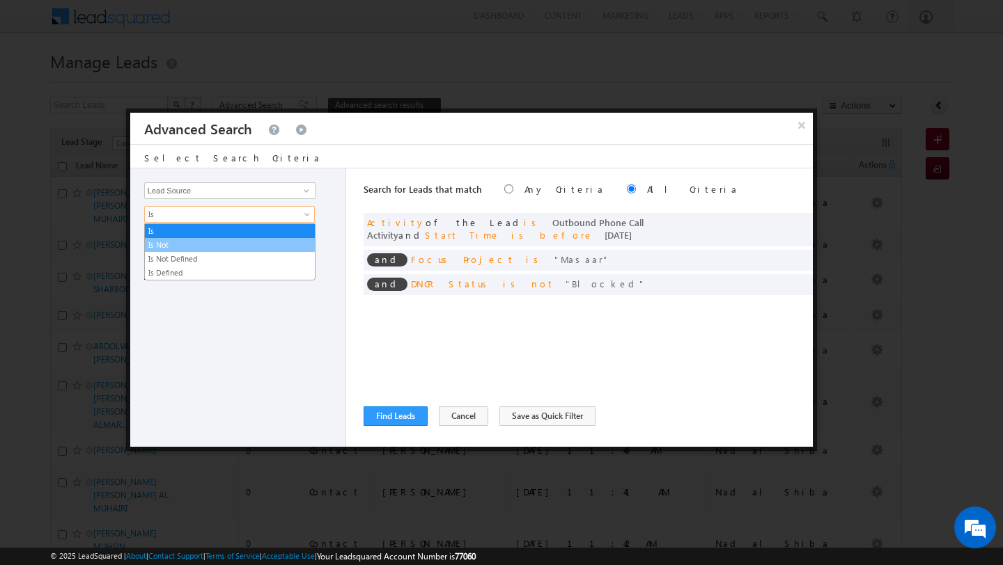
click at [180, 244] on link "Is Not" at bounding box center [230, 245] width 170 height 13
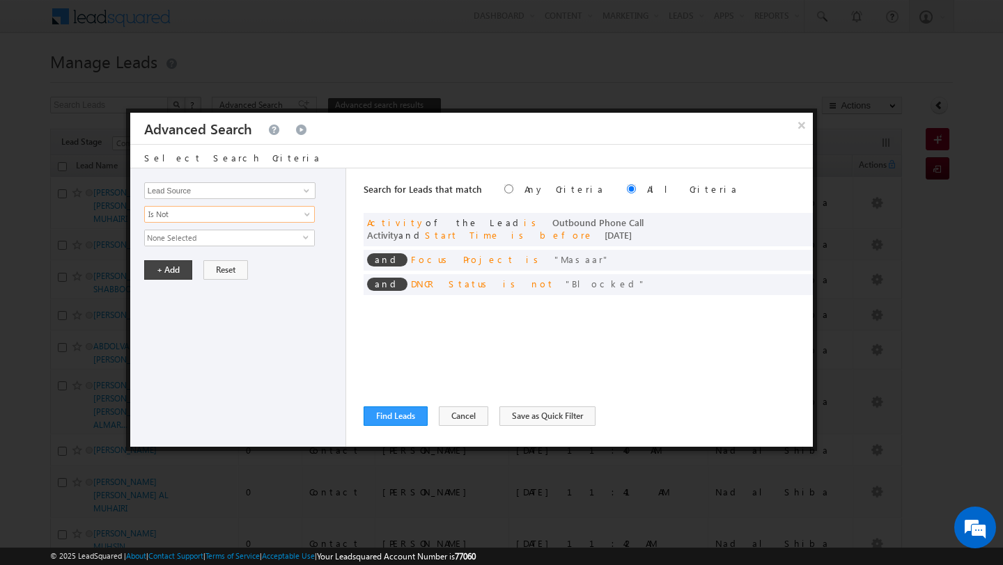
click at [190, 236] on span "None Selected" at bounding box center [224, 237] width 158 height 15
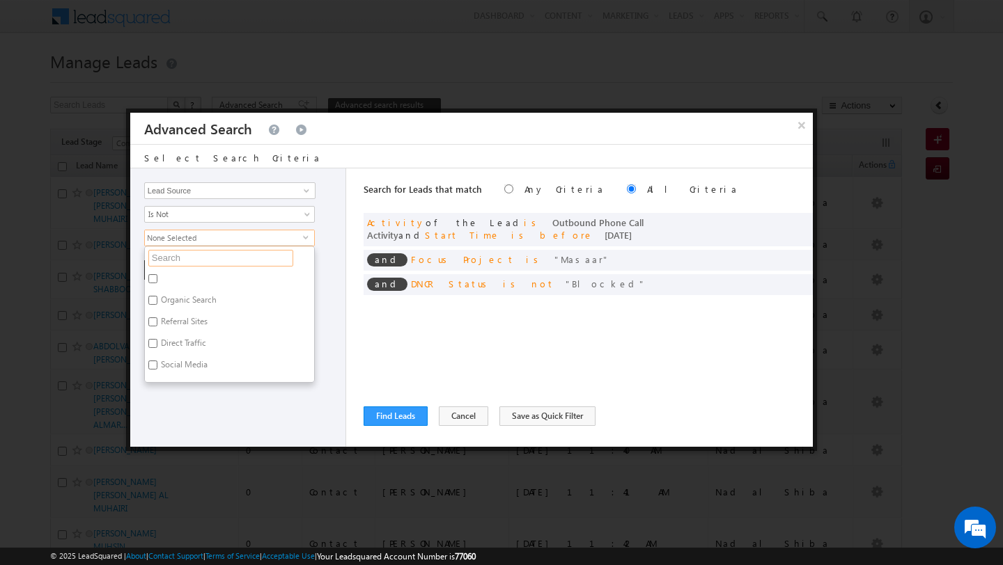
click at [191, 257] on input "text" at bounding box center [220, 258] width 145 height 17
click at [165, 308] on label "Arjan" at bounding box center [169, 303] width 49 height 22
click at [157, 305] on input "Arjan" at bounding box center [152, 300] width 9 height 9
click at [182, 258] on input "arja" at bounding box center [220, 258] width 145 height 17
click at [182, 279] on label "Business Bay" at bounding box center [183, 281] width 77 height 22
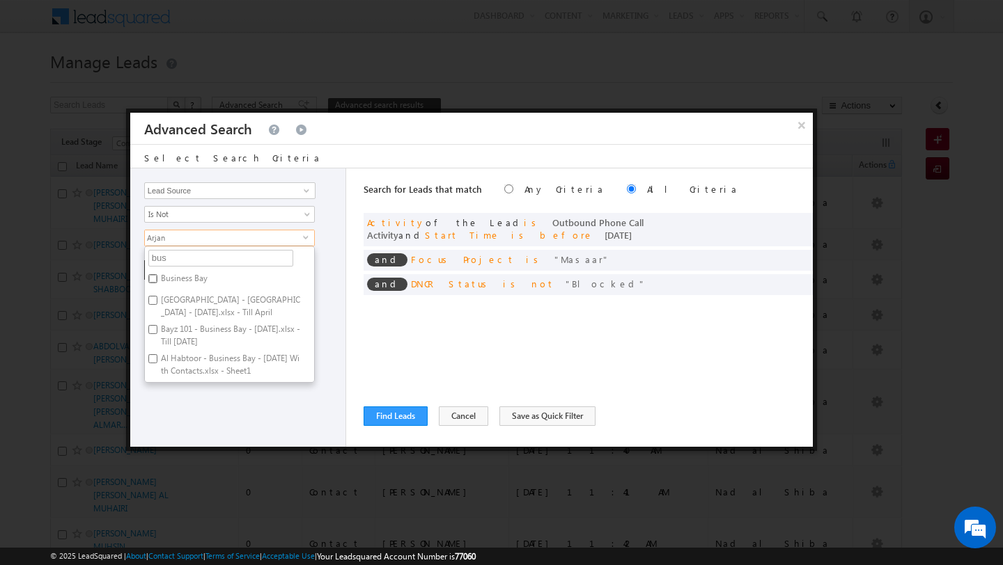
click at [157, 279] on input "Business Bay" at bounding box center [152, 278] width 9 height 9
click at [175, 420] on div "Opportunity Type Lead Activity Task Sales Group Prospect Id Address 1 Address 2…" at bounding box center [238, 307] width 216 height 278
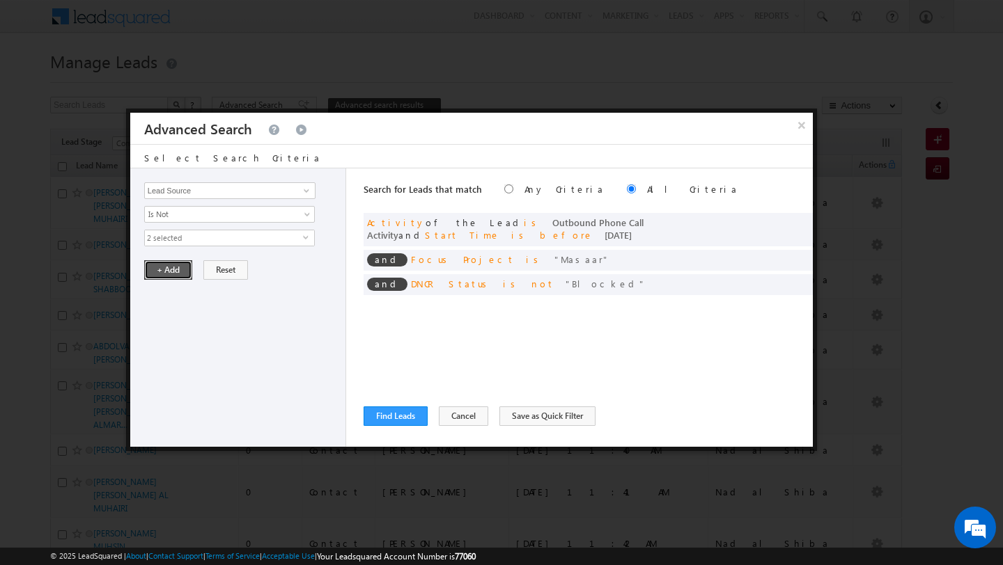
click at [163, 271] on button "+ Add" at bounding box center [168, 269] width 48 height 19
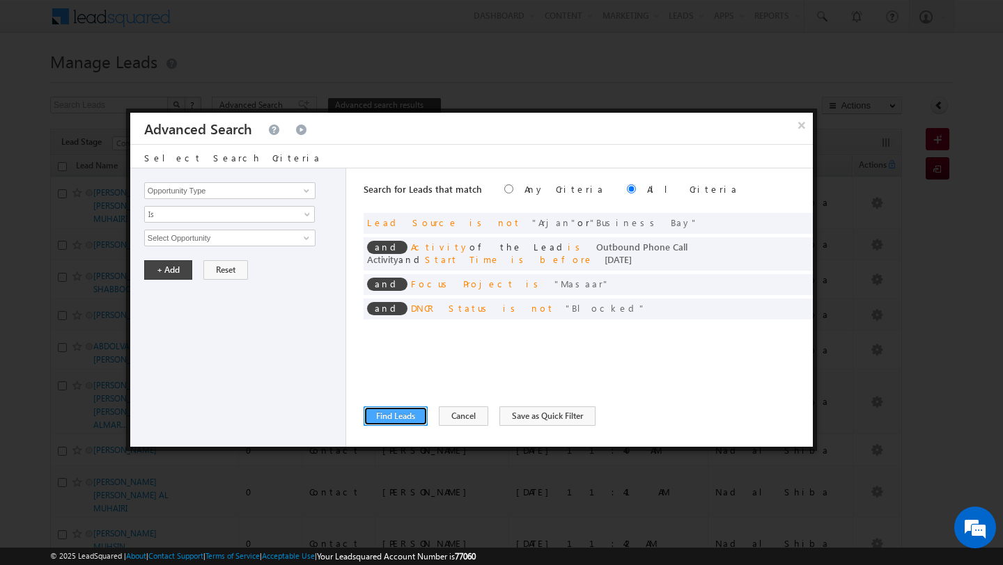
click at [387, 417] on button "Find Leads" at bounding box center [395, 416] width 64 height 19
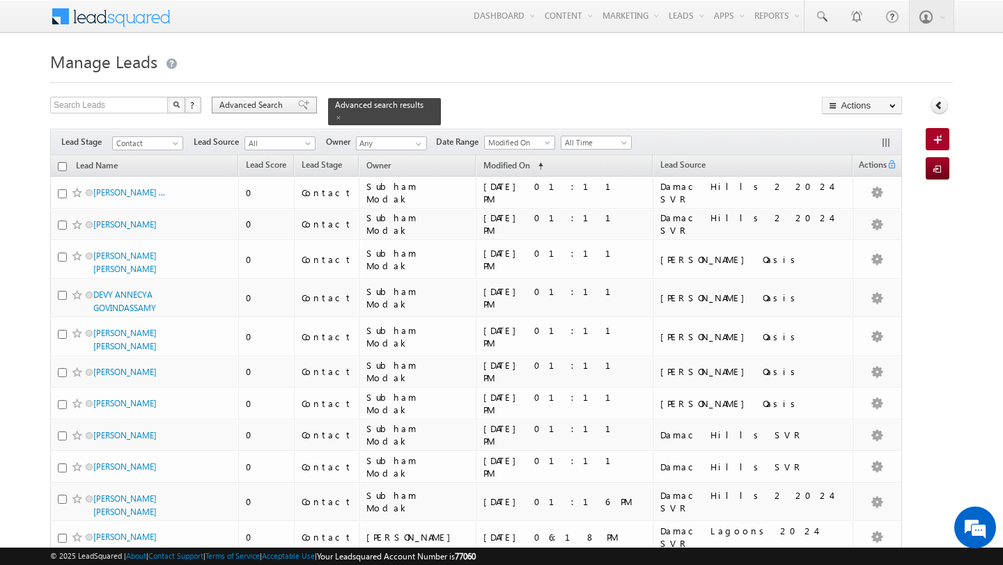
click at [242, 103] on span "Advanced Search" at bounding box center [253, 105] width 68 height 13
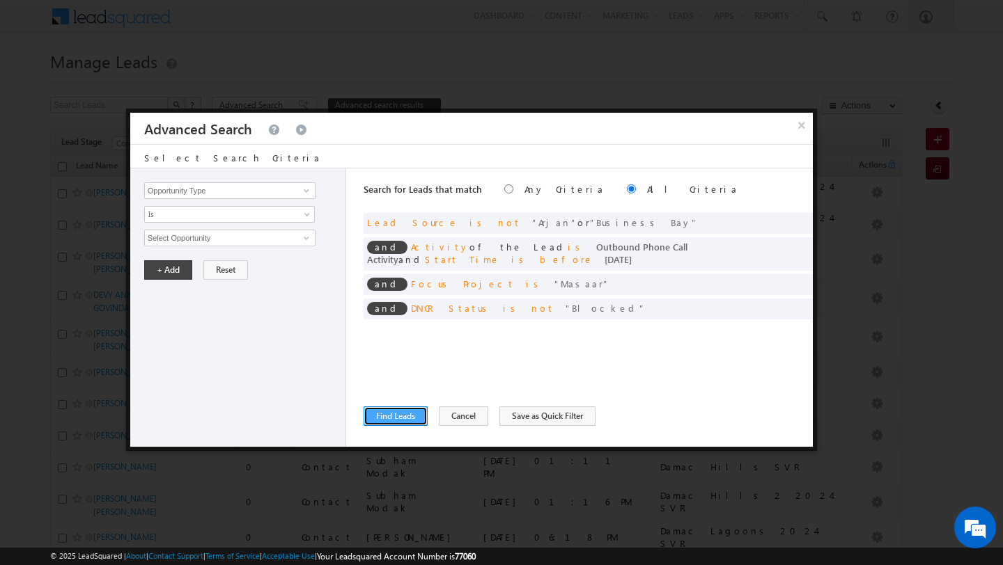
click at [395, 421] on button "Find Leads" at bounding box center [395, 416] width 64 height 19
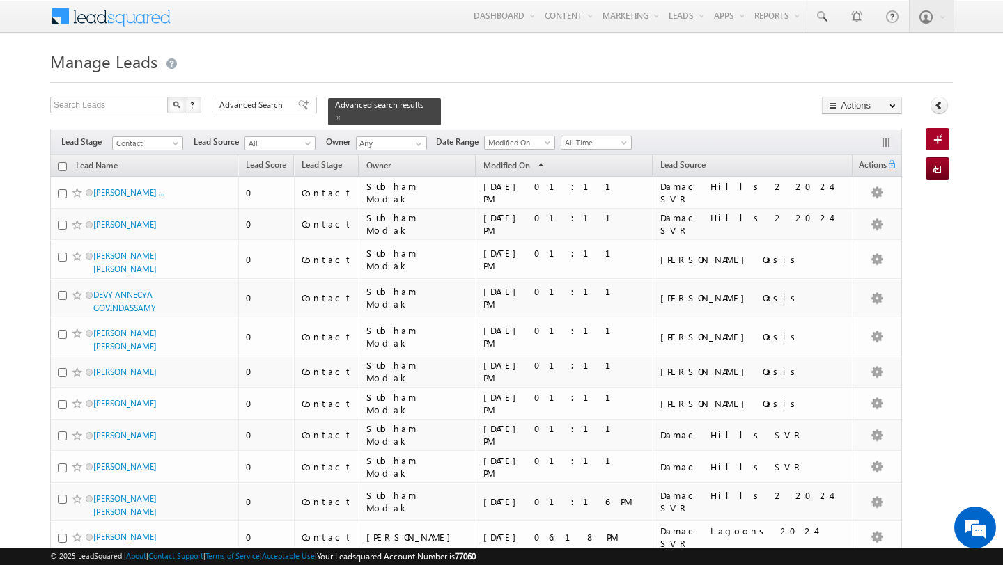
click at [456, 100] on div "Search Leads X ? 1082 results found Advanced Search Advanced Search Advanced se…" at bounding box center [476, 111] width 852 height 29
click at [240, 104] on span "Advanced Search" at bounding box center [253, 105] width 68 height 13
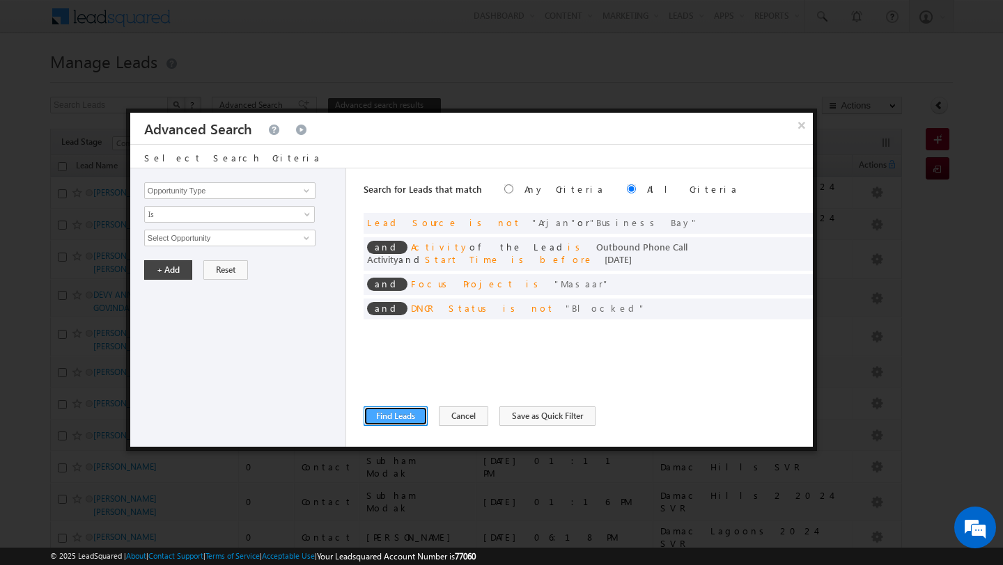
click at [401, 413] on button "Find Leads" at bounding box center [395, 416] width 64 height 19
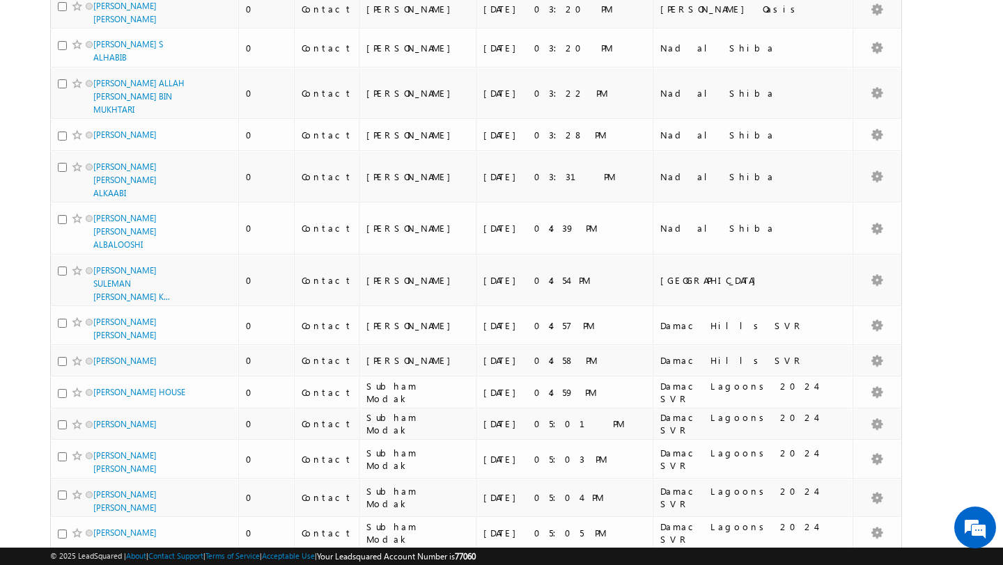
scroll to position [3322, 0]
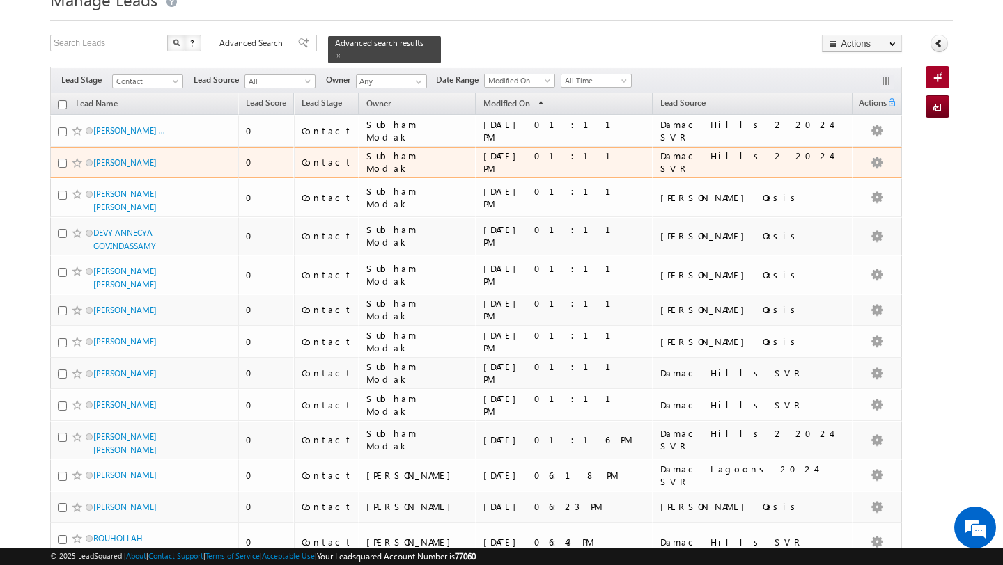
scroll to position [0, 0]
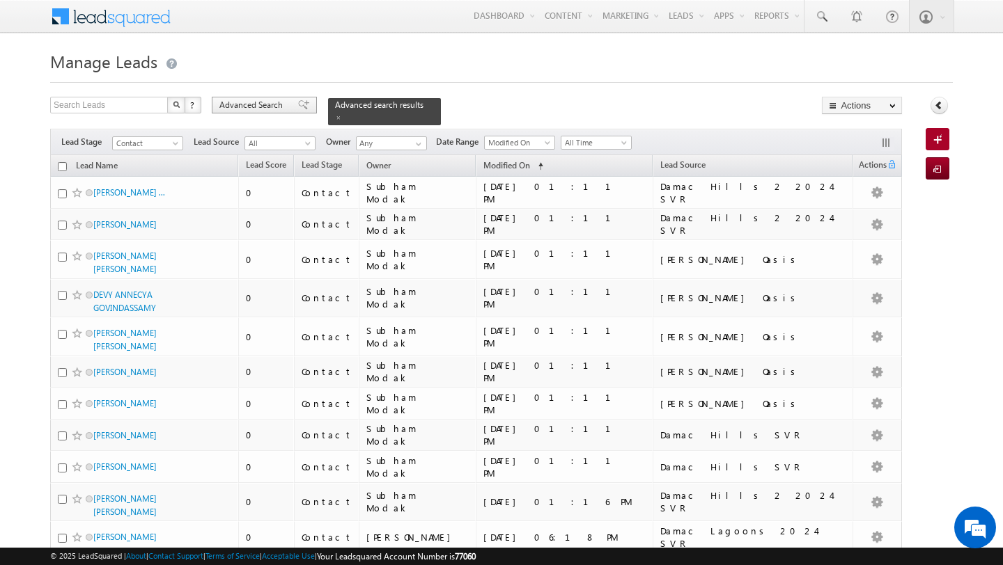
click at [253, 107] on span "Advanced Search" at bounding box center [253, 105] width 68 height 13
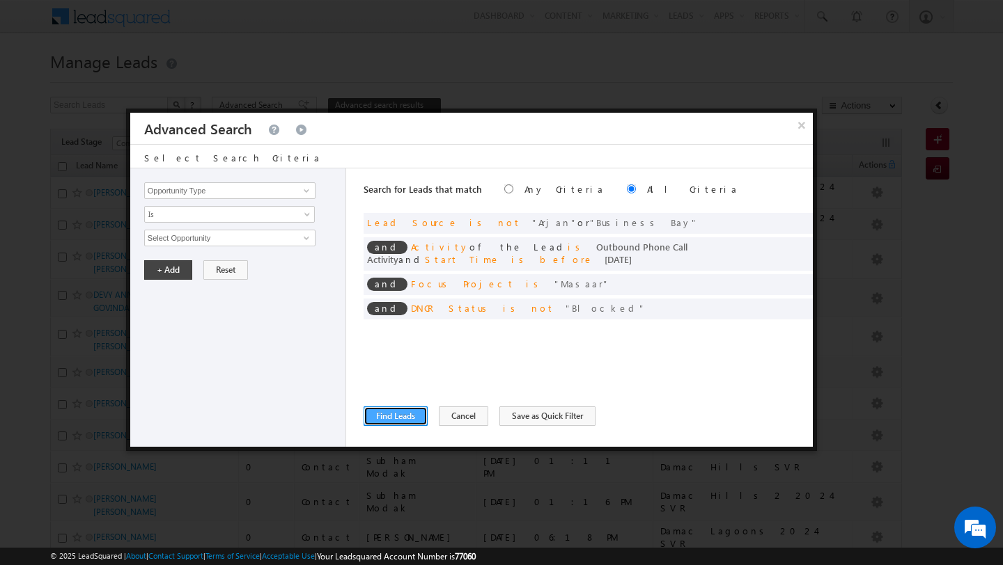
click at [418, 423] on button "Find Leads" at bounding box center [395, 416] width 64 height 19
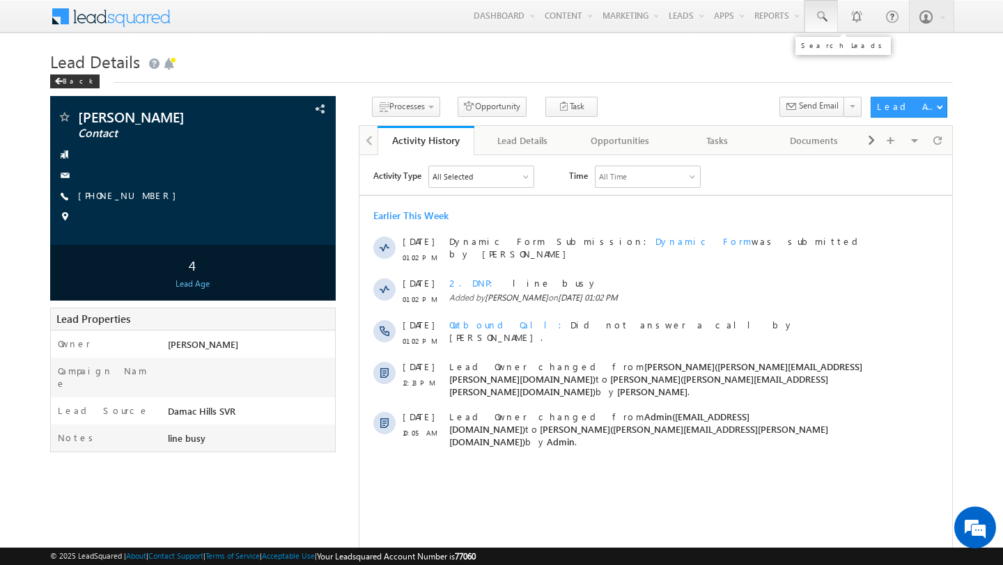
click at [826, 19] on span at bounding box center [821, 17] width 14 height 14
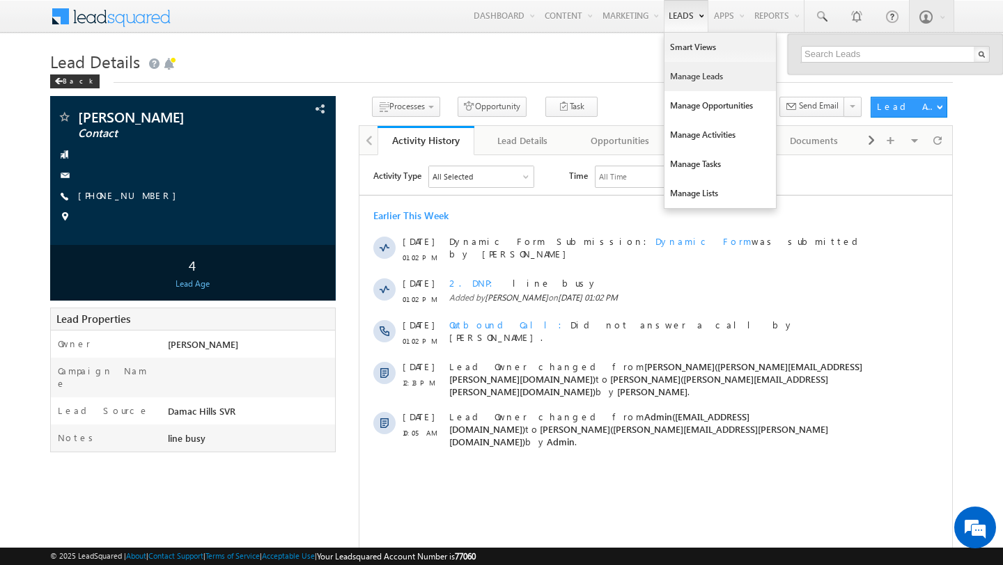
click at [689, 83] on link "Manage Leads" at bounding box center [719, 76] width 111 height 29
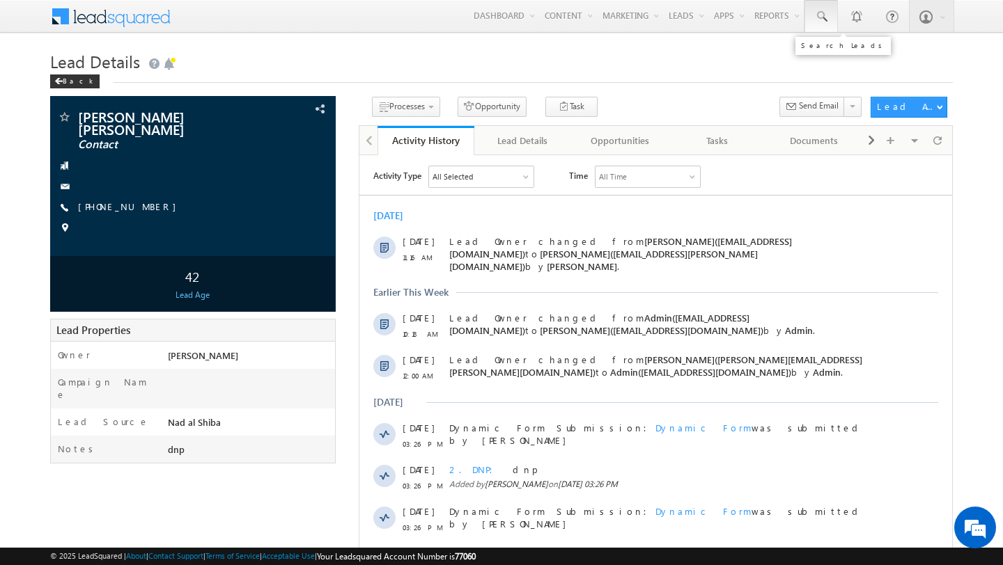
click at [822, 22] on span at bounding box center [821, 17] width 14 height 14
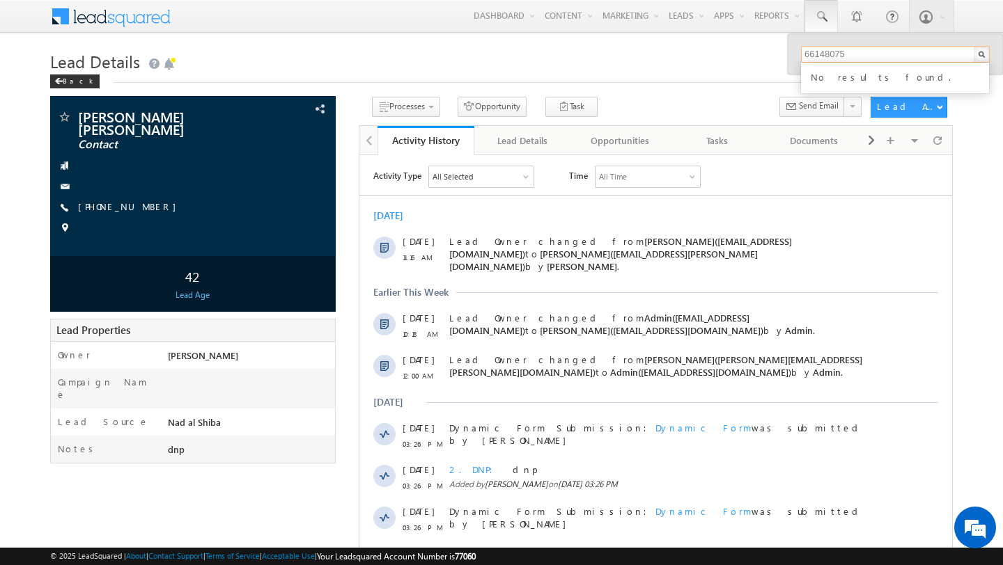
click at [803, 58] on input "66148075" at bounding box center [895, 54] width 189 height 17
type input "066148075"
click at [652, 88] on div "Lead Details Back" at bounding box center [501, 72] width 902 height 50
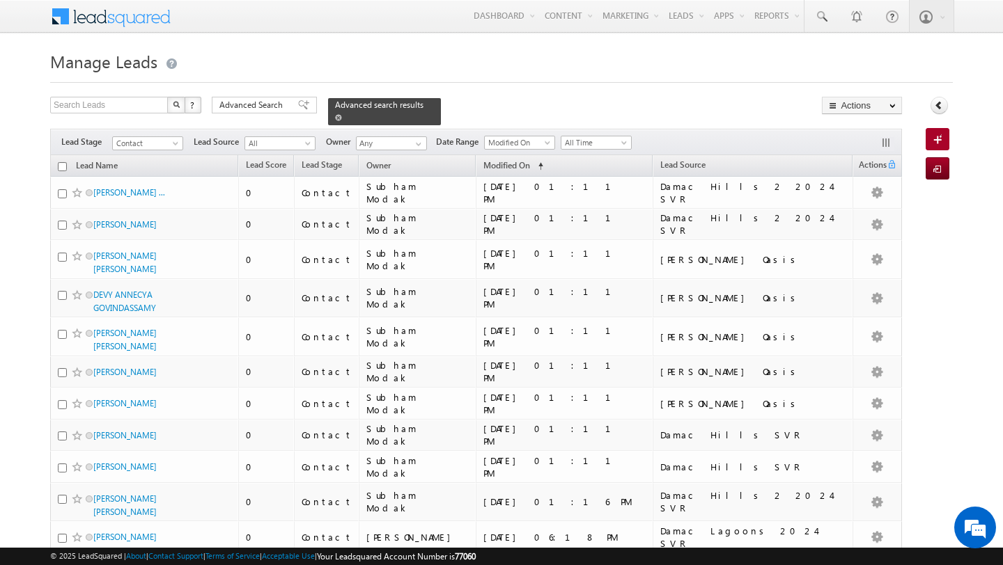
click at [328, 123] on div "Advanced search results" at bounding box center [384, 111] width 113 height 27
click at [335, 120] on span at bounding box center [338, 117] width 7 height 7
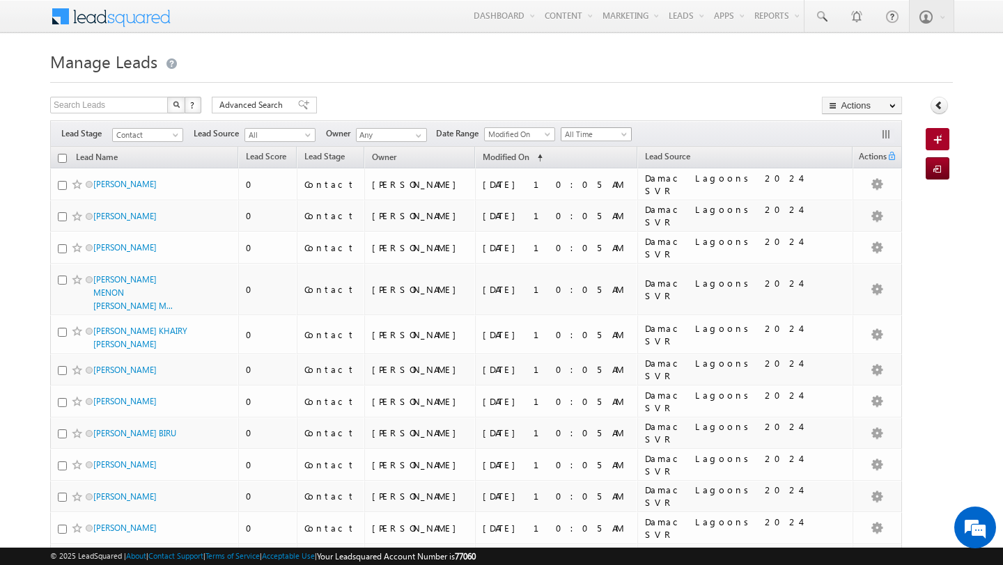
click at [601, 139] on span "All Time" at bounding box center [594, 134] width 66 height 13
click at [598, 190] on link "[DATE]" at bounding box center [591, 194] width 70 height 13
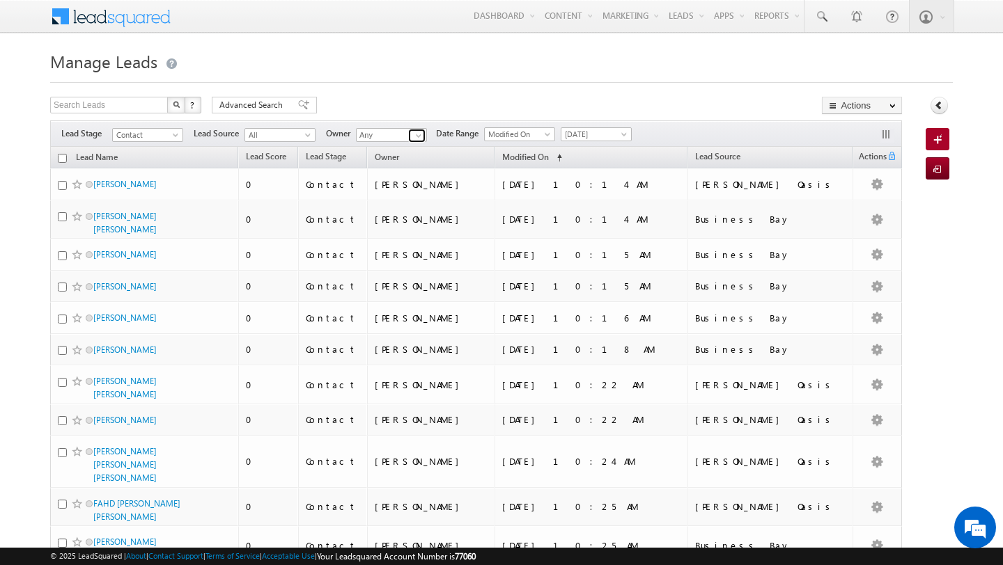
click at [415, 134] on span at bounding box center [418, 135] width 11 height 11
click at [381, 159] on span "shubhamdutta.tripathi@indglobal.ae" at bounding box center [423, 160] width 125 height 10
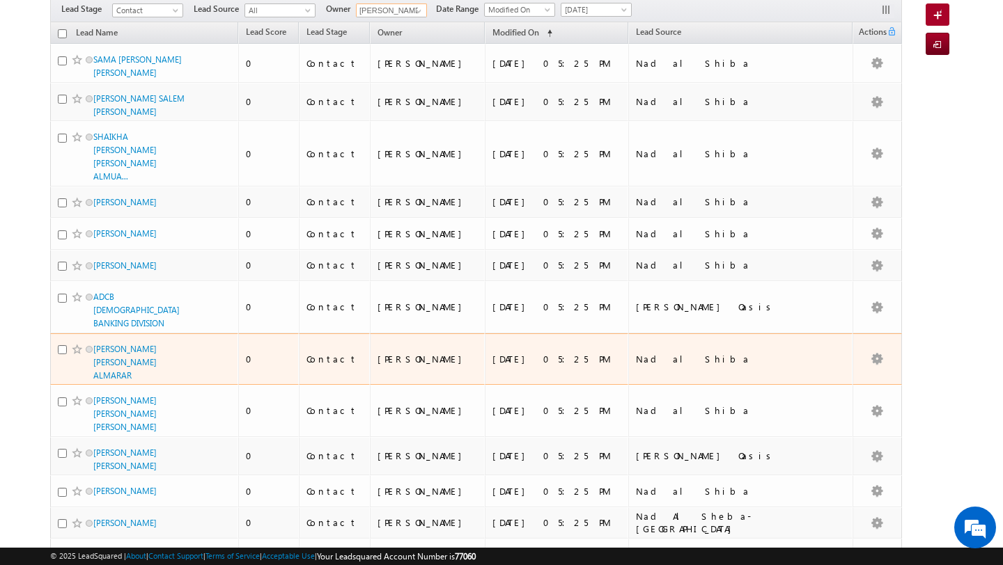
scroll to position [1183, 0]
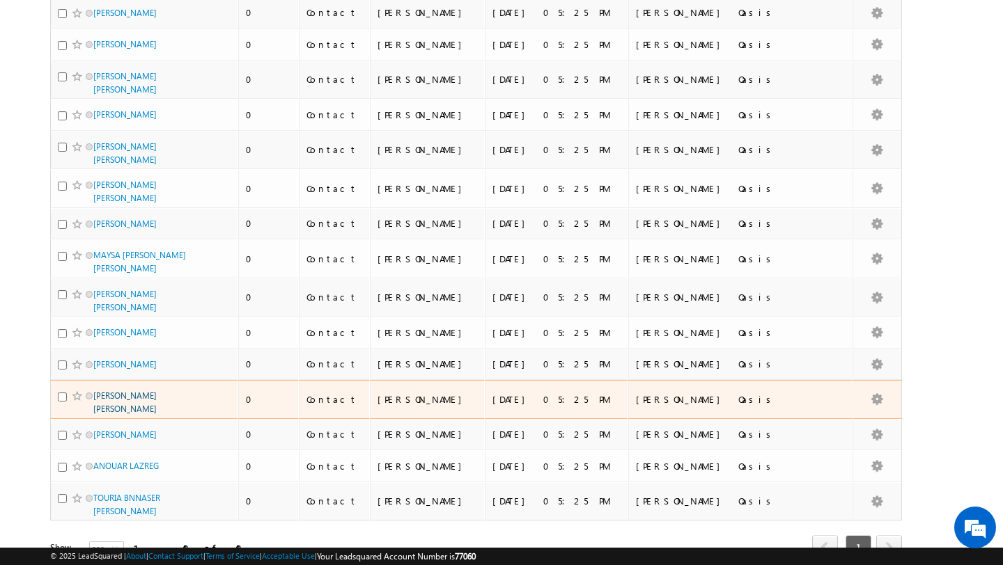
type input "[PERSON_NAME]"
click at [143, 391] on link "LOUISE KATE CASAMASSA" at bounding box center [124, 403] width 63 height 24
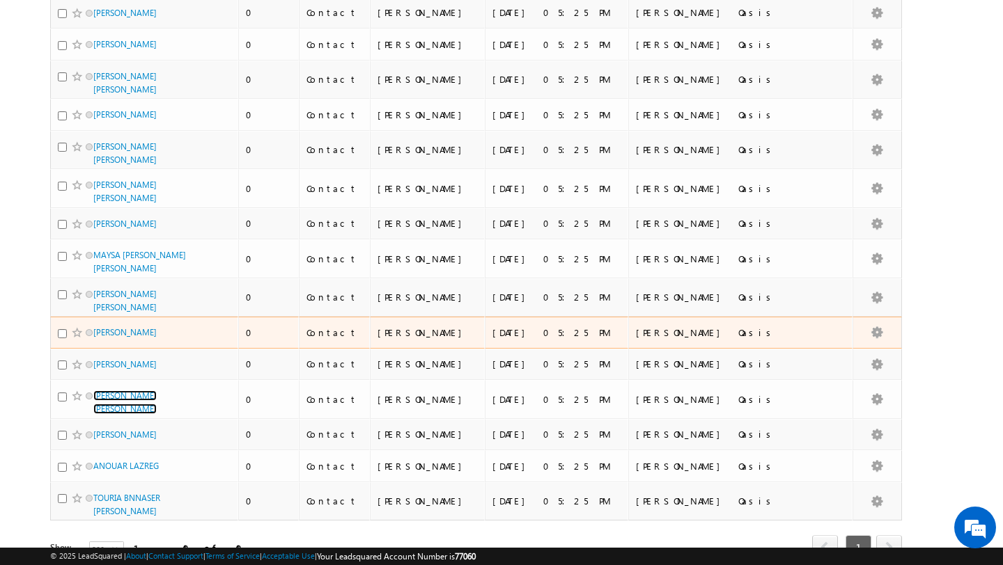
scroll to position [0, 0]
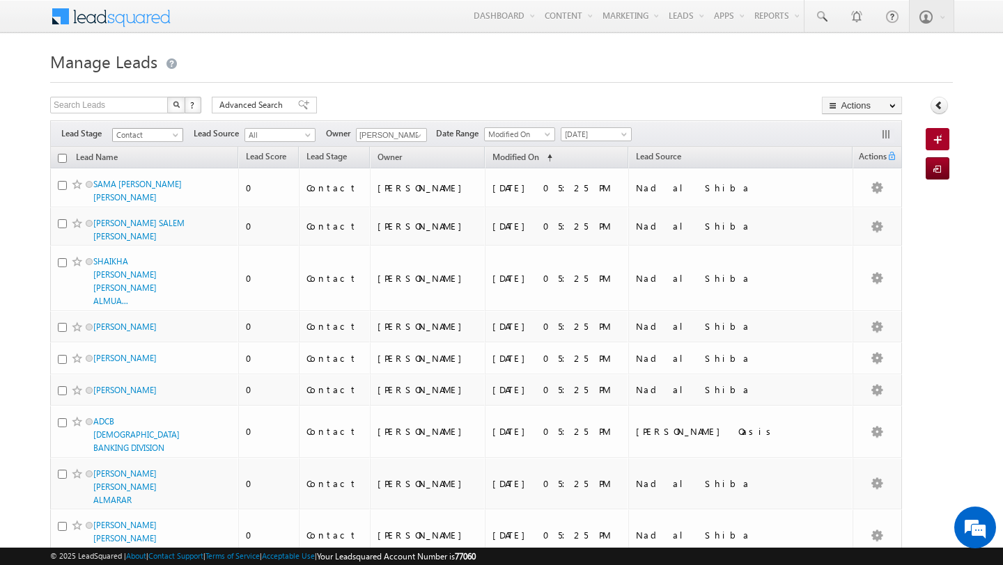
click at [145, 141] on span "Contact" at bounding box center [146, 135] width 66 height 13
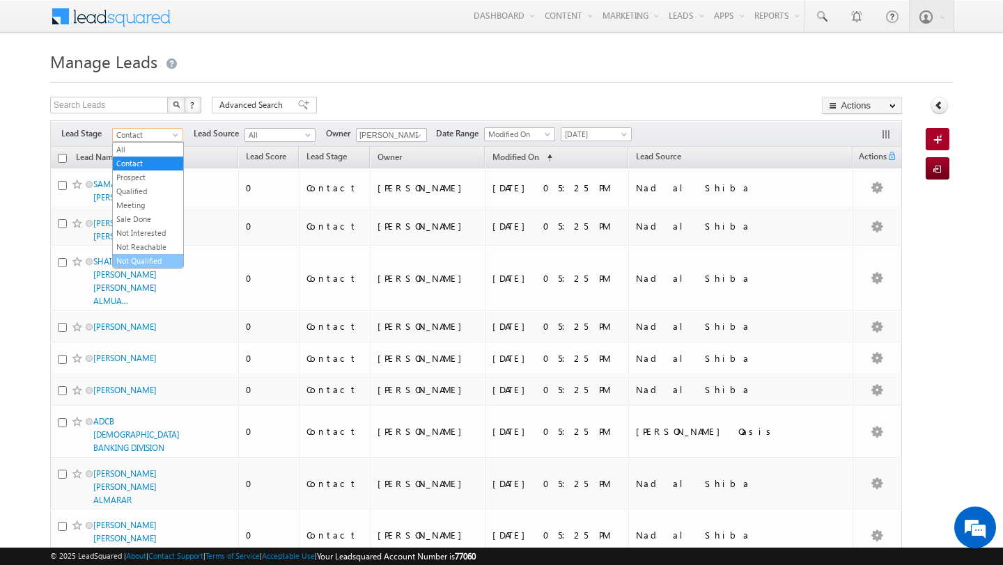
click at [141, 265] on link "Not Qualified" at bounding box center [148, 261] width 70 height 13
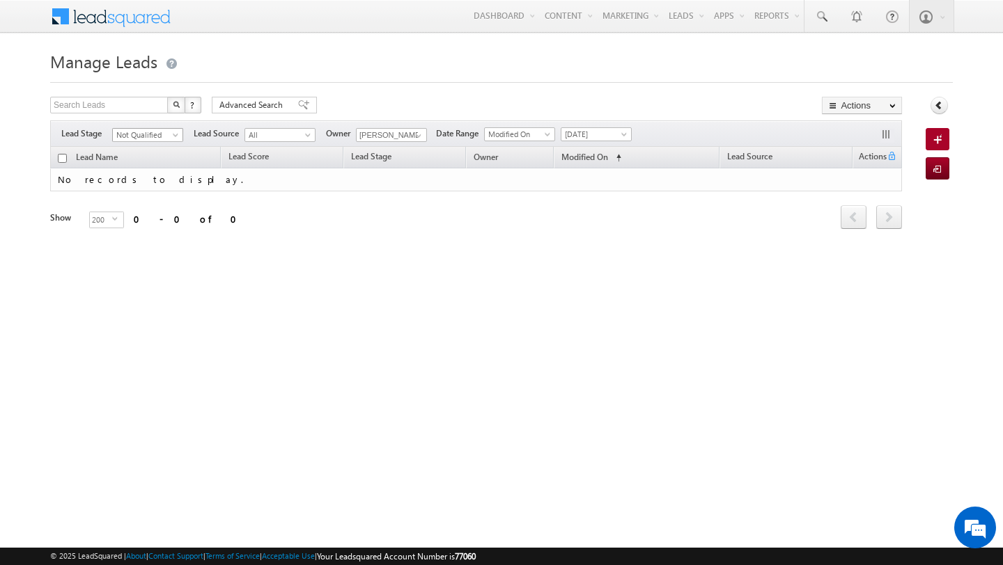
click at [141, 137] on span "Not Qualified" at bounding box center [146, 135] width 66 height 13
click at [138, 155] on link "All" at bounding box center [148, 149] width 70 height 13
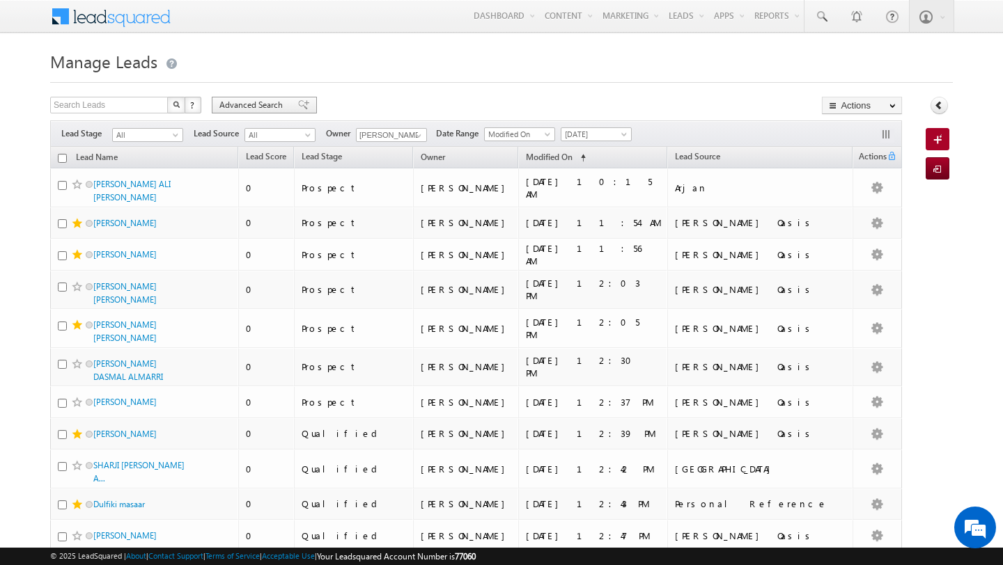
click at [265, 102] on span "Advanced Search" at bounding box center [253, 105] width 68 height 13
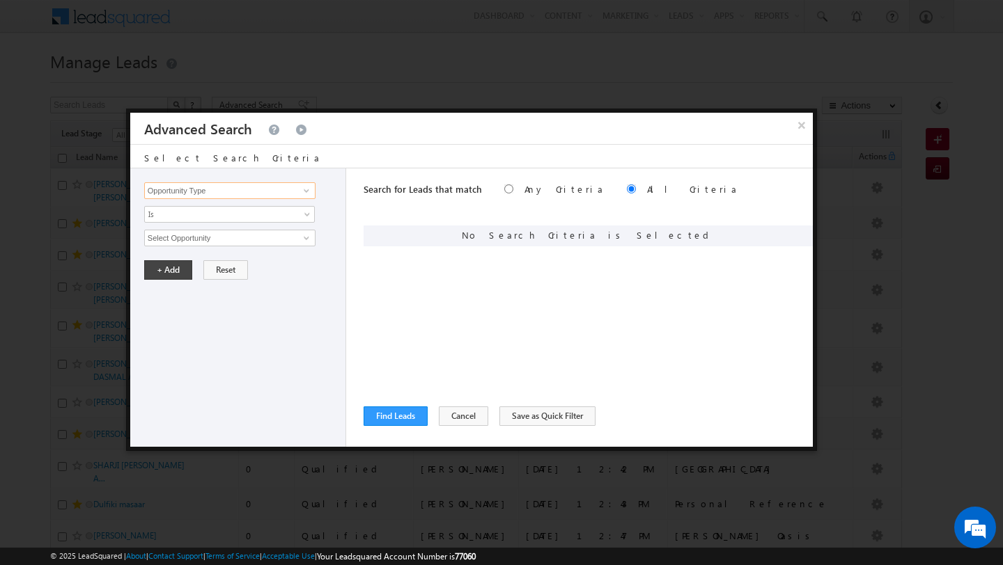
click at [273, 194] on input "Opportunity Type" at bounding box center [229, 190] width 171 height 17
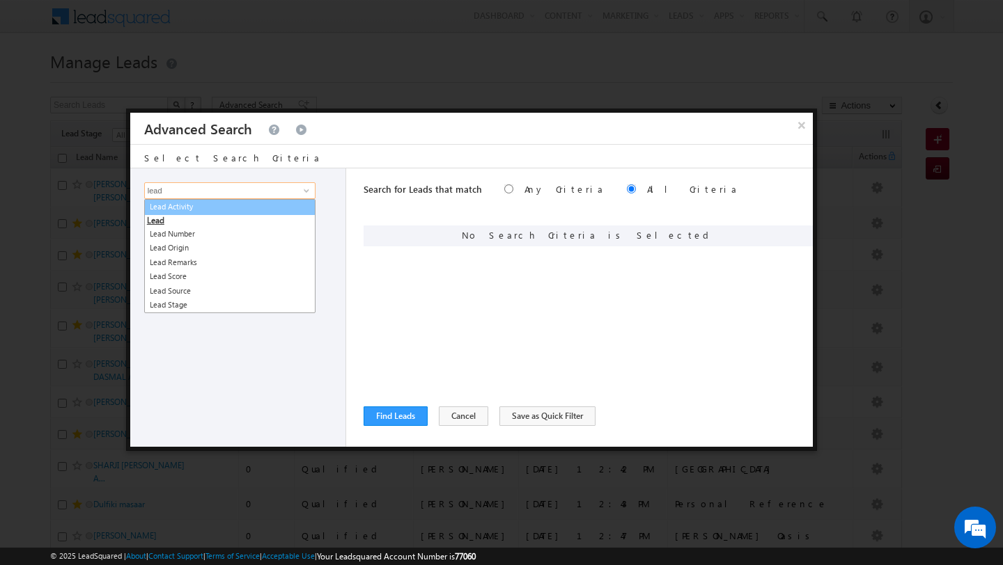
click at [252, 213] on link "Lead Activity" at bounding box center [229, 207] width 171 height 16
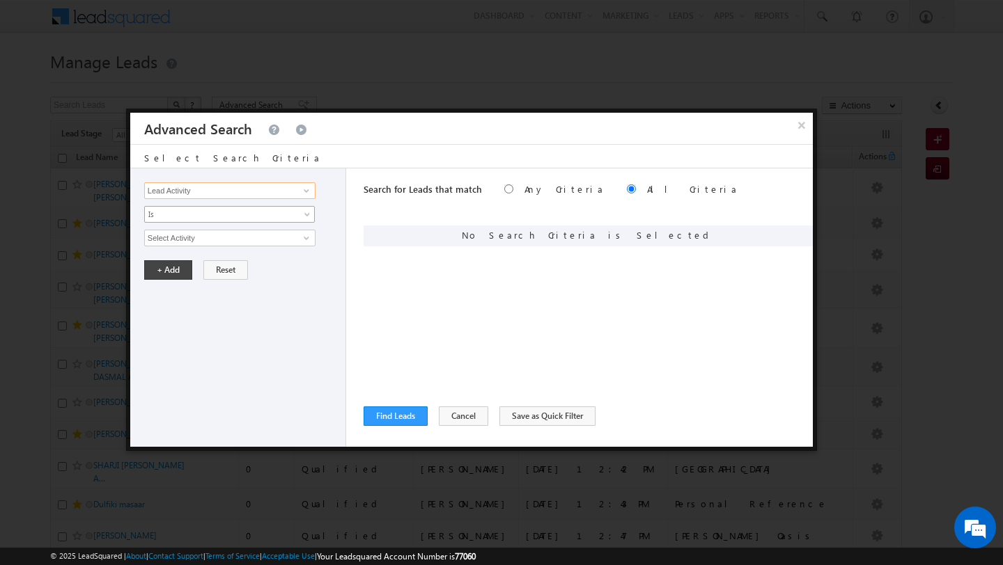
type input "Lead Activity"
click at [227, 214] on span "Is" at bounding box center [220, 214] width 151 height 13
click at [223, 244] on link "Is Not" at bounding box center [230, 245] width 170 height 13
click at [223, 244] on input "Select Activity" at bounding box center [229, 238] width 171 height 17
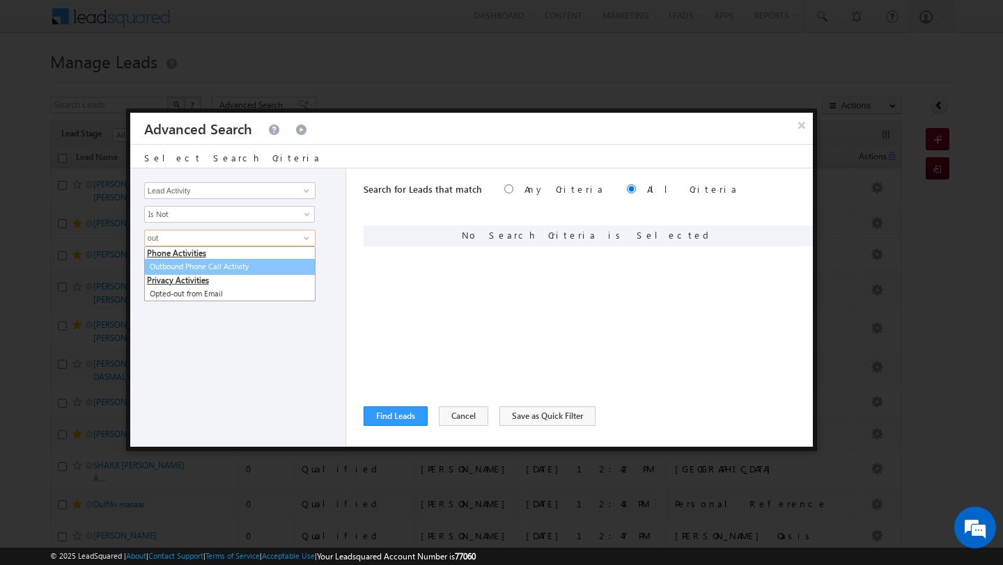
click at [191, 263] on link "Outbound Phone Call Activity" at bounding box center [229, 267] width 171 height 16
type input "Outbound Phone Call Activity"
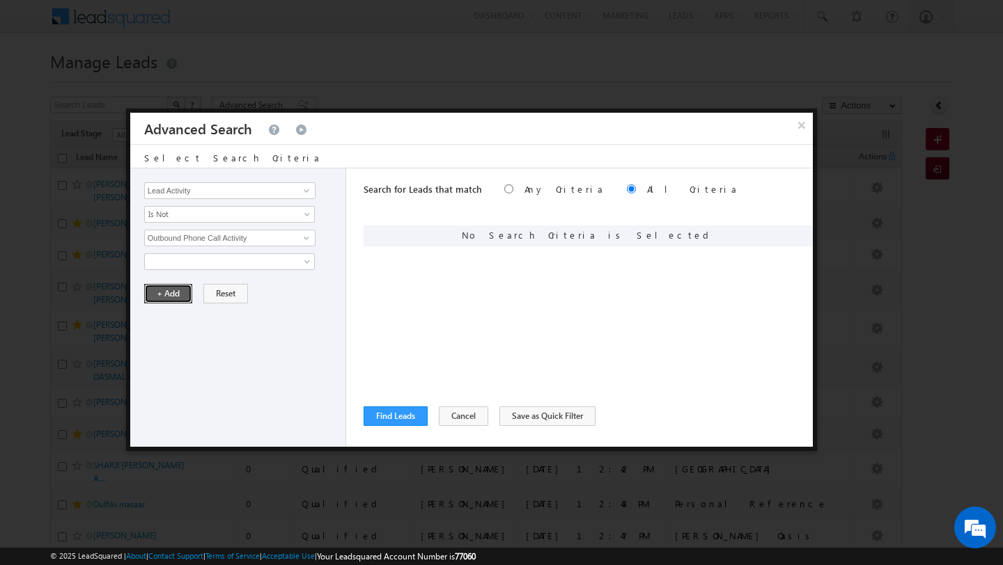
click at [174, 285] on button "+ Add" at bounding box center [168, 293] width 48 height 19
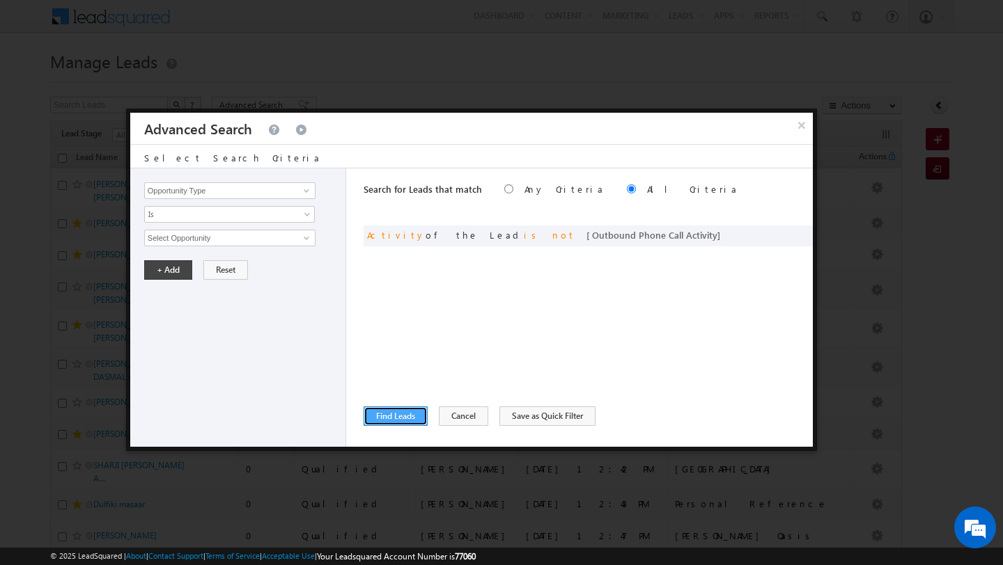
click at [389, 426] on button "Find Leads" at bounding box center [395, 416] width 64 height 19
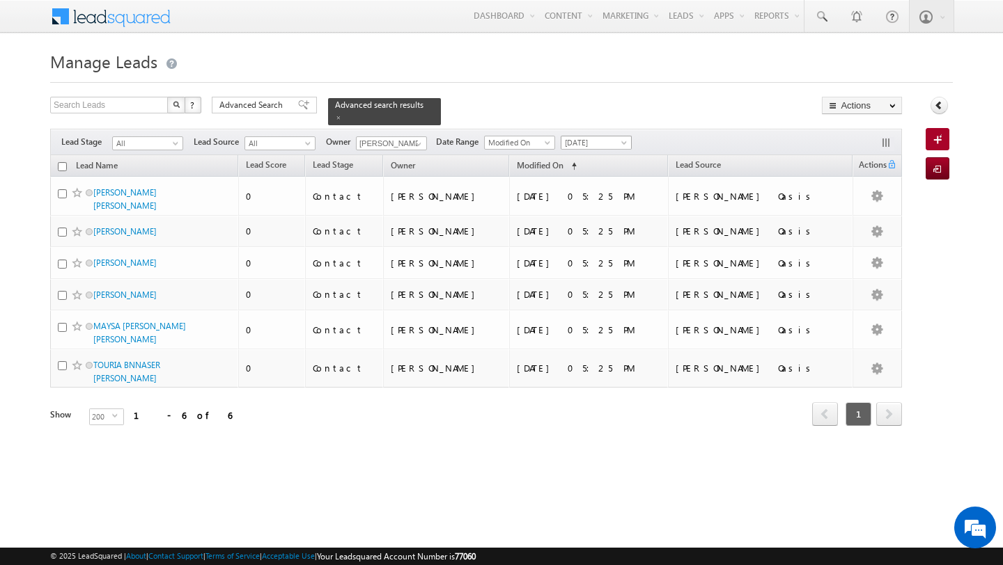
click at [584, 141] on span "[DATE]" at bounding box center [594, 142] width 66 height 13
click at [585, 155] on link "All Time" at bounding box center [591, 157] width 70 height 13
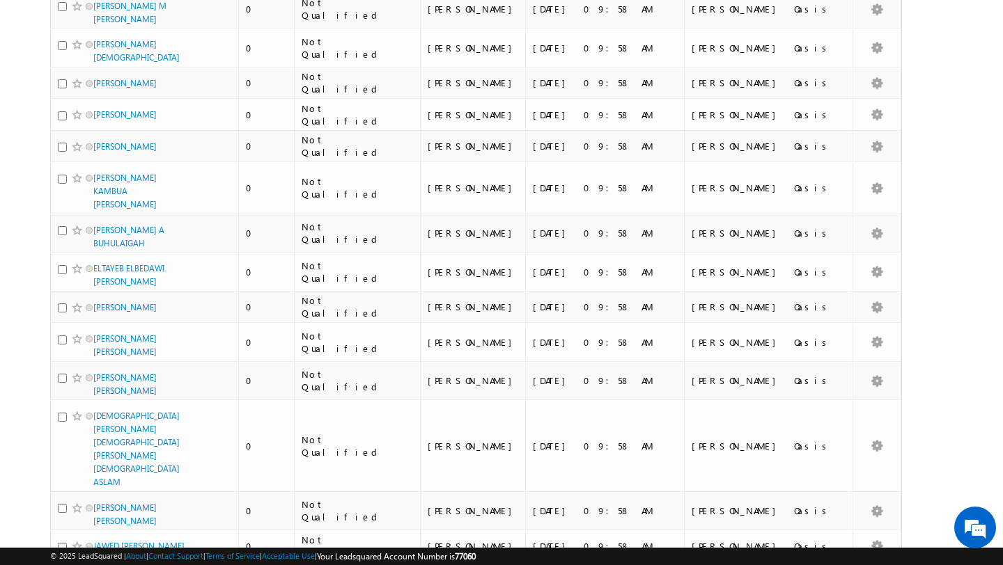
scroll to position [4603, 0]
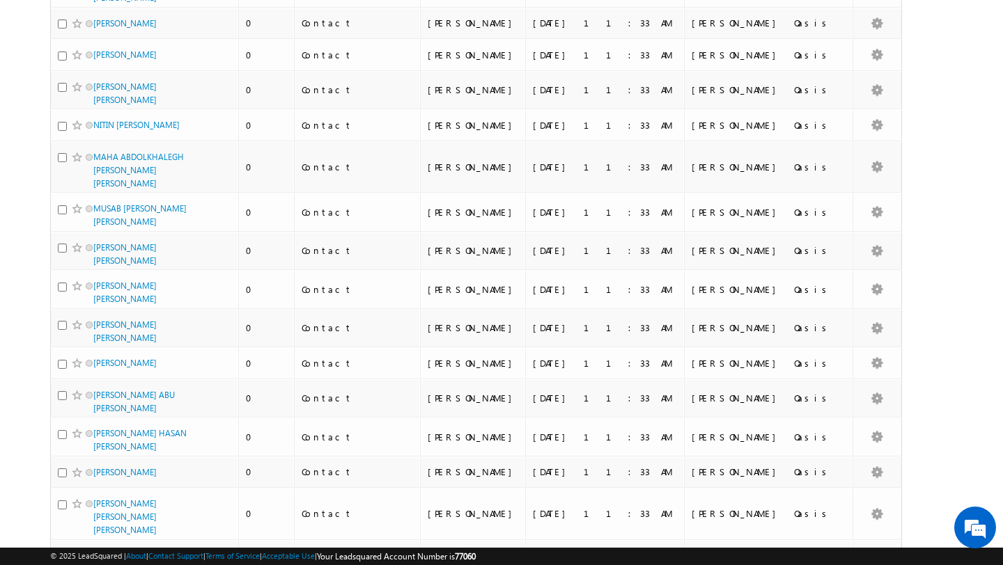
scroll to position [1972, 0]
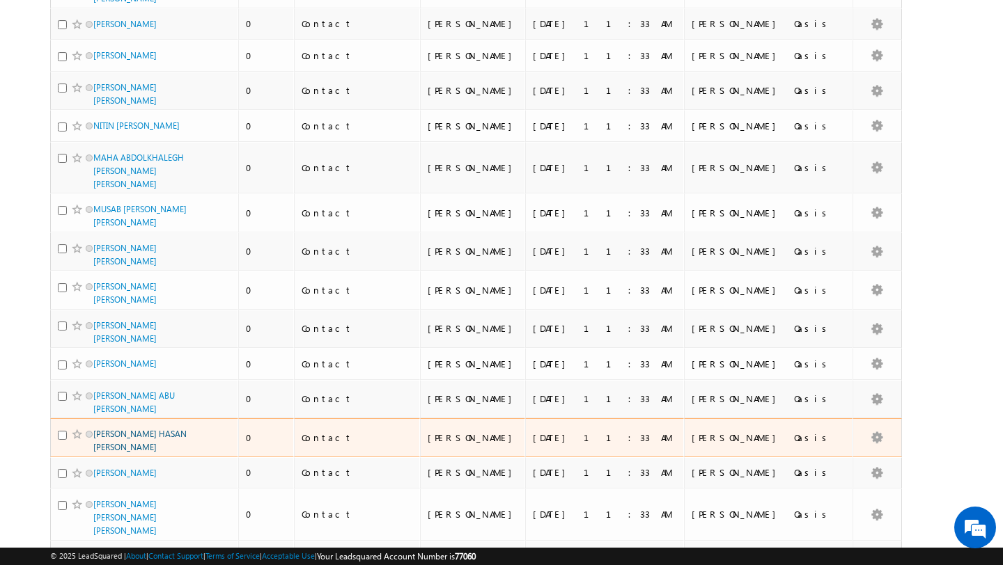
click at [113, 429] on link "[PERSON_NAME] HASAN [PERSON_NAME]" at bounding box center [139, 441] width 93 height 24
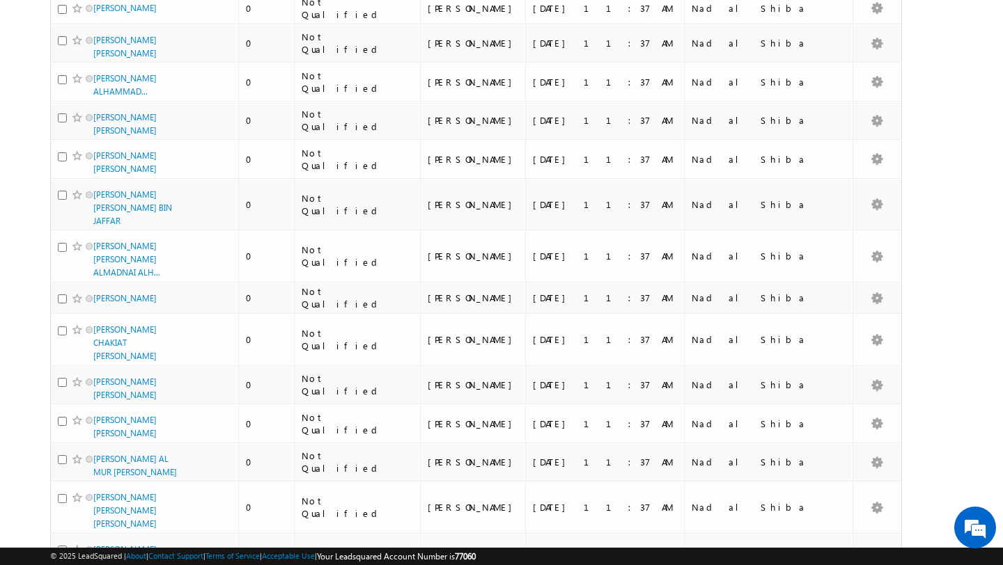
scroll to position [0, 0]
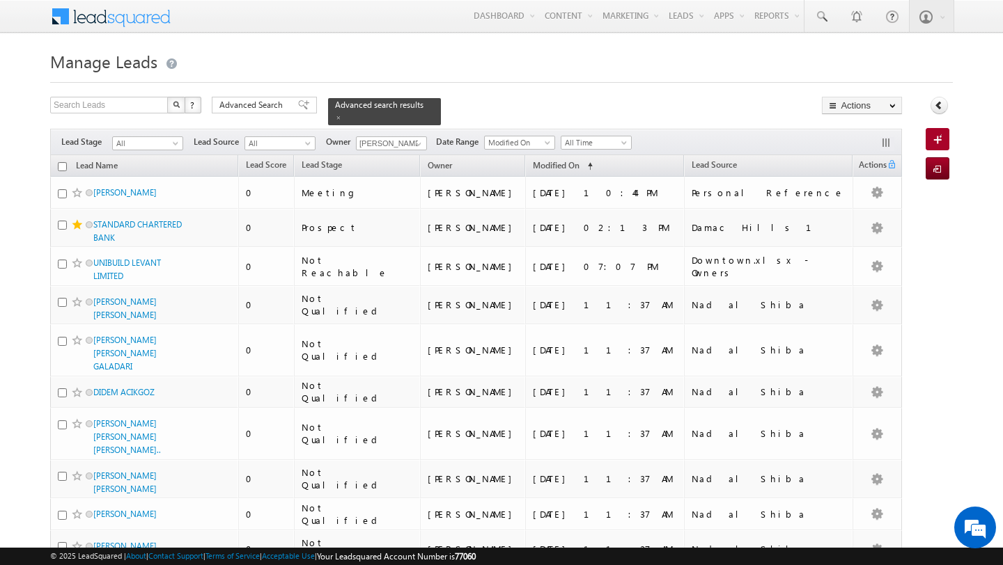
click at [62, 166] on input "checkbox" at bounding box center [62, 166] width 9 height 9
checkbox input "true"
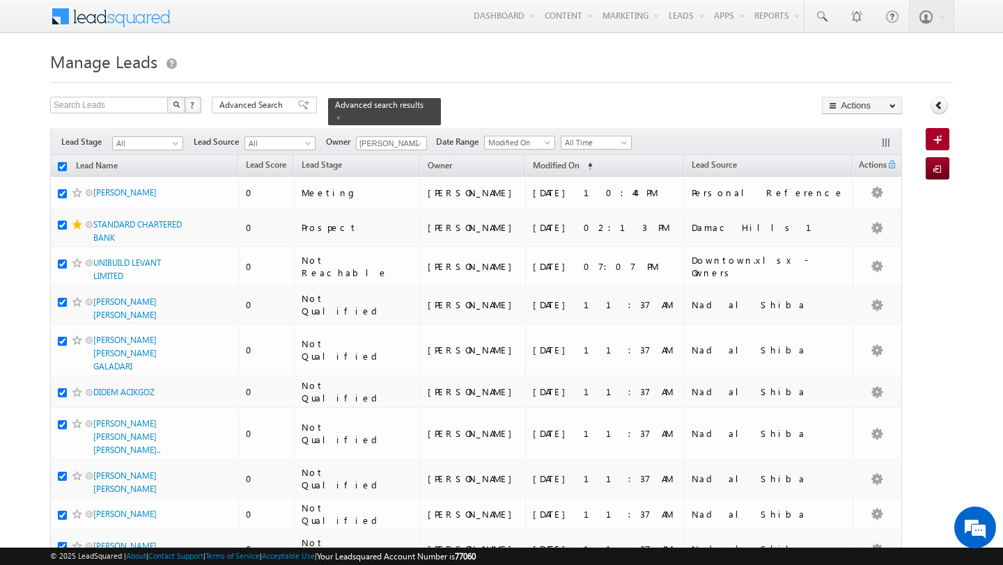
checkbox input "true"
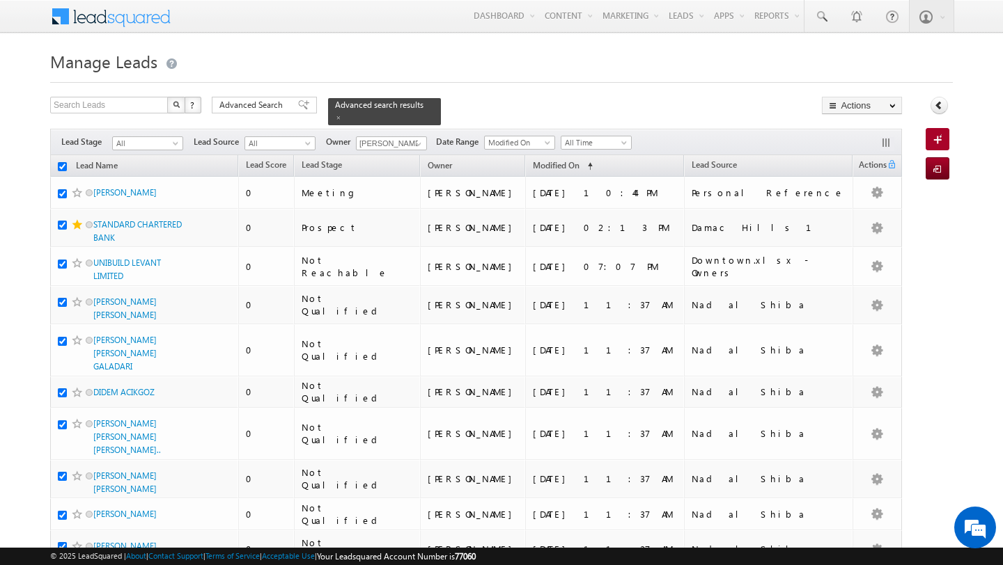
checkbox input "true"
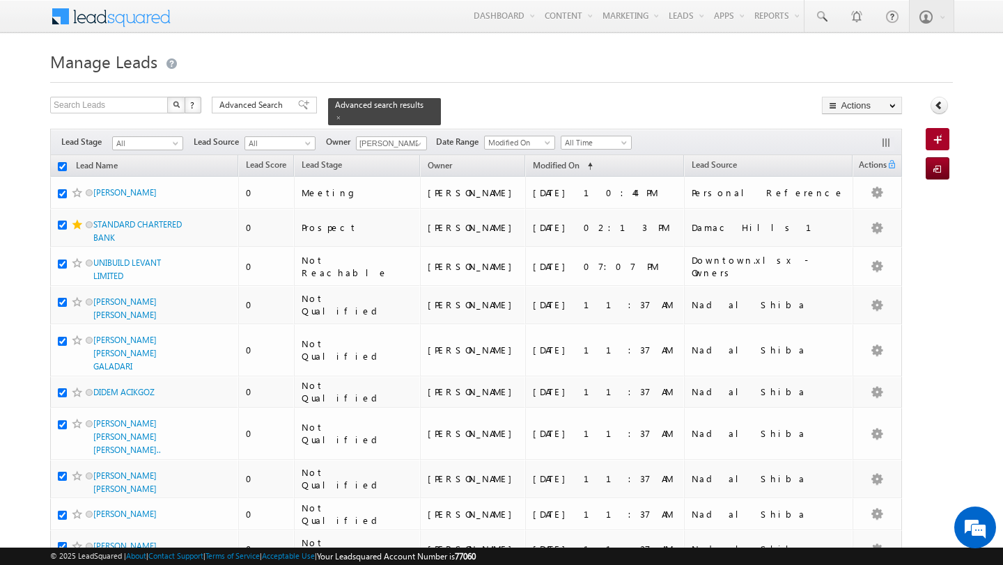
checkbox input "true"
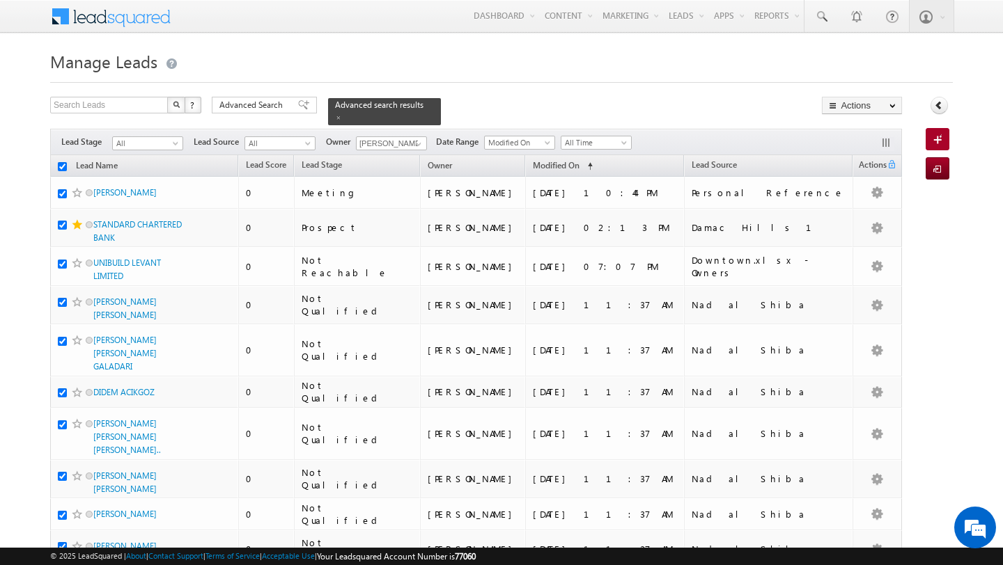
checkbox input "true"
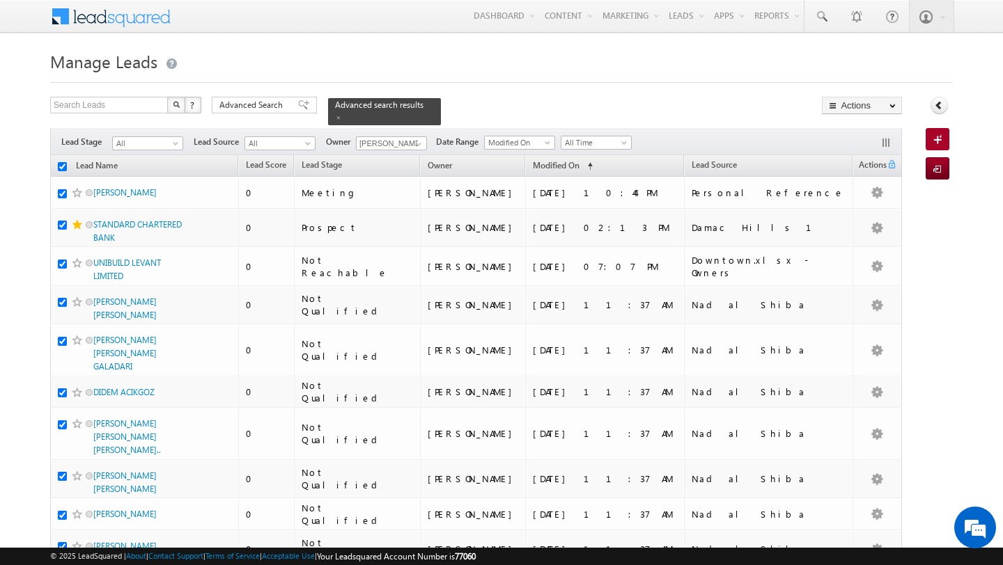
checkbox input "true"
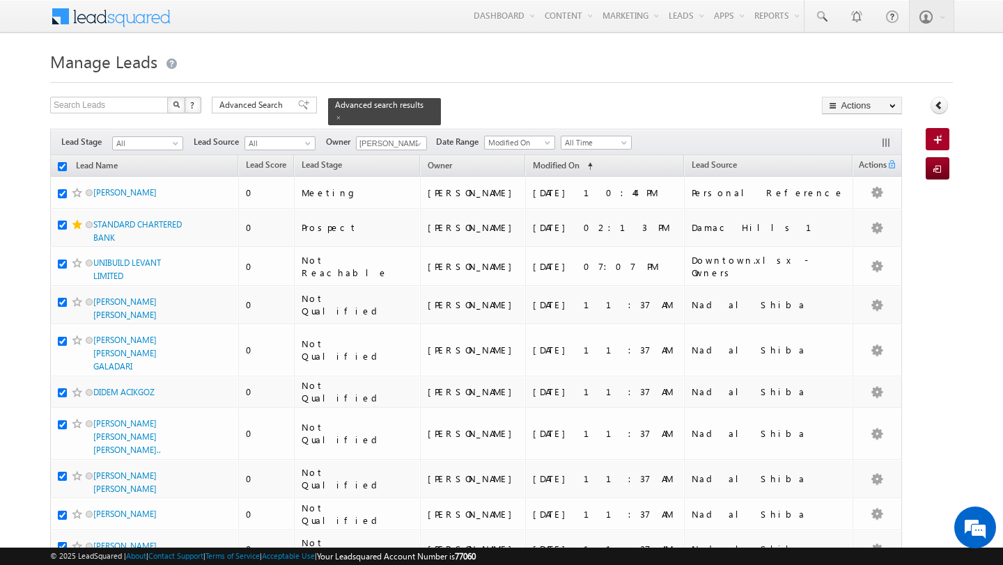
checkbox input "true"
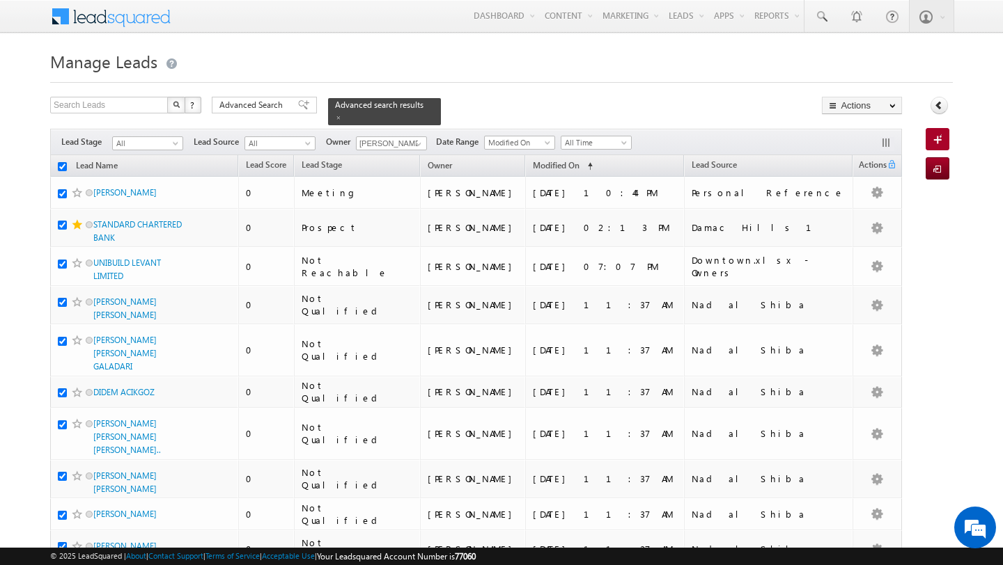
checkbox input "true"
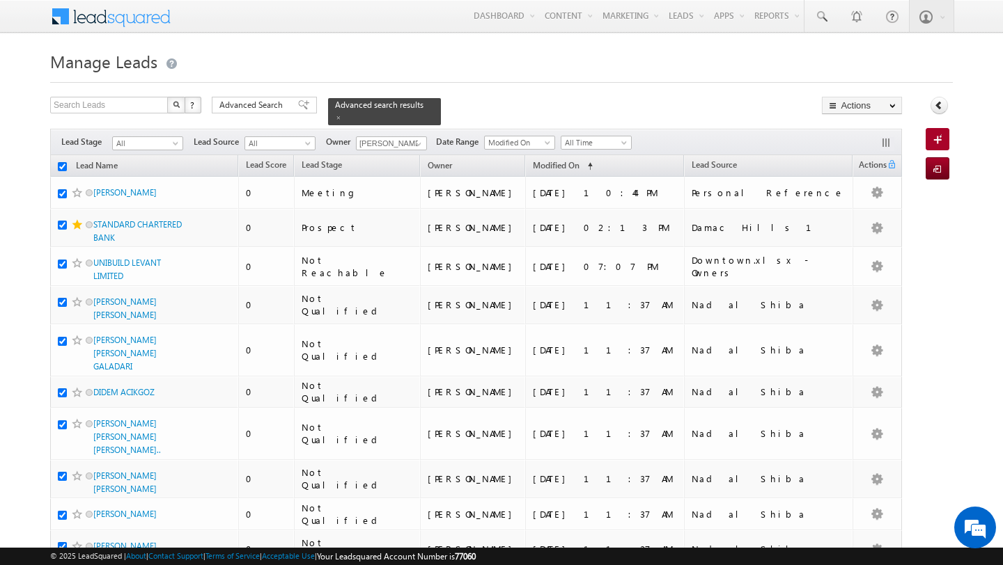
checkbox input "true"
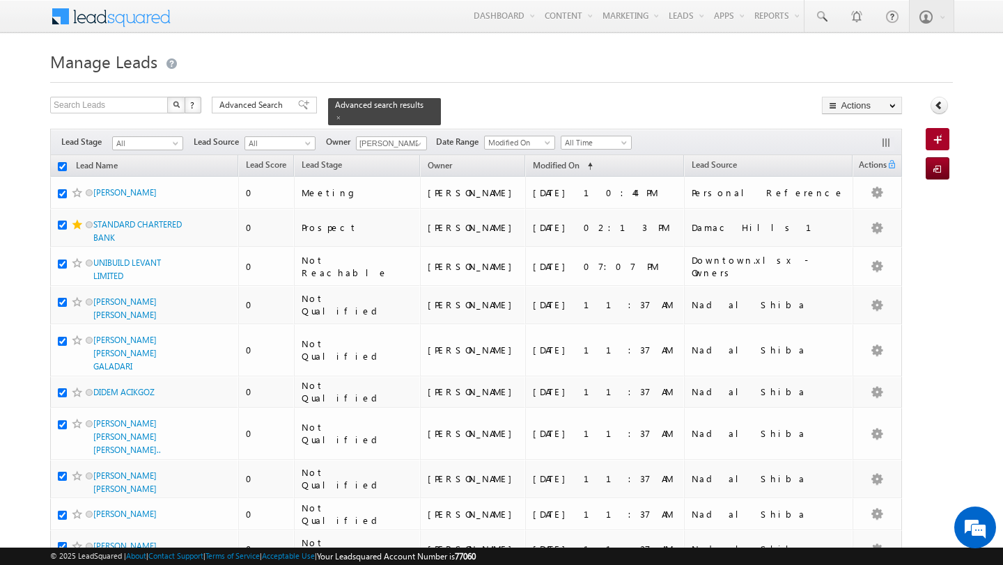
checkbox input "true"
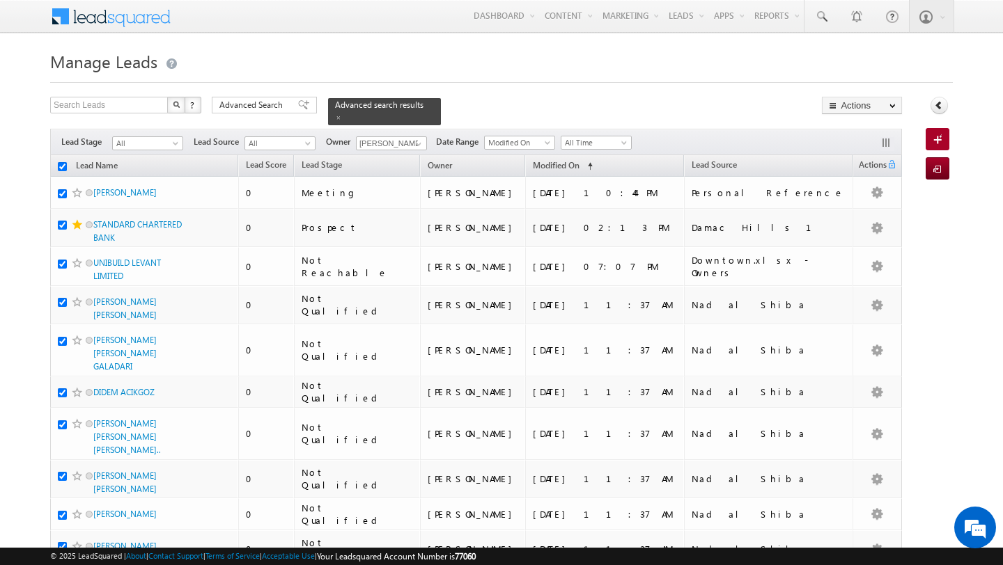
checkbox input "true"
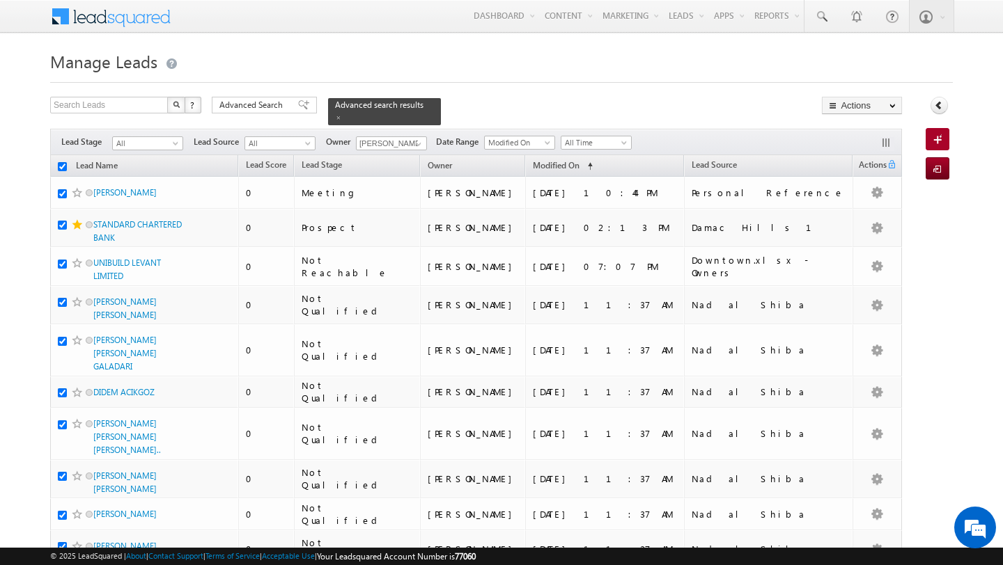
checkbox input "true"
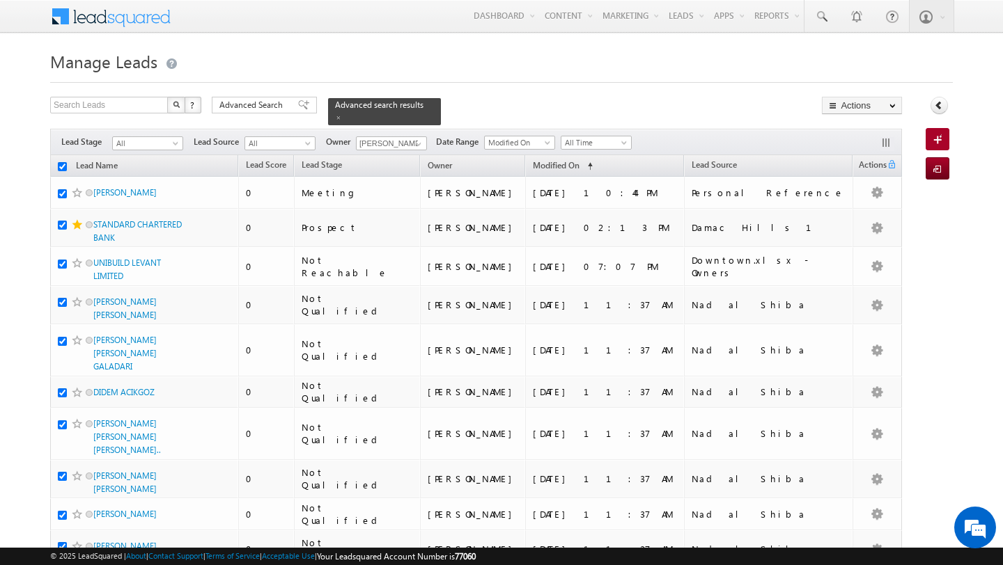
checkbox input "true"
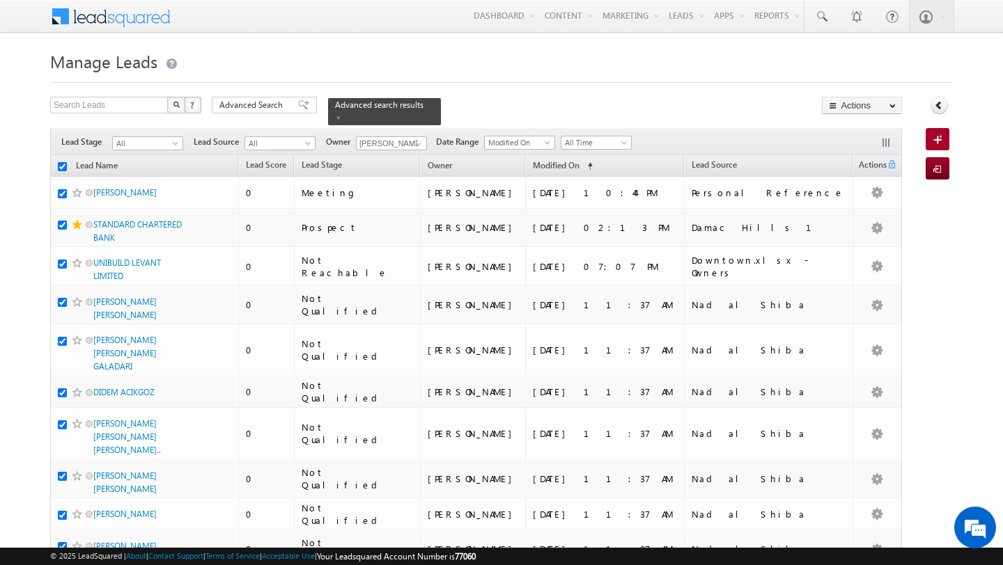
checkbox input "true"
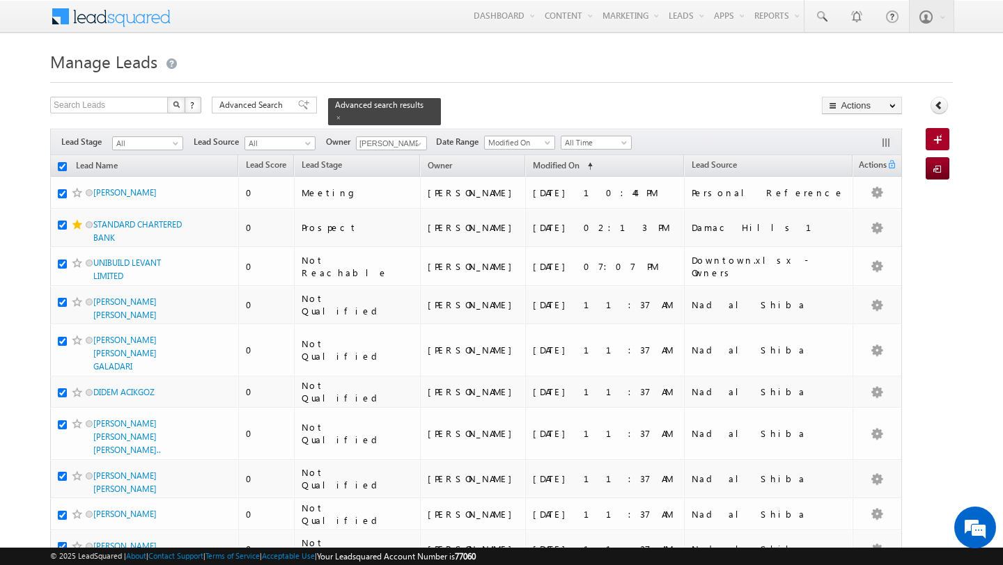
checkbox input "true"
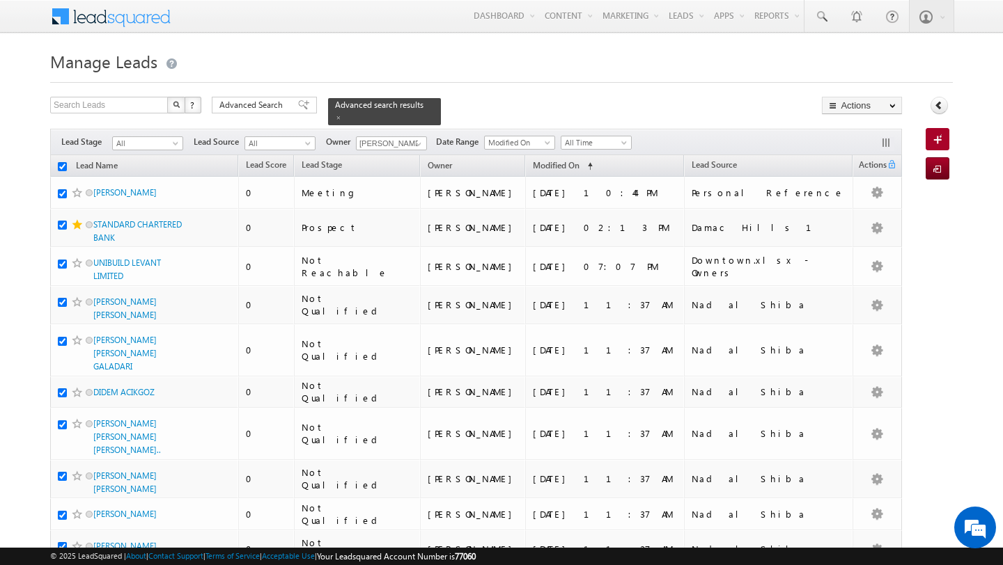
checkbox input "true"
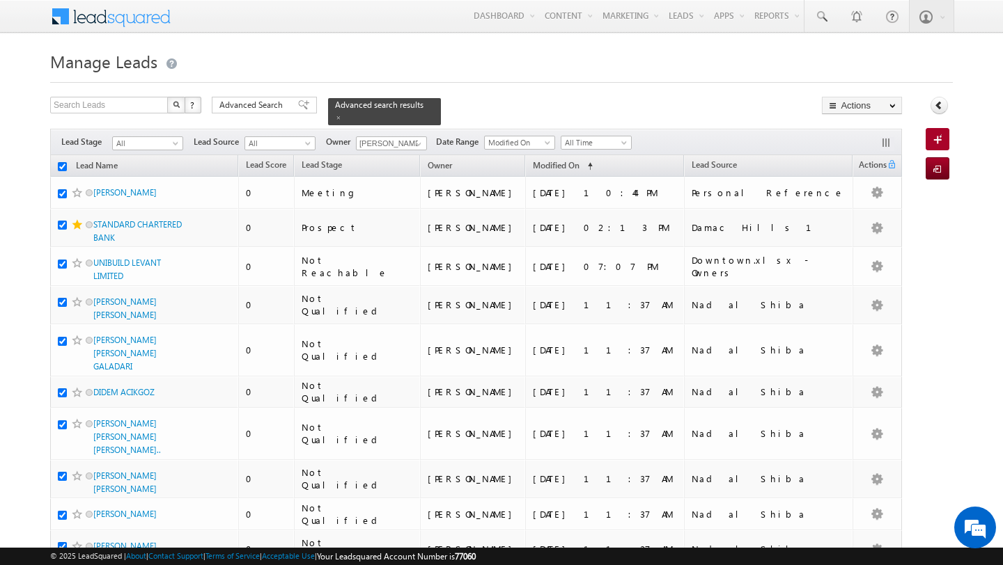
checkbox input "true"
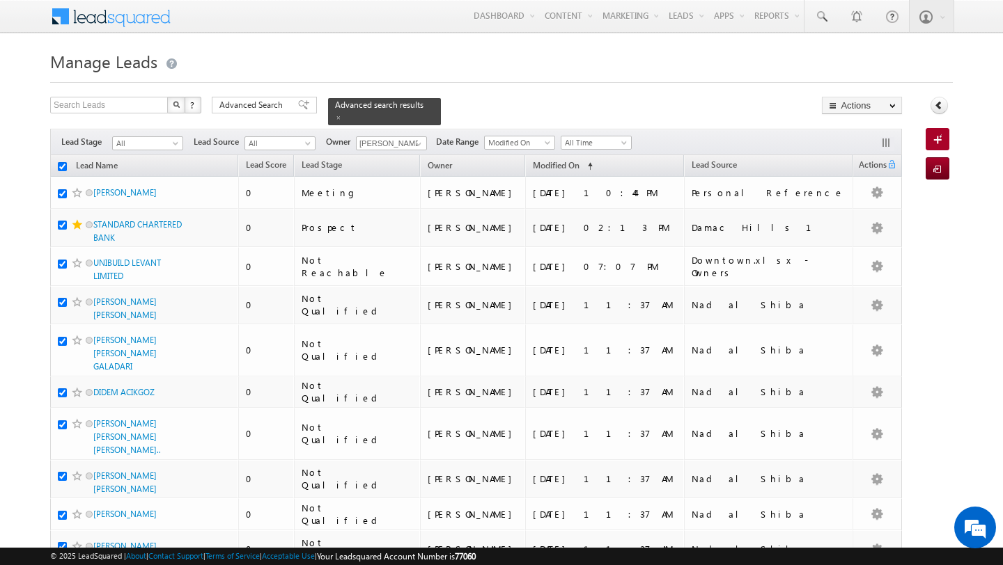
checkbox input "true"
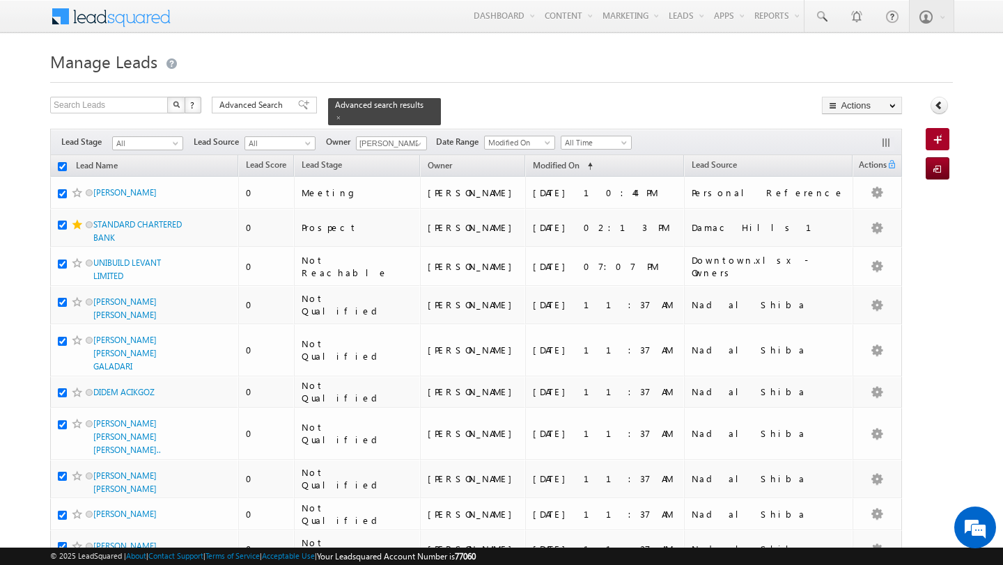
checkbox input "true"
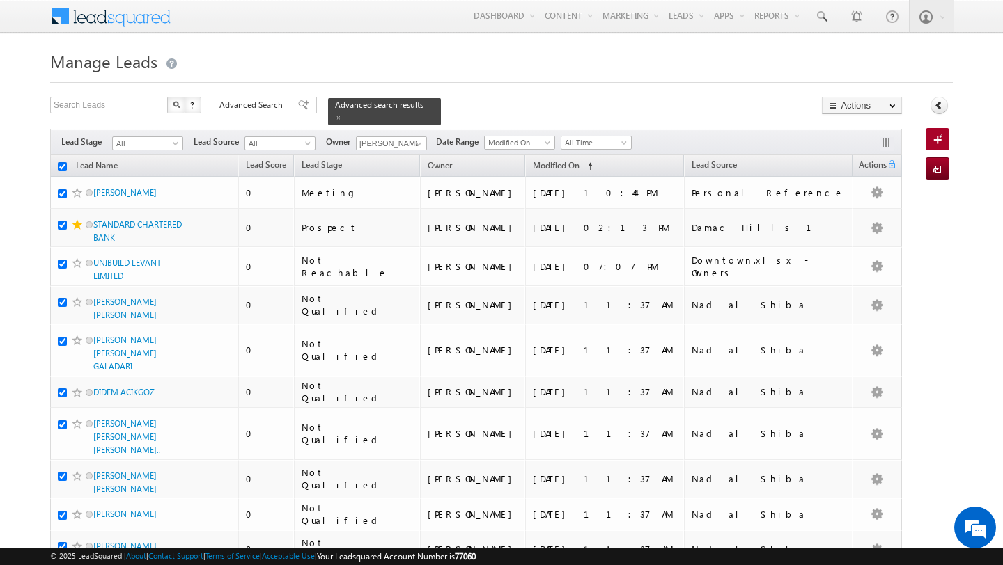
checkbox input "true"
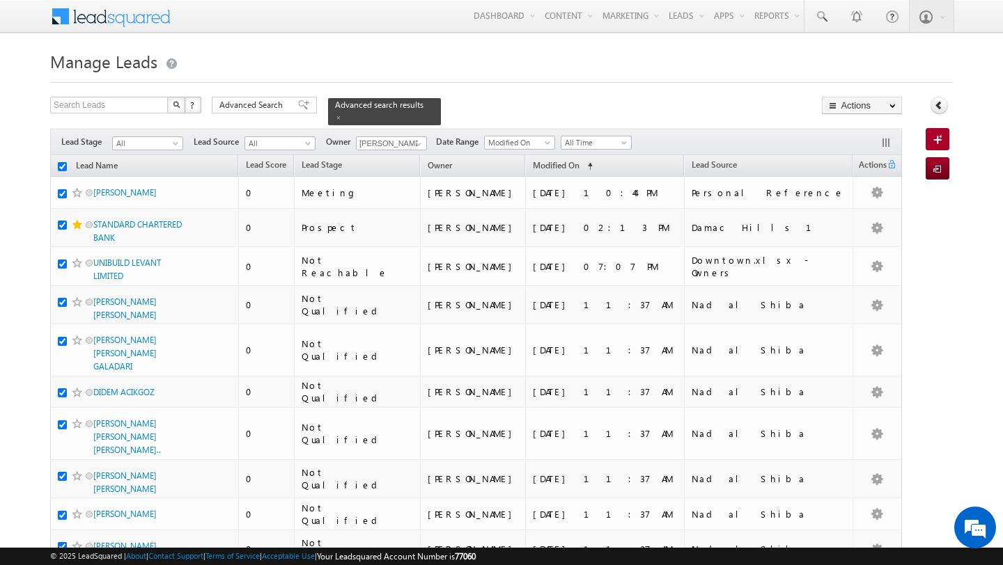
checkbox input "true"
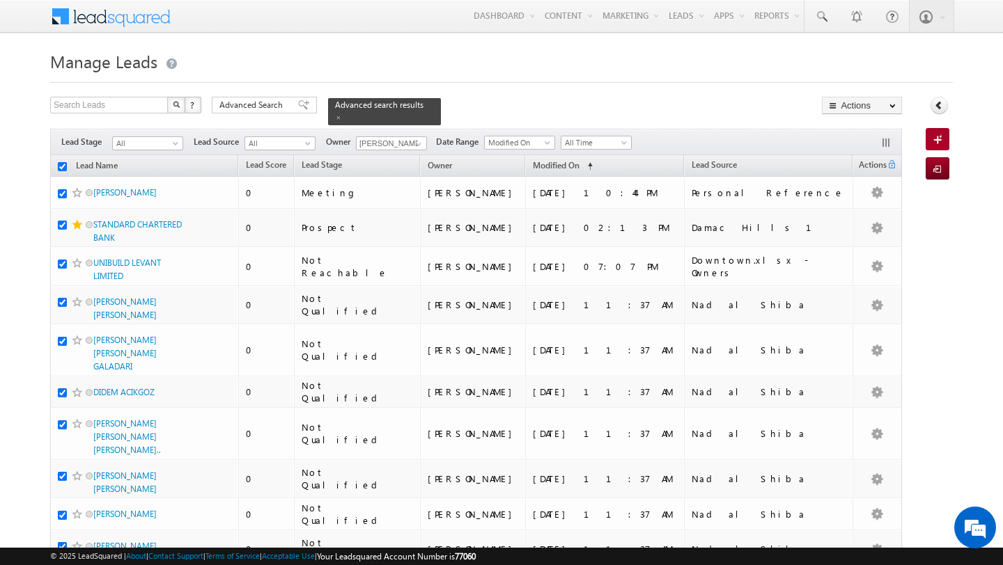
checkbox input "true"
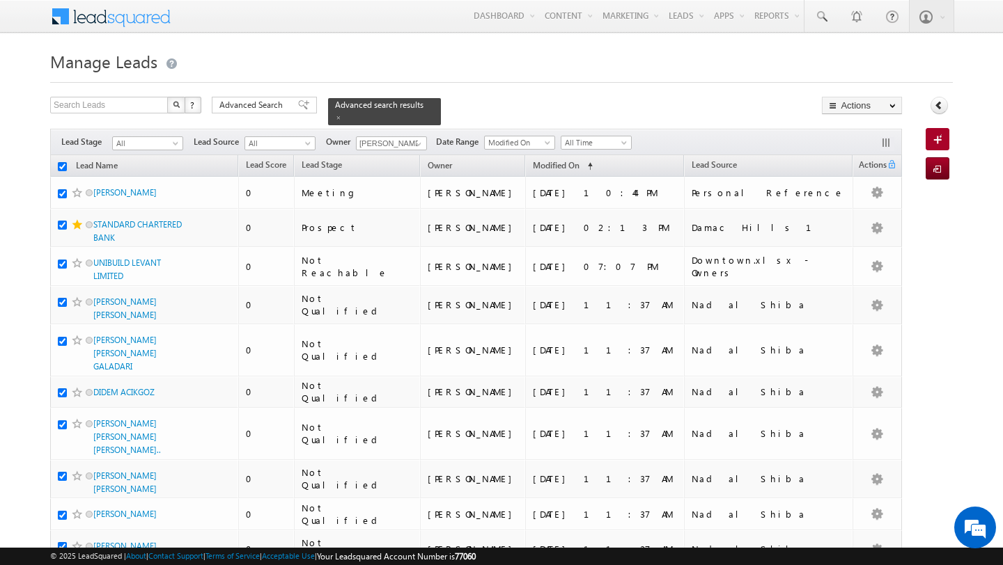
checkbox input "true"
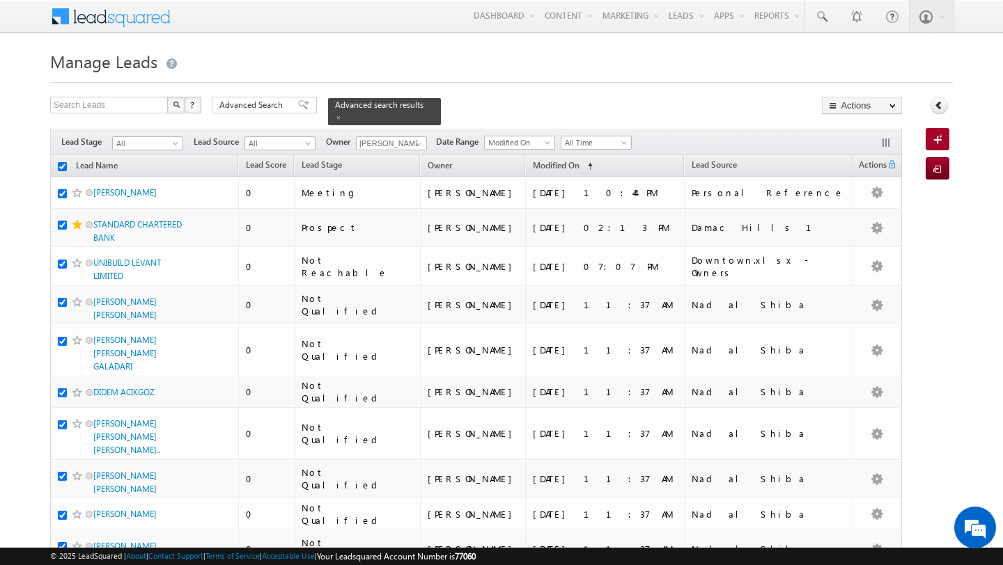
checkbox input "true"
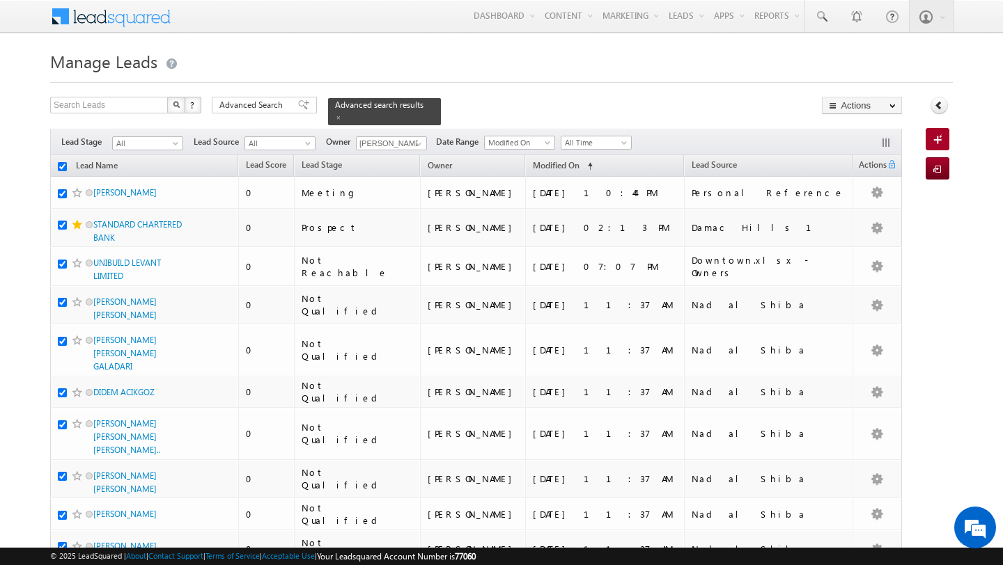
checkbox input "true"
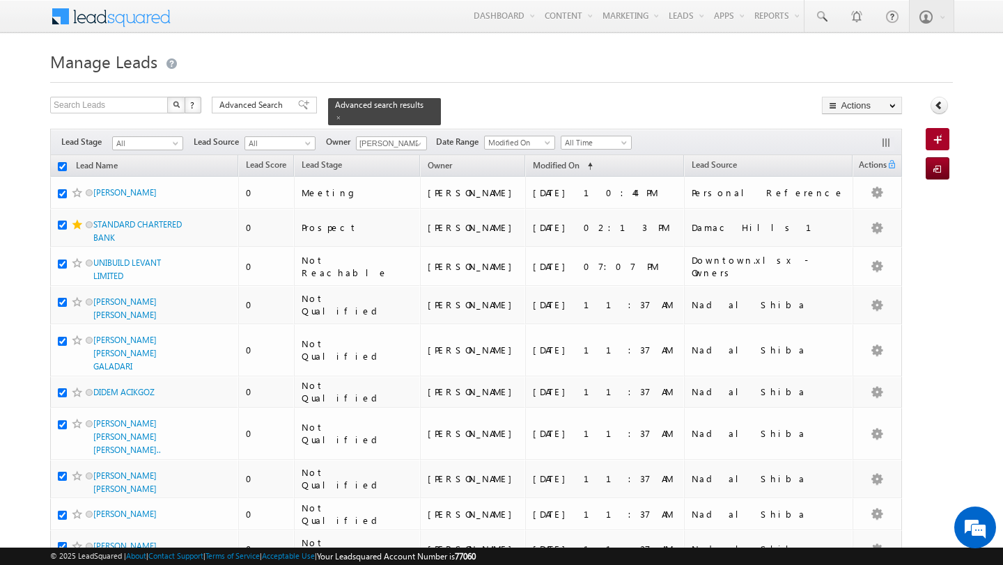
checkbox input "true"
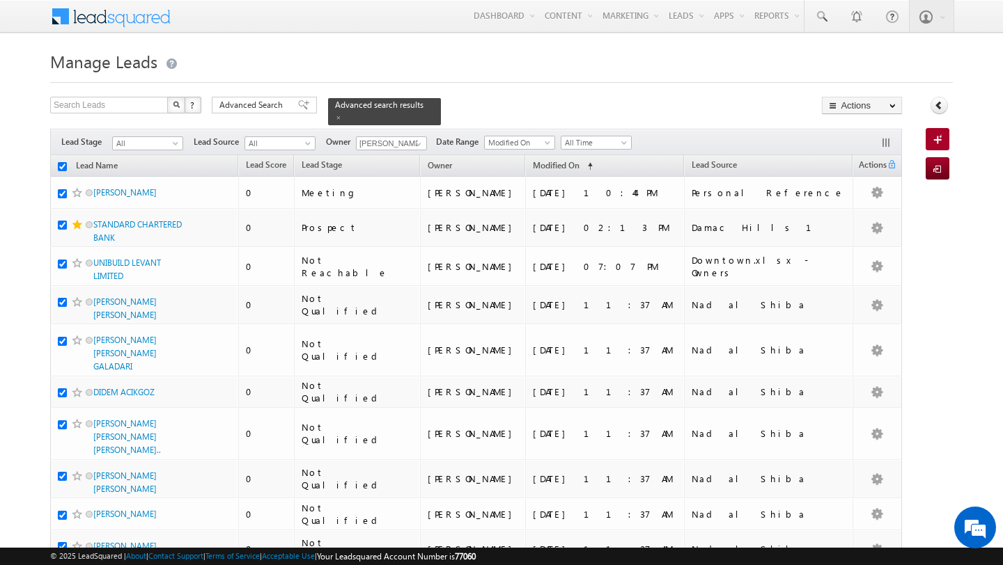
checkbox input "true"
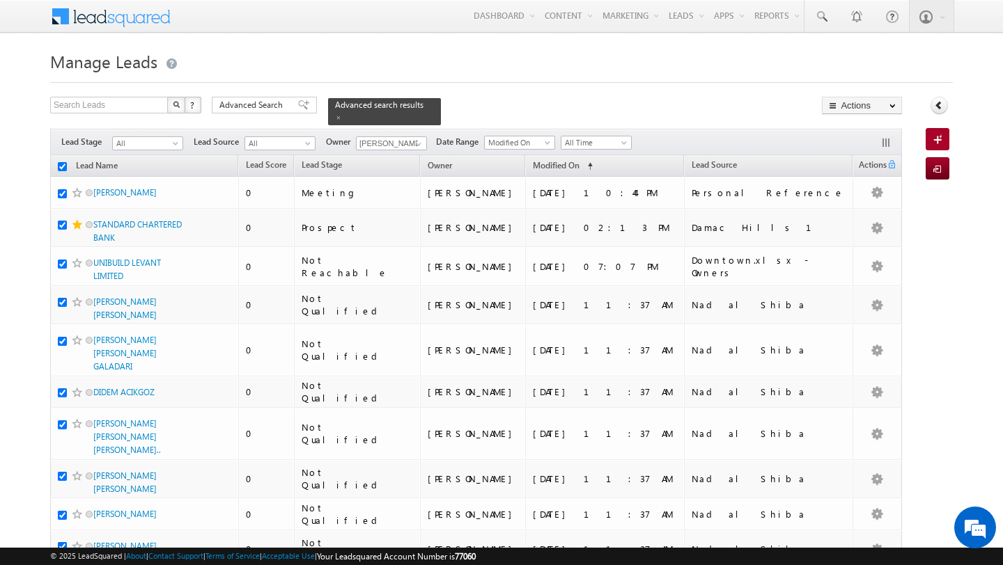
checkbox input "true"
click at [265, 107] on span "Advanced Search" at bounding box center [253, 105] width 68 height 13
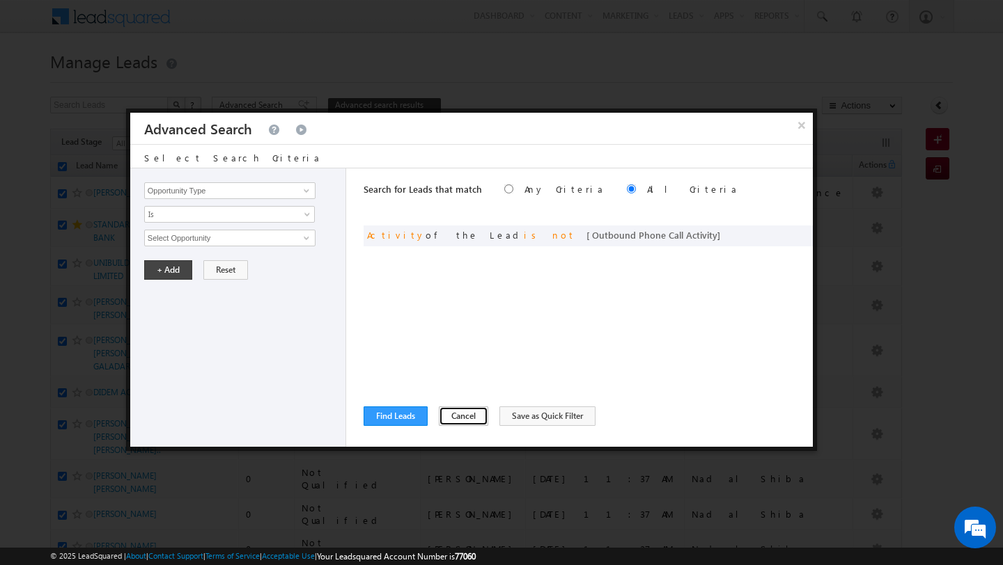
click at [454, 421] on button "Cancel" at bounding box center [463, 416] width 49 height 19
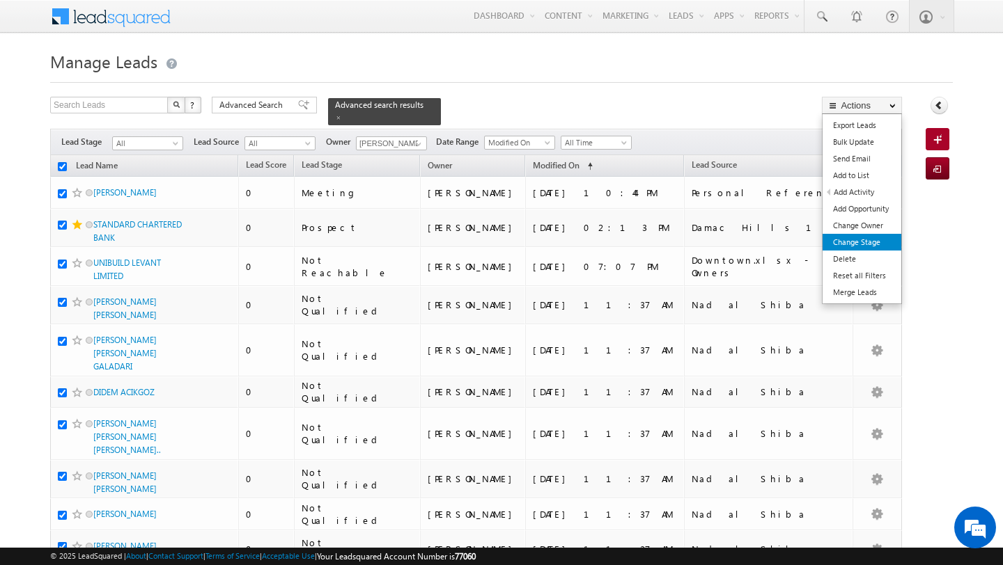
click at [866, 249] on link "Change Stage" at bounding box center [861, 242] width 79 height 17
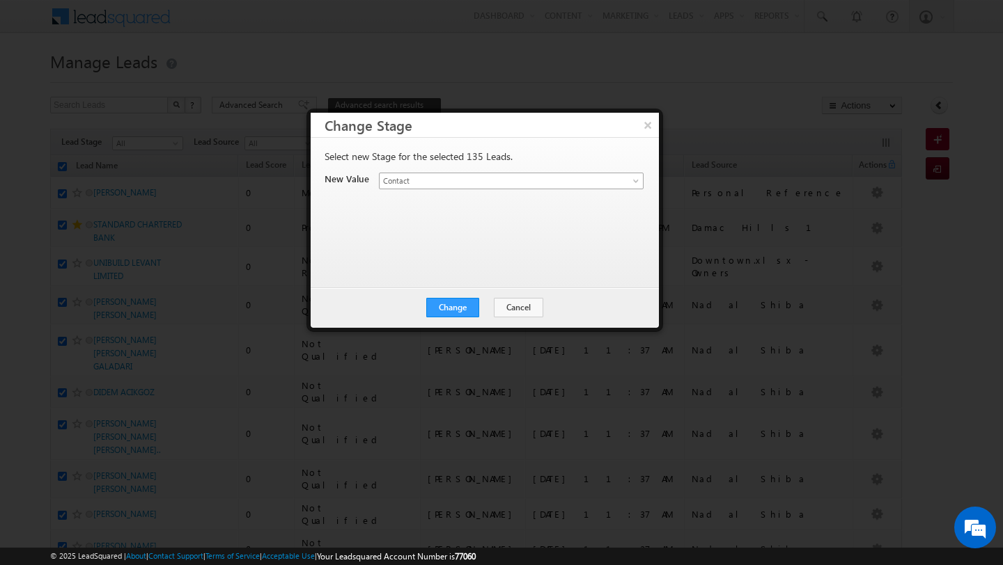
click at [440, 180] on span "Contact" at bounding box center [494, 181] width 230 height 13
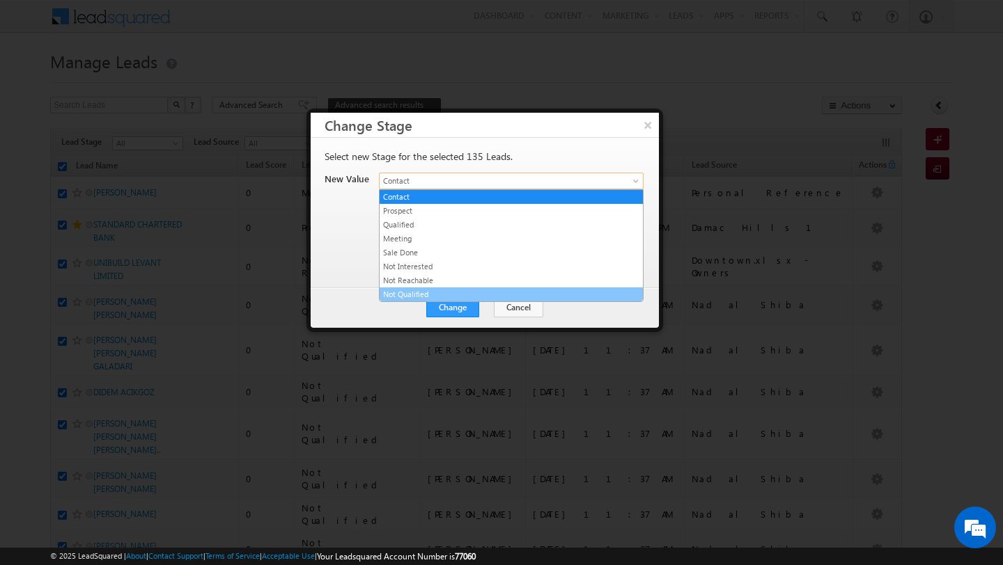
click at [428, 296] on link "Not Qualified" at bounding box center [510, 294] width 263 height 13
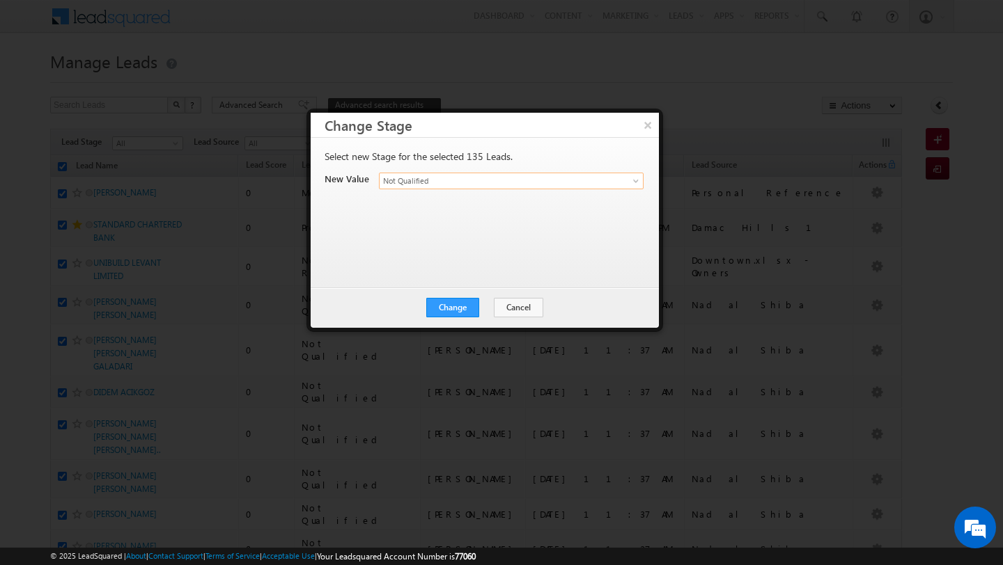
click at [471, 228] on div "Select new Stage for the selected 135 Leads. New Value Lead Stage * Contact Pro…" at bounding box center [482, 205] width 317 height 111
click at [451, 311] on button "Change" at bounding box center [452, 307] width 53 height 19
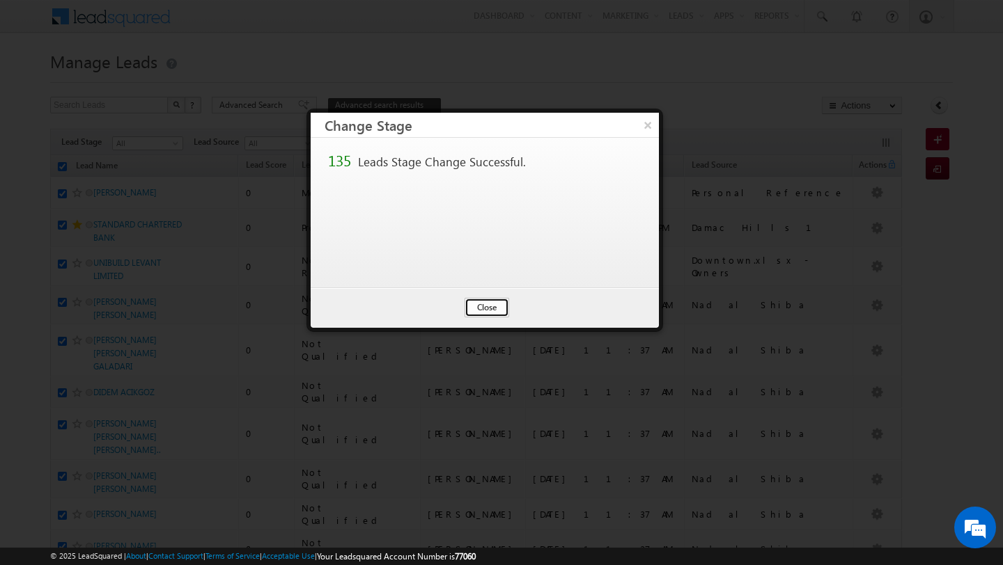
click at [484, 308] on button "Close" at bounding box center [486, 307] width 45 height 19
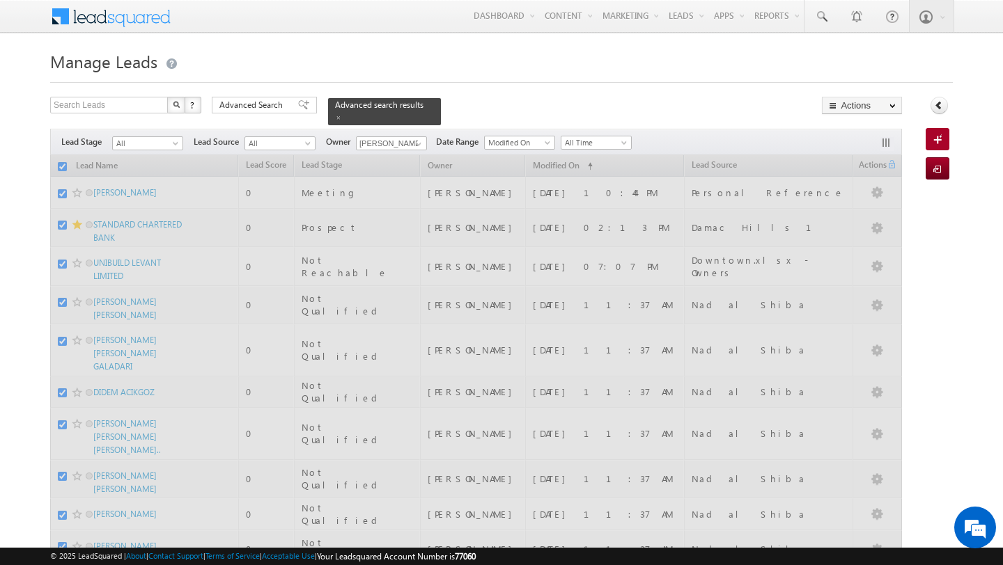
checkbox input "false"
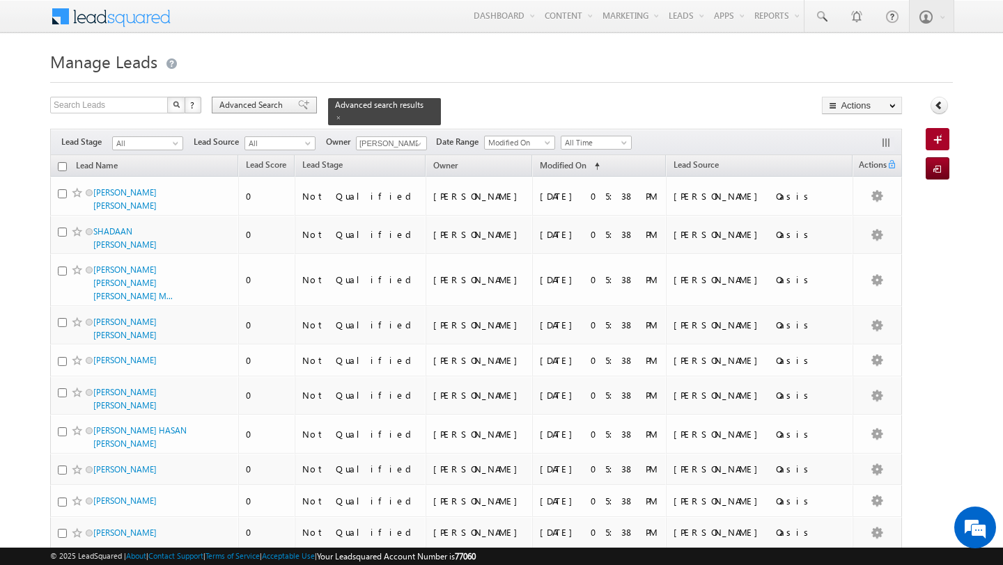
click at [253, 106] on span "Advanced Search" at bounding box center [253, 105] width 68 height 13
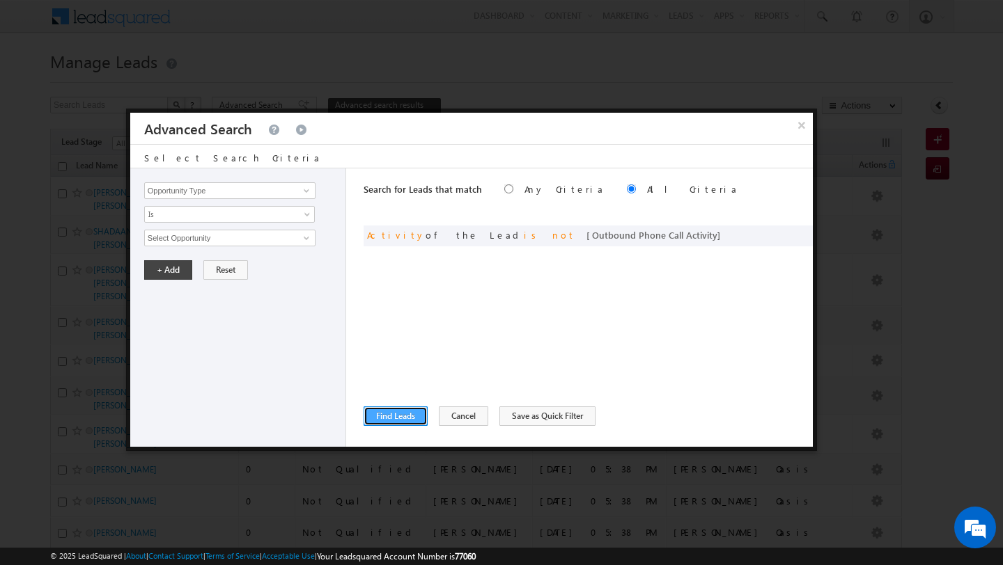
click at [395, 416] on button "Find Leads" at bounding box center [395, 416] width 64 height 19
